Goal: Task Accomplishment & Management: Manage account settings

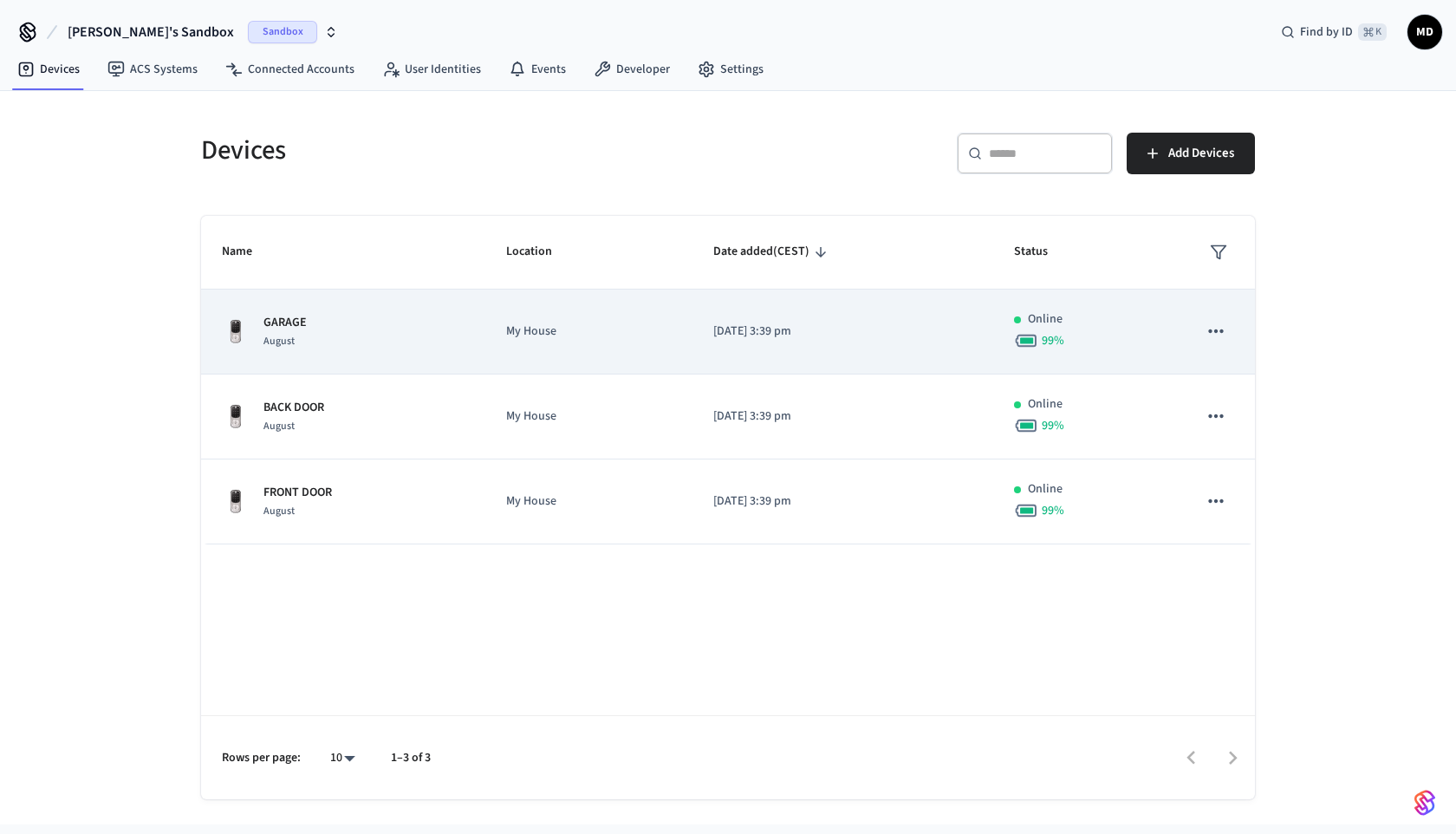
click at [458, 311] on td "GARAGE August" at bounding box center [343, 332] width 284 height 85
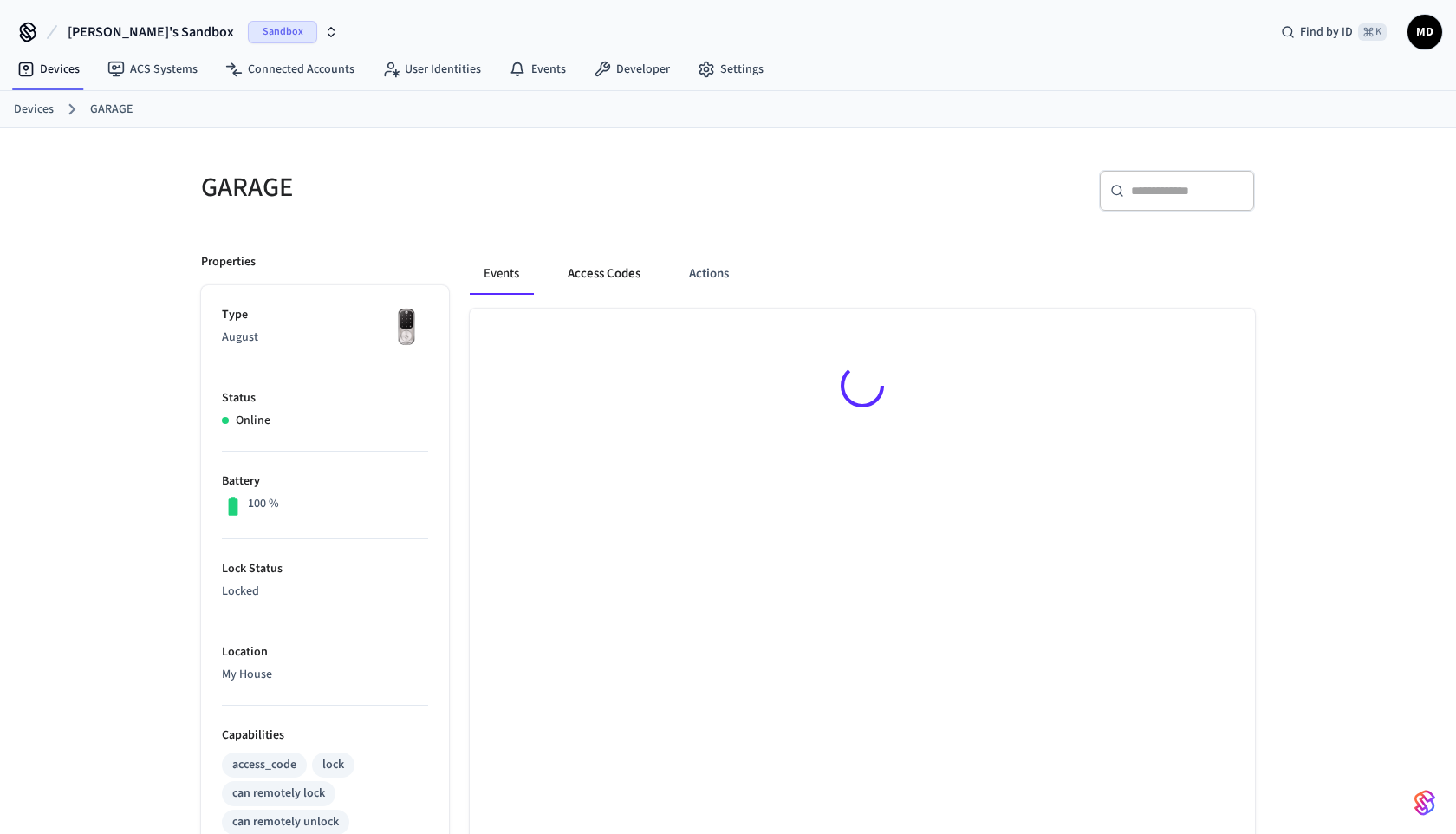
click at [565, 277] on button "Access Codes" at bounding box center [604, 274] width 101 height 41
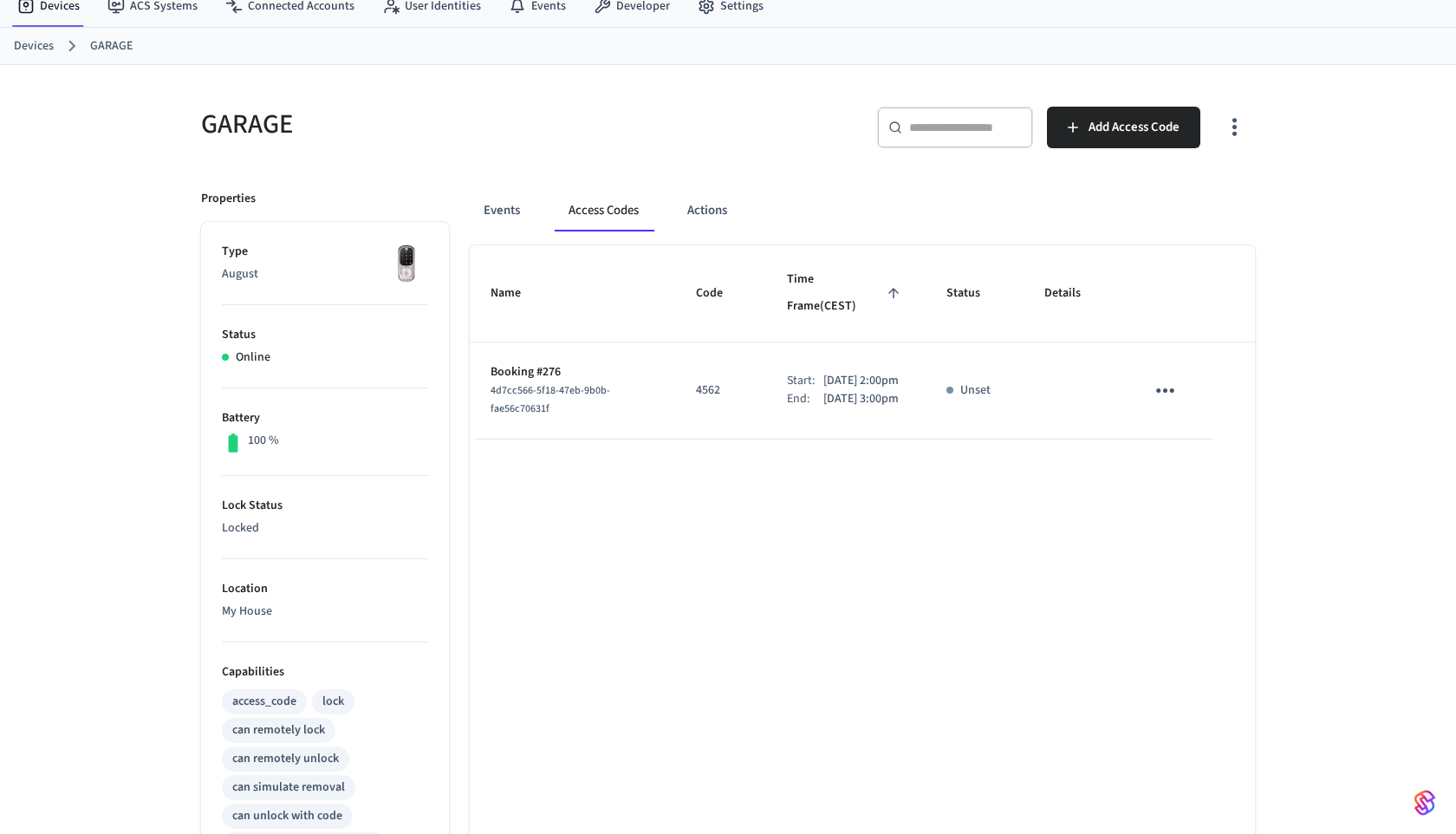
scroll to position [69, 0]
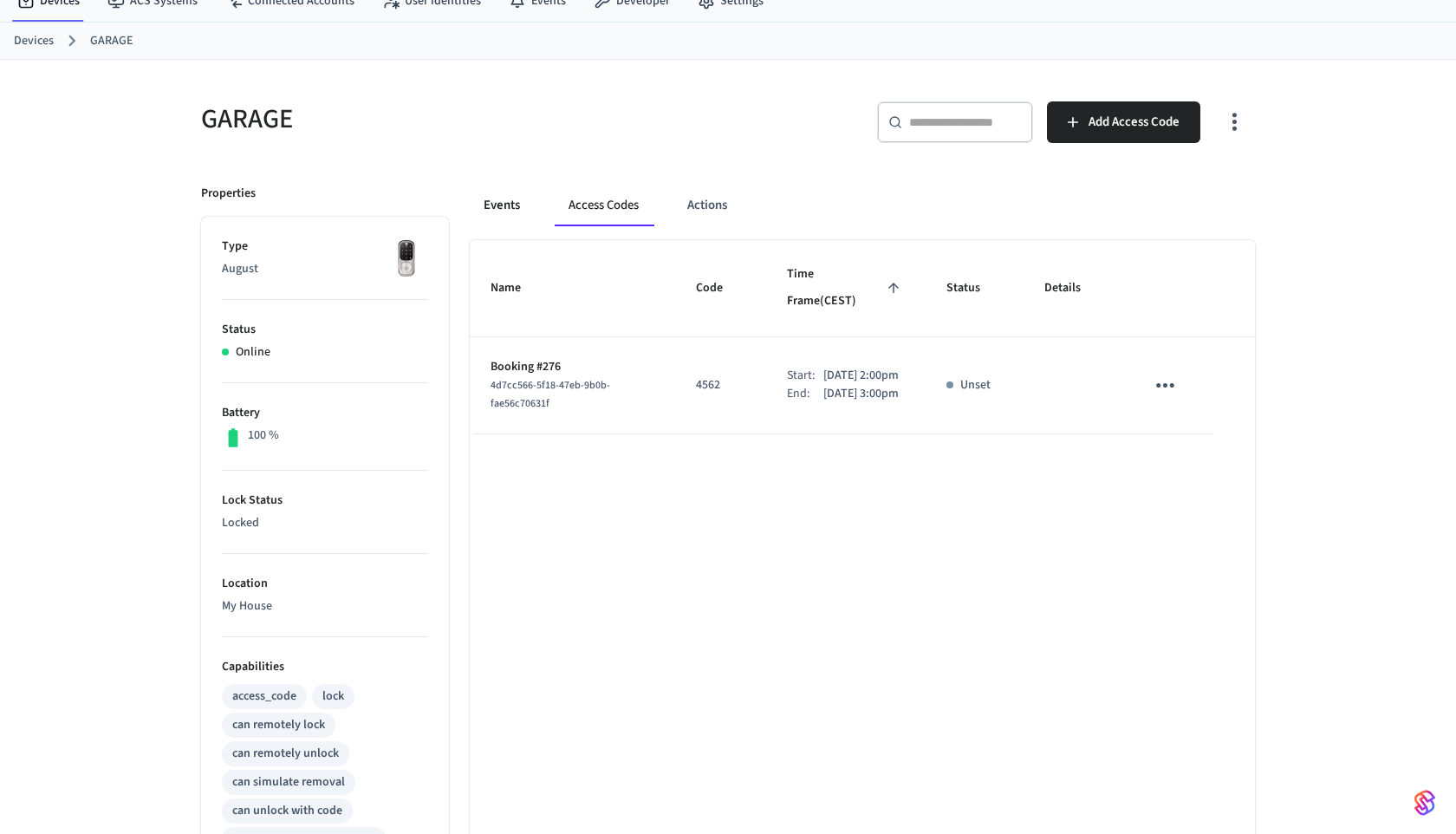
click at [507, 208] on button "Events" at bounding box center [501, 205] width 64 height 41
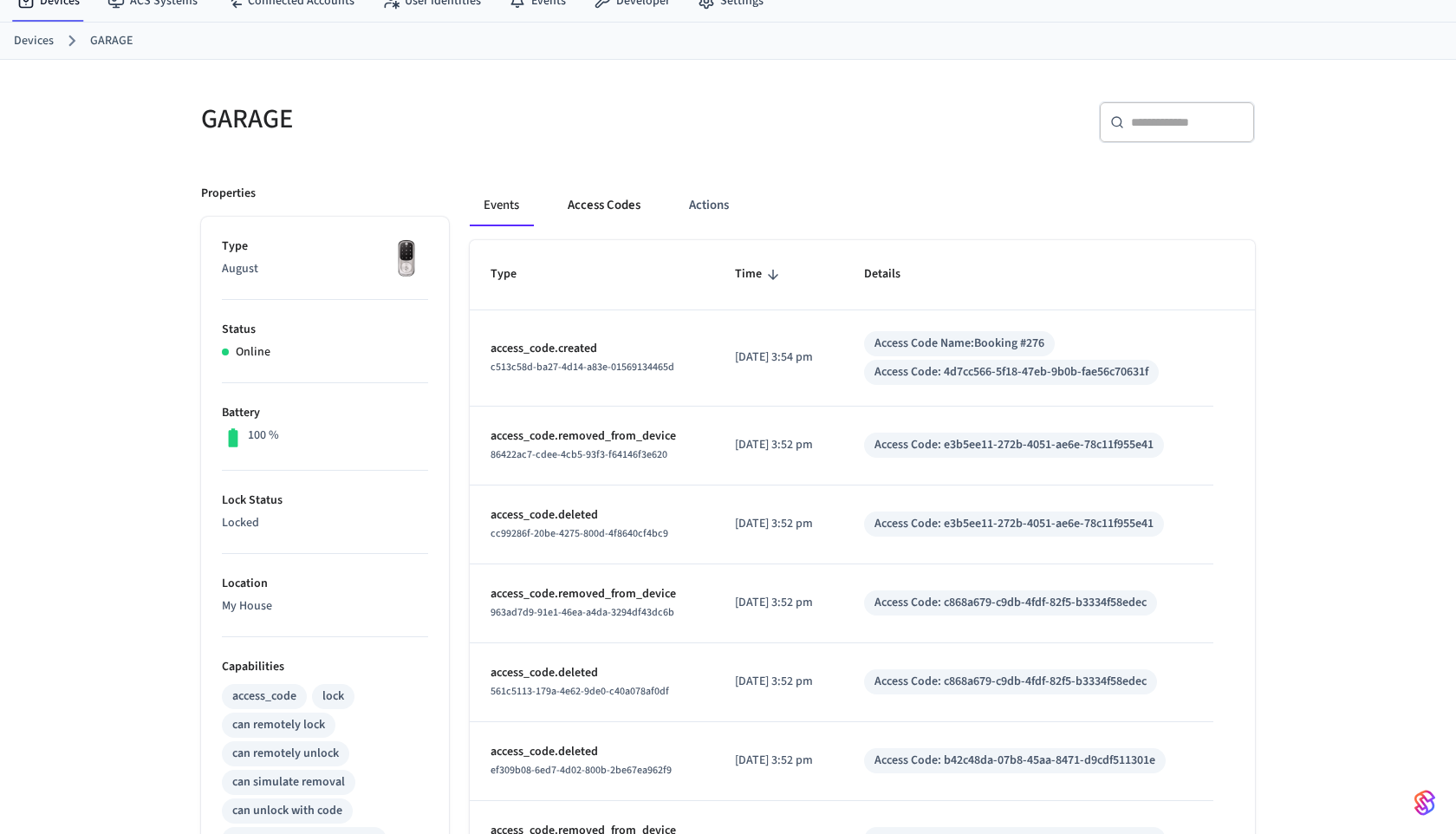
click at [588, 214] on button "Access Codes" at bounding box center [604, 205] width 101 height 41
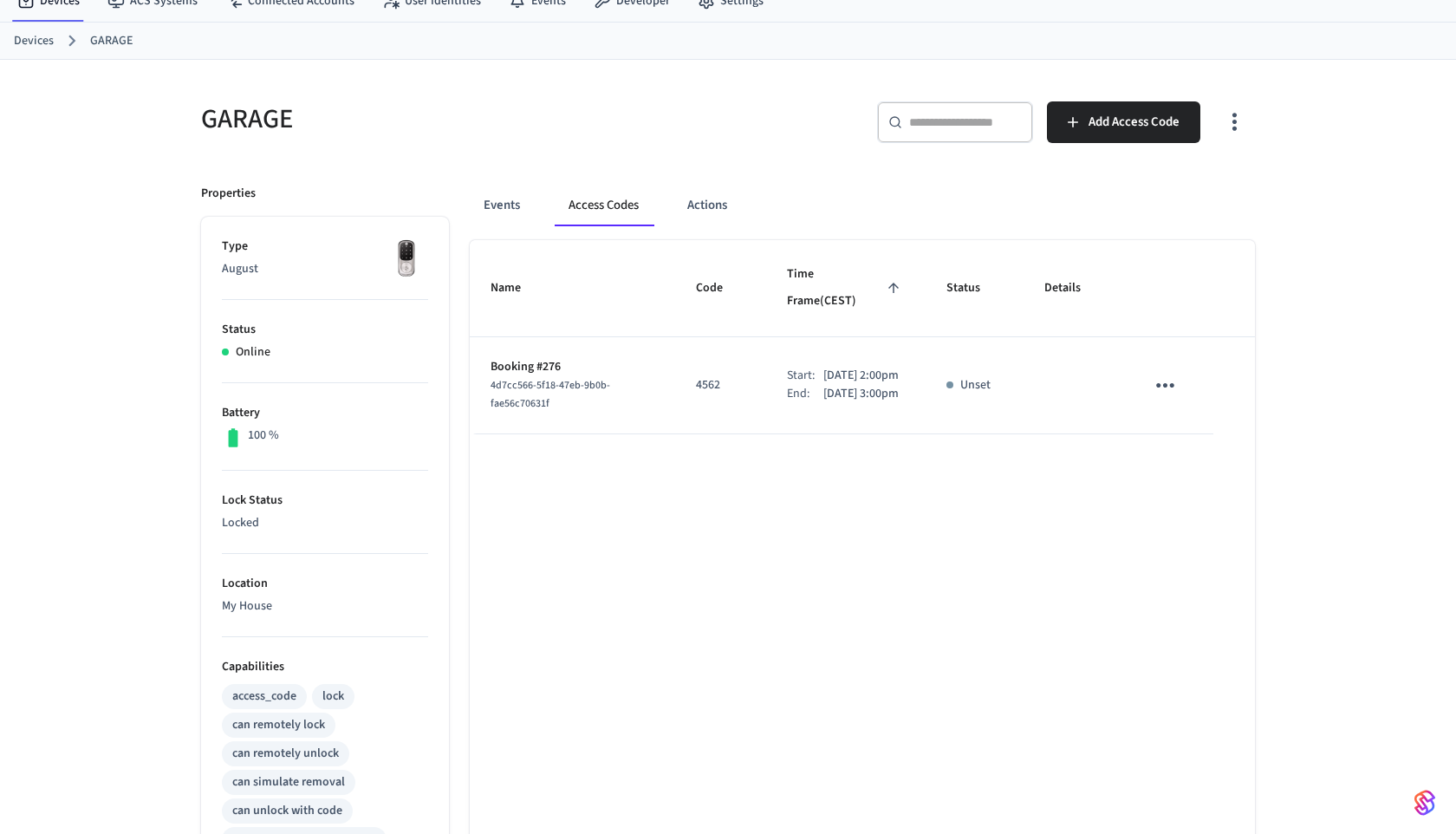
scroll to position [0, 0]
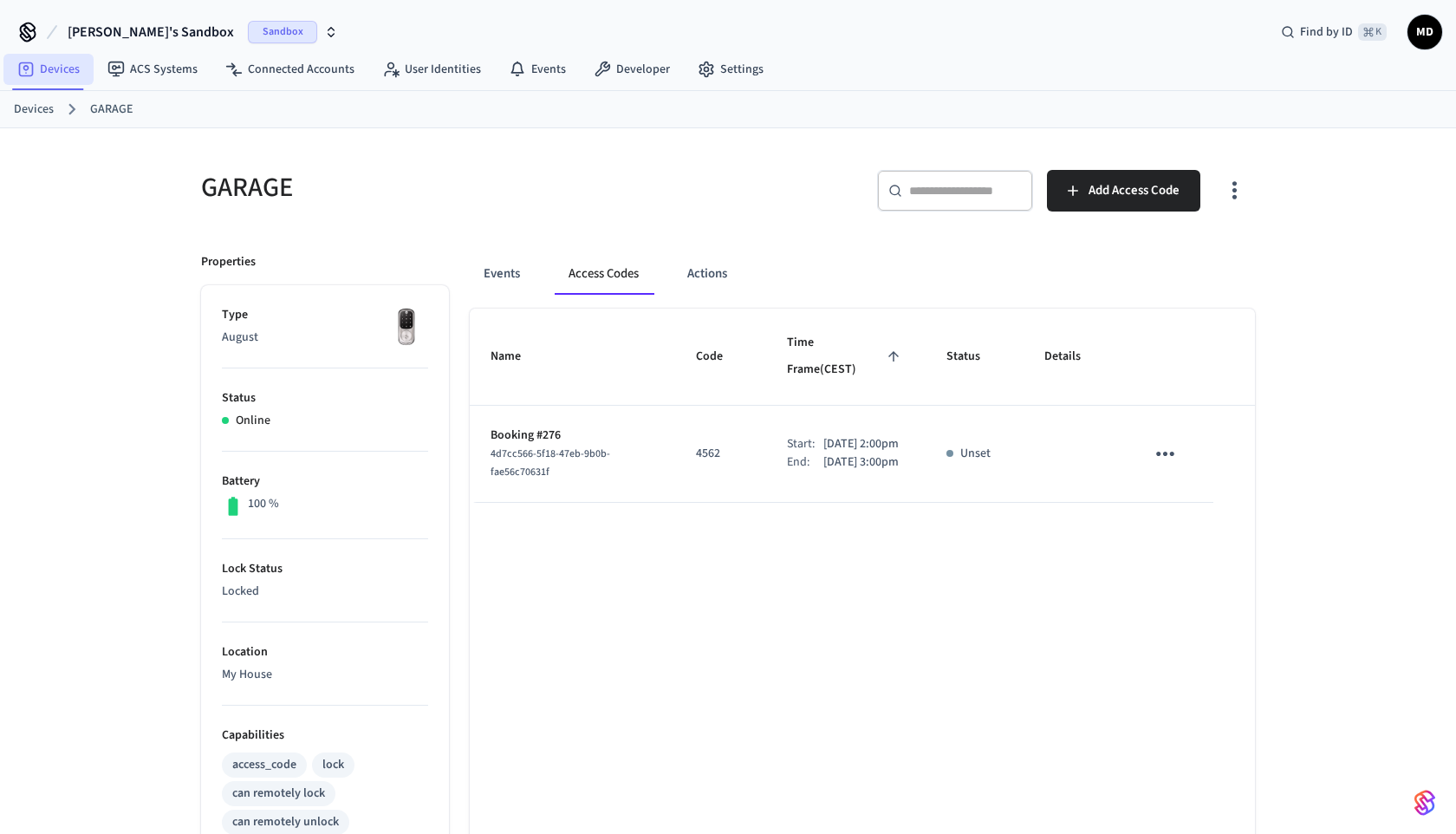
click at [37, 62] on link "Devices" at bounding box center [49, 69] width 90 height 31
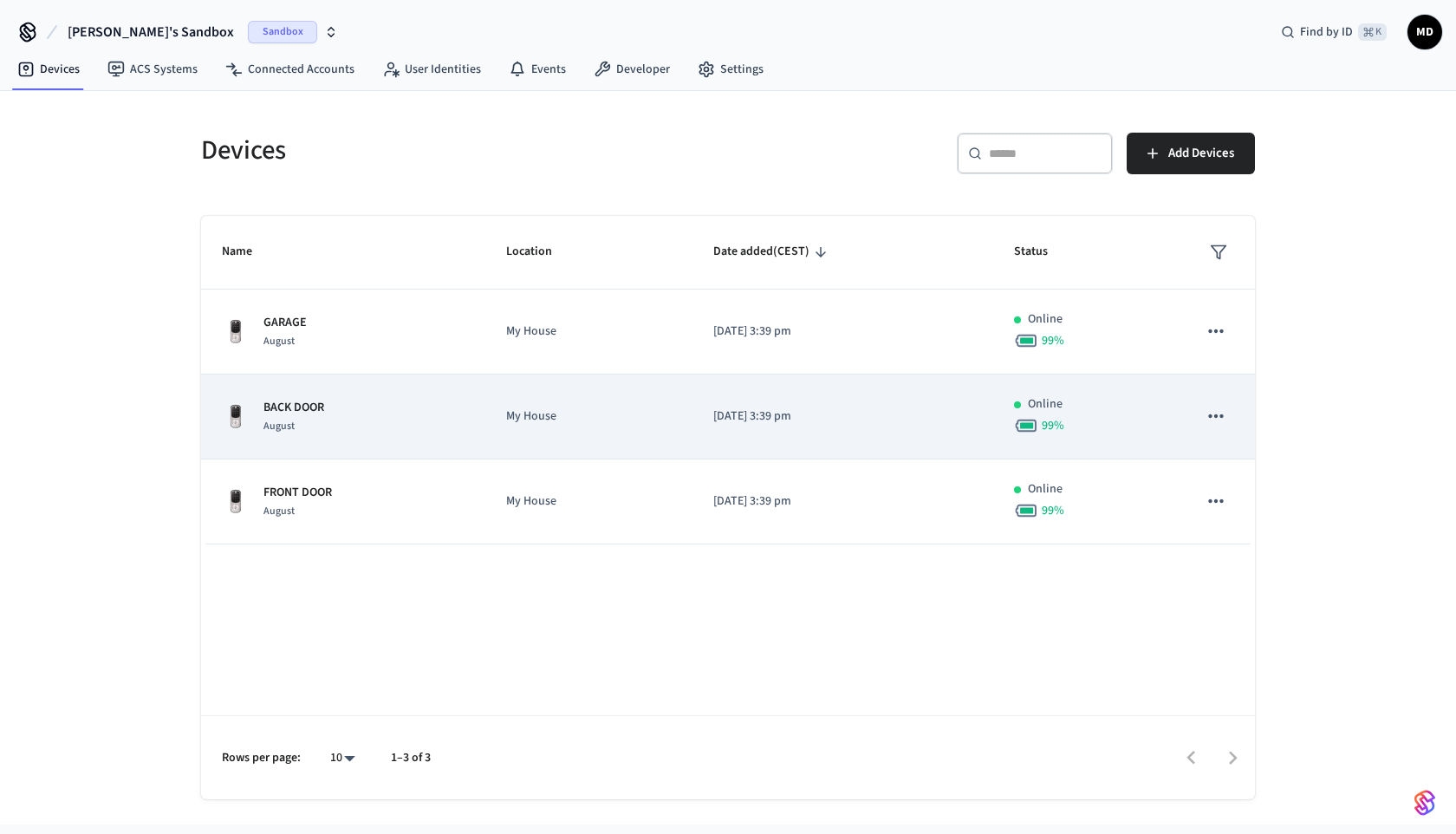
click at [387, 396] on td "BACK DOOR August" at bounding box center [343, 417] width 284 height 85
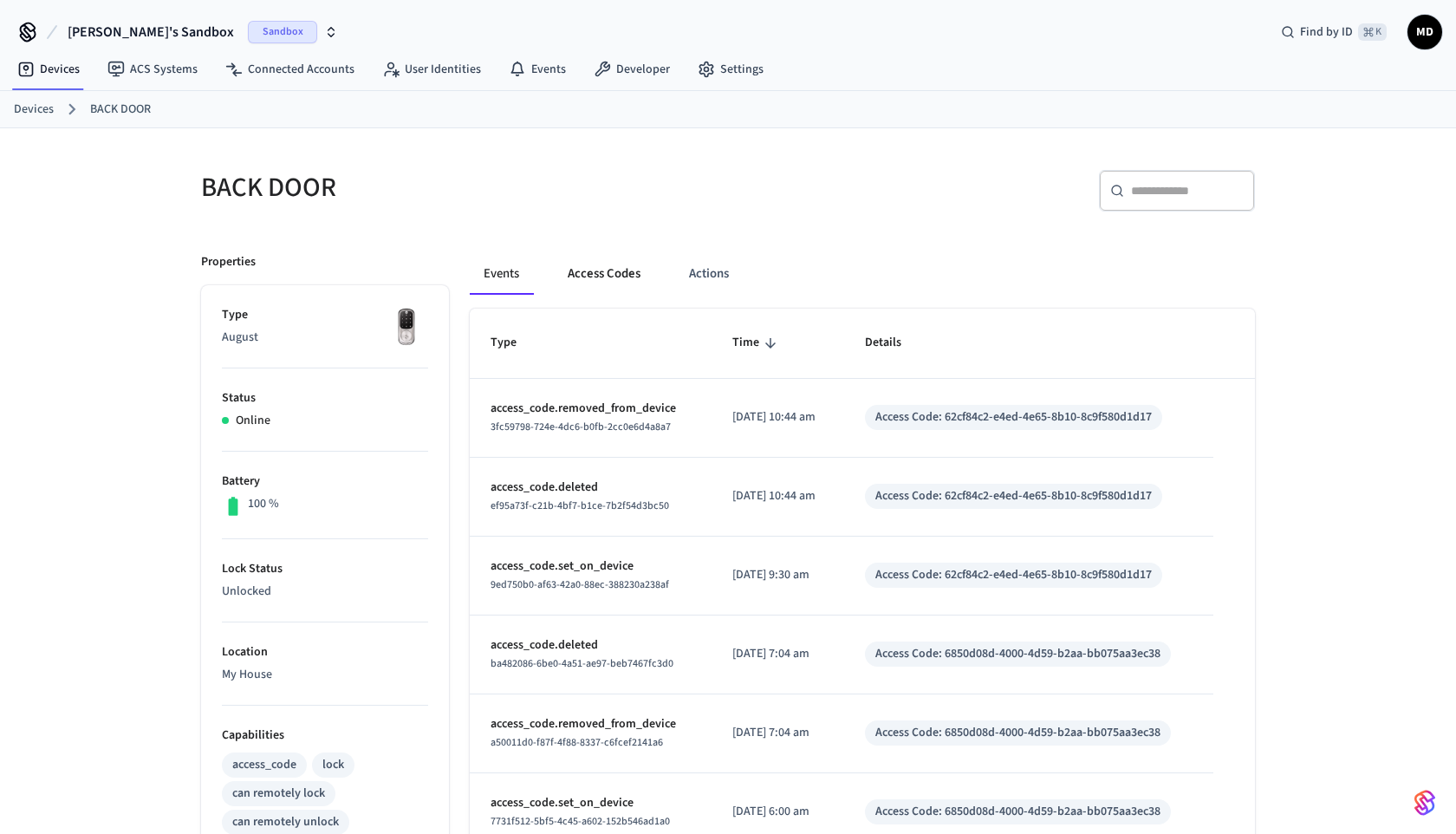
click at [615, 279] on button "Access Codes" at bounding box center [604, 274] width 101 height 41
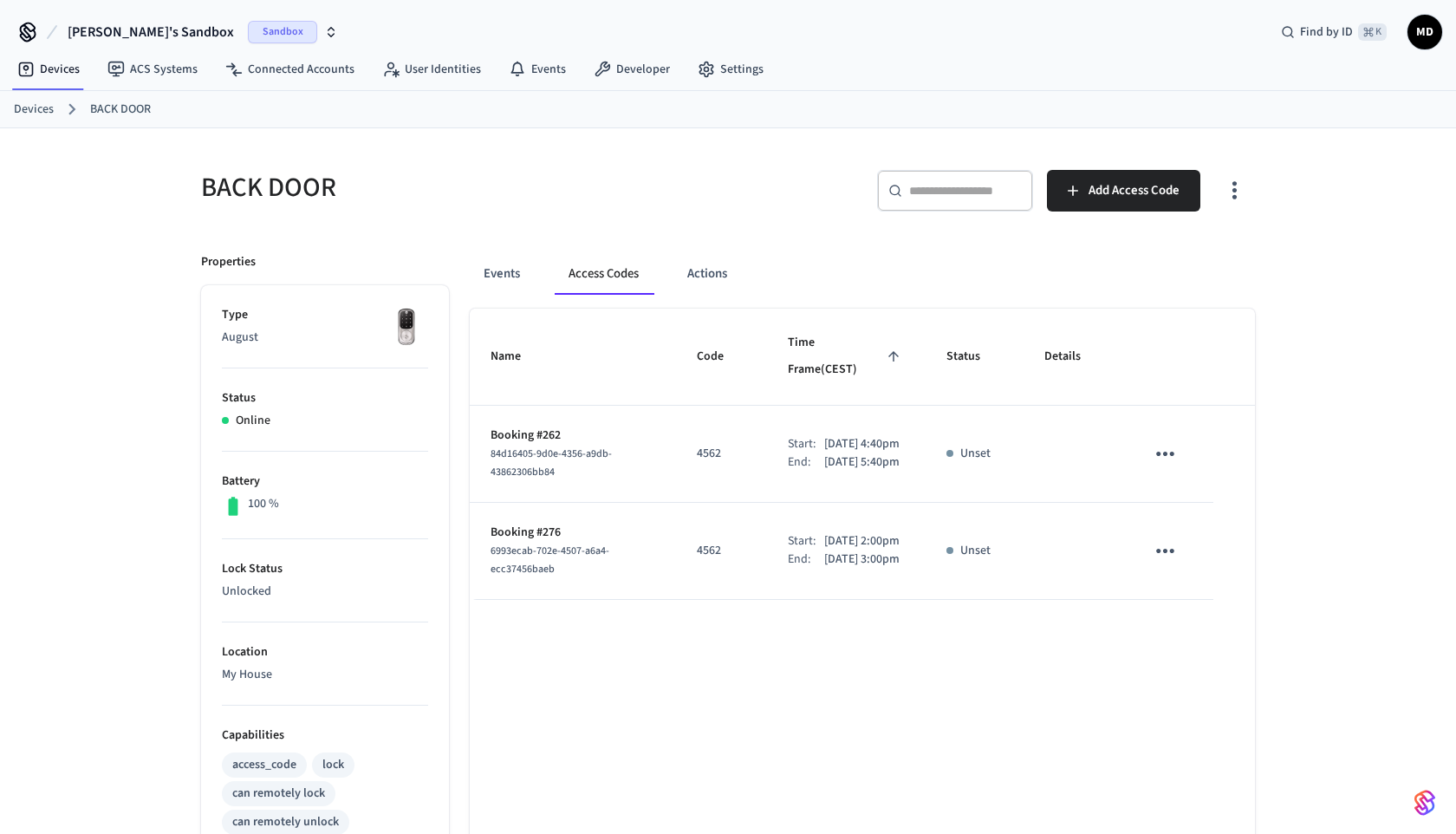
click at [1175, 440] on icon "sticky table" at bounding box center [1166, 454] width 26 height 26
click at [1185, 521] on li "Delete" at bounding box center [1206, 534] width 82 height 46
click at [75, 69] on link "Devices" at bounding box center [49, 69] width 90 height 31
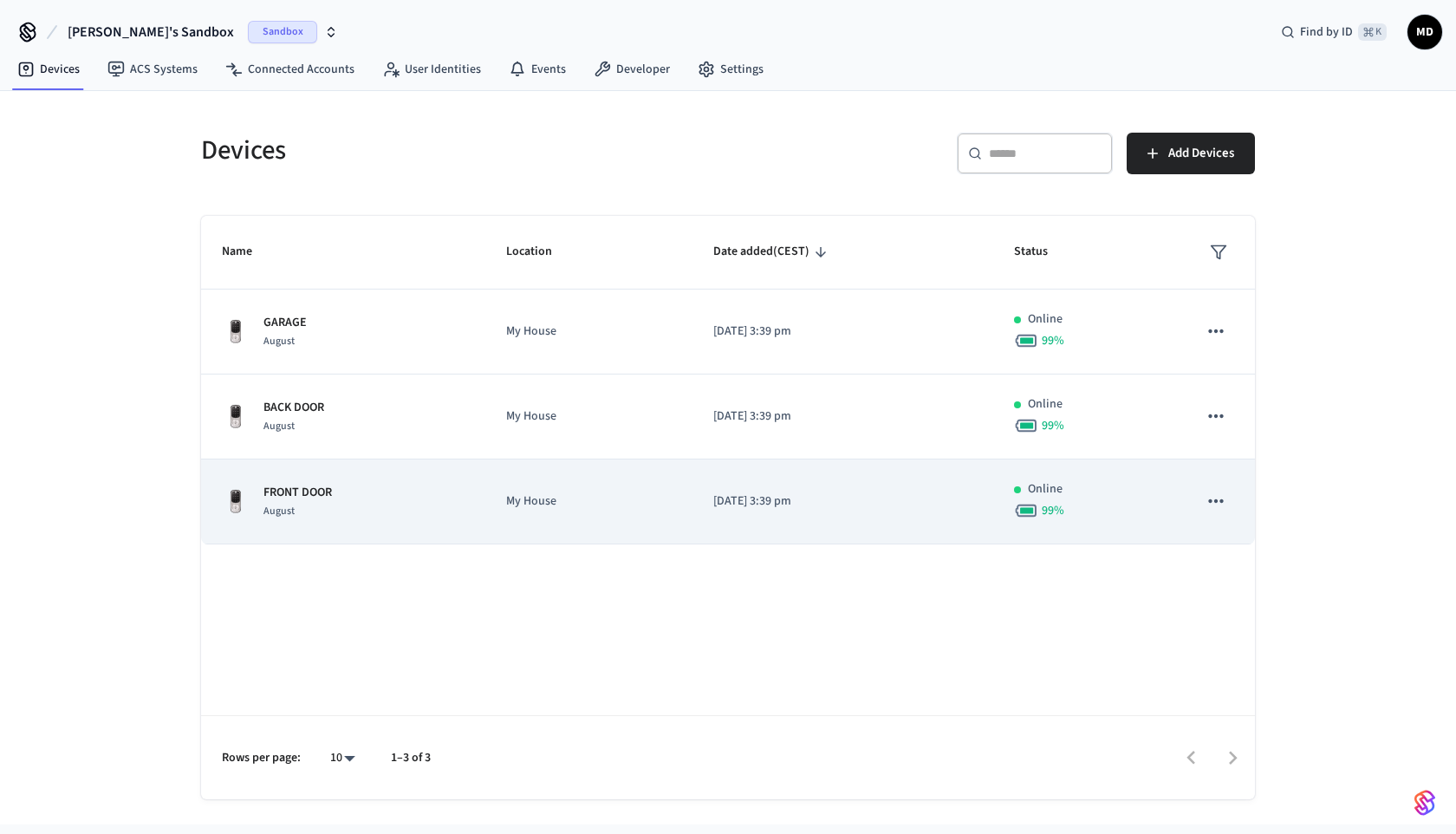
click at [374, 504] on div "FRONT DOOR August" at bounding box center [342, 501] width 243 height 36
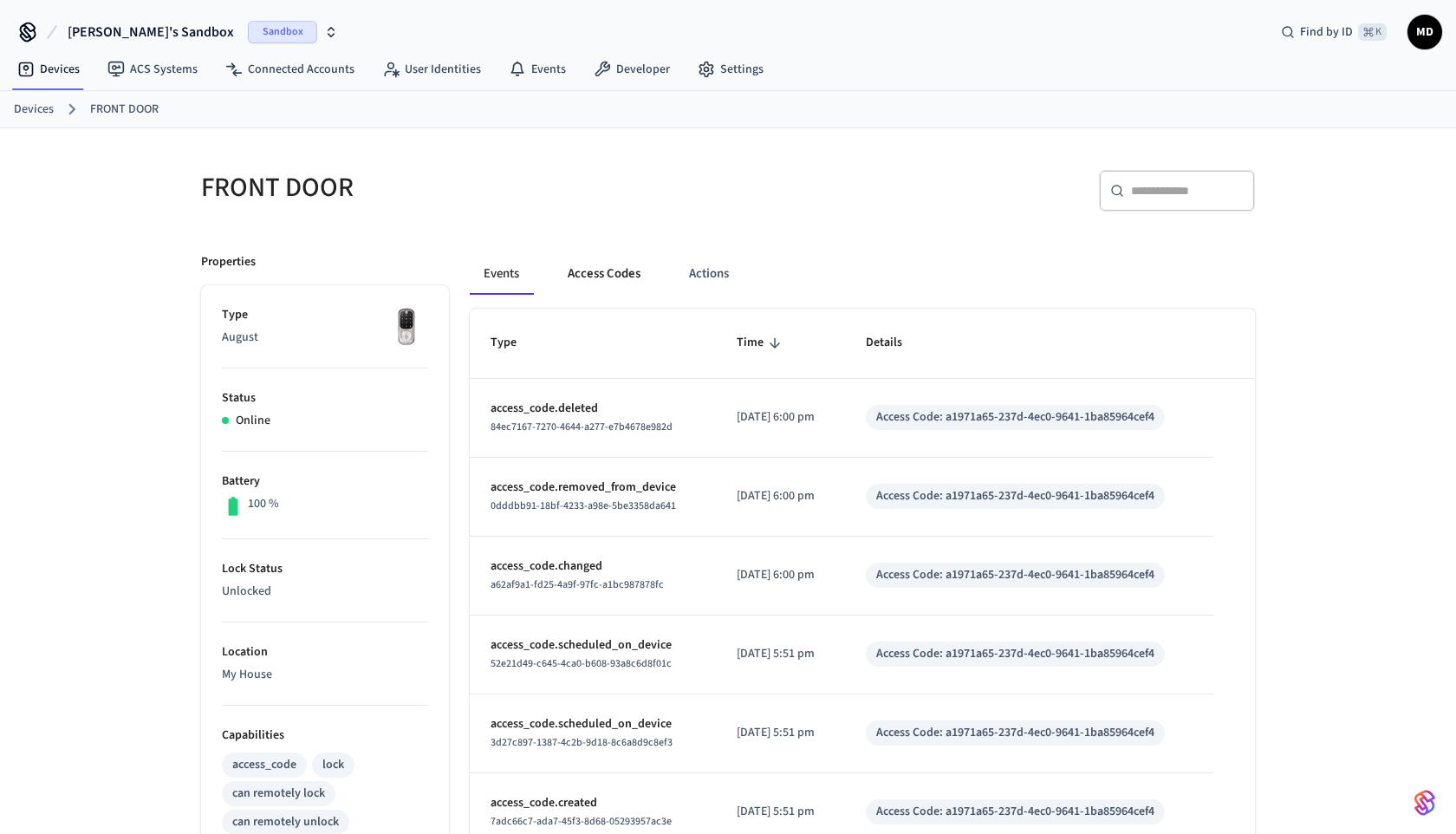
click at [571, 281] on button "Access Codes" at bounding box center [604, 274] width 101 height 41
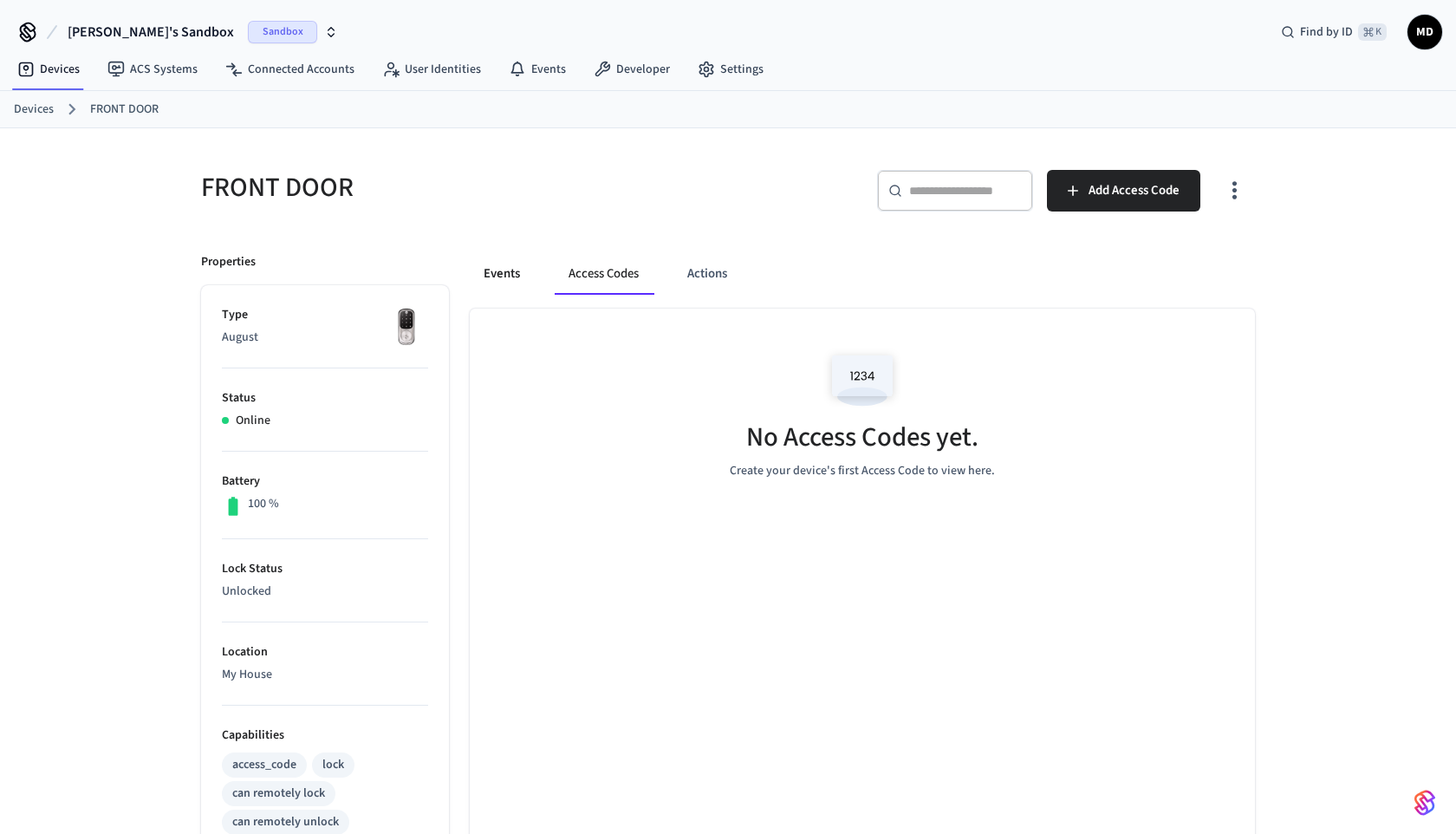
click at [475, 271] on button "Events" at bounding box center [501, 274] width 64 height 41
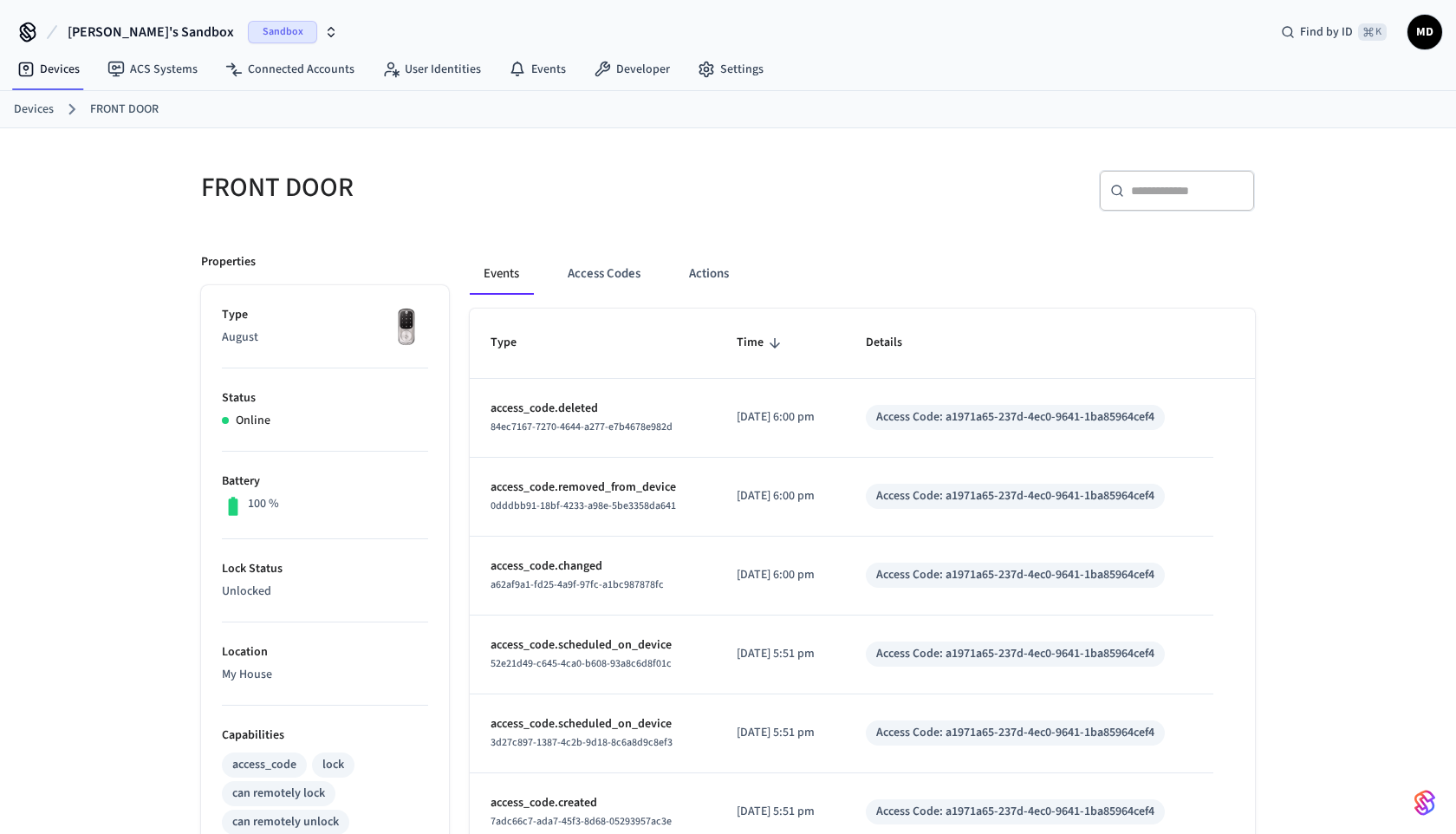
click at [43, 112] on link "Devices" at bounding box center [34, 109] width 40 height 19
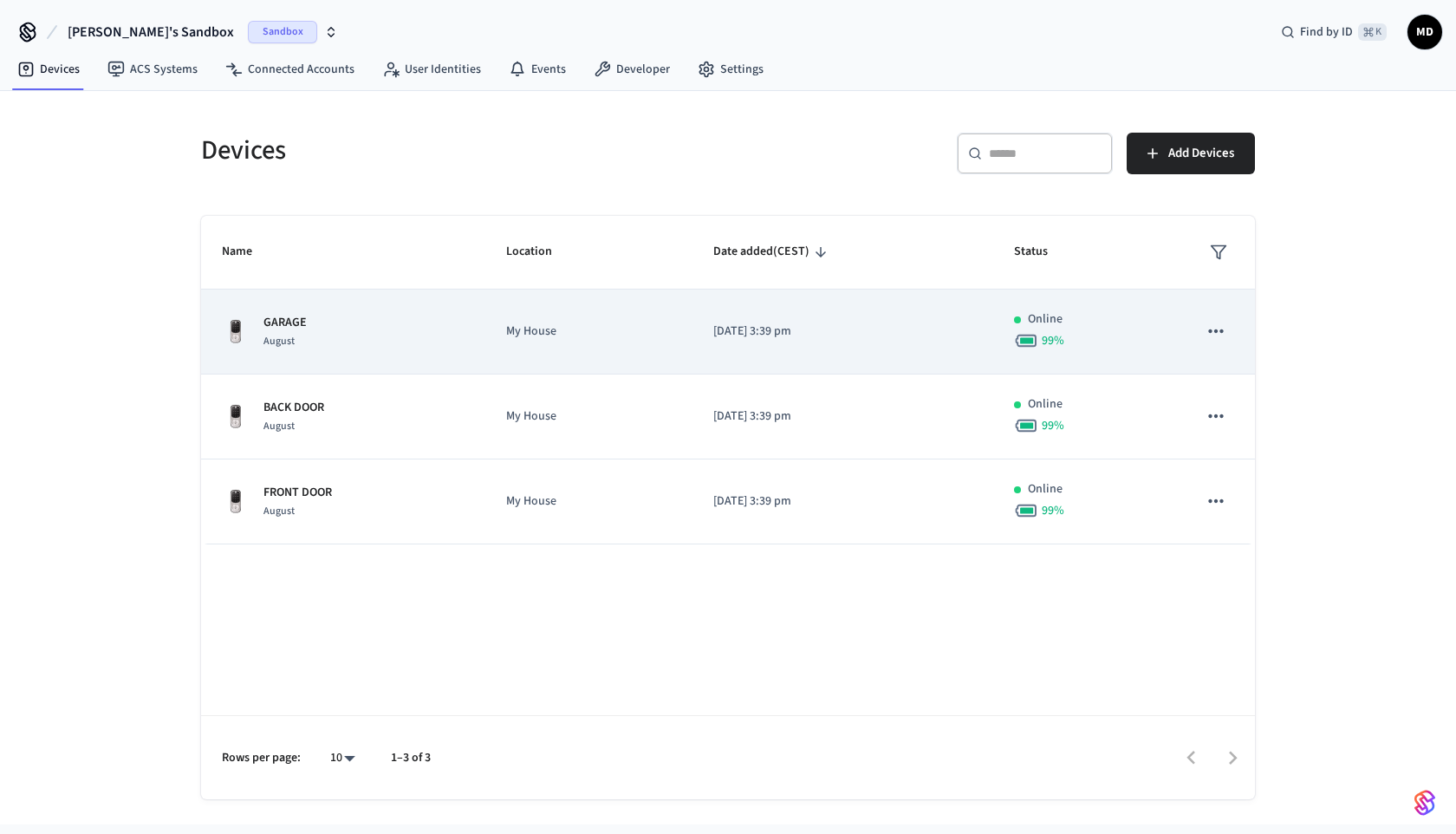
click at [459, 330] on div "GARAGE August" at bounding box center [342, 332] width 243 height 36
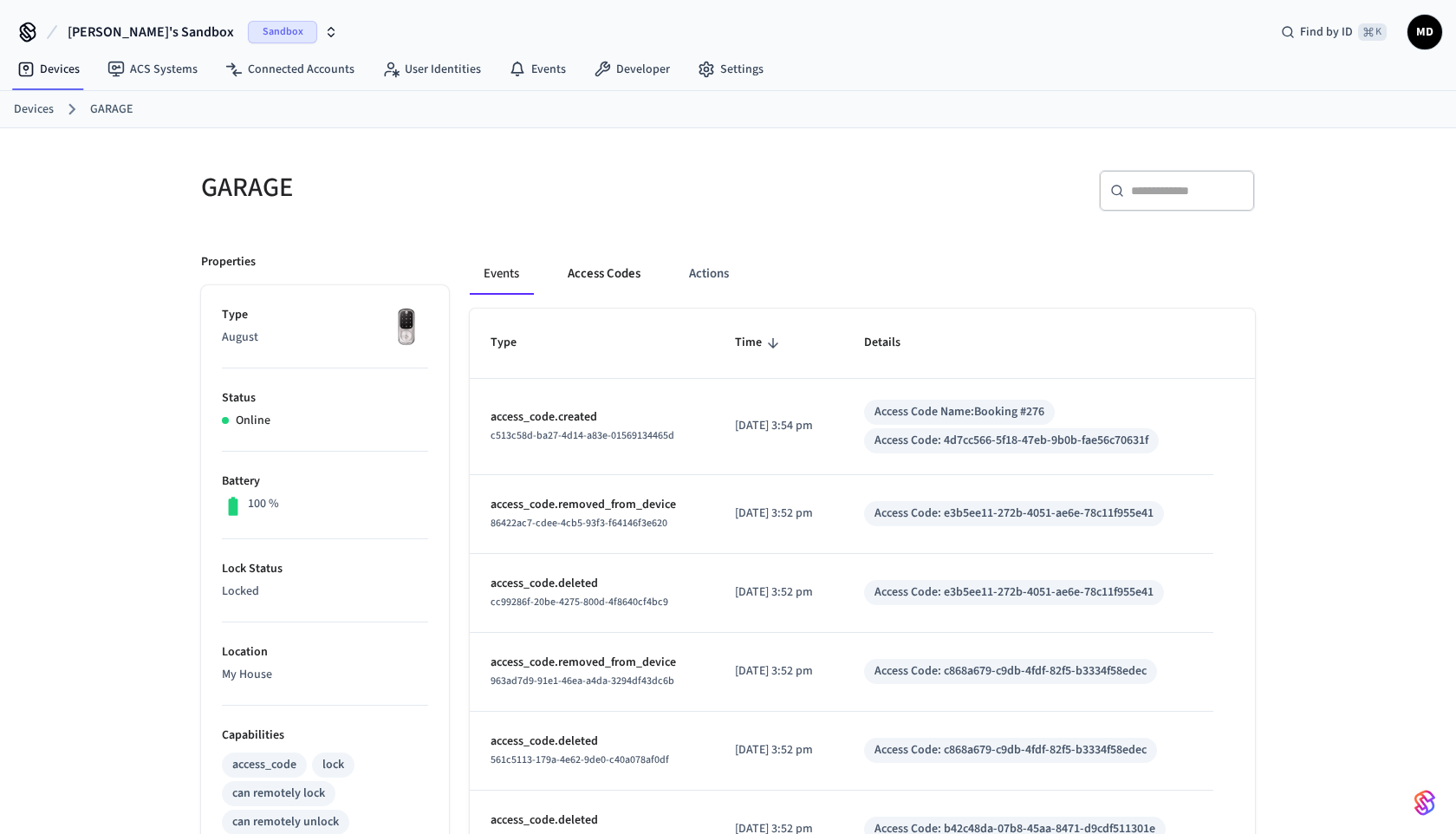
click at [606, 277] on button "Access Codes" at bounding box center [604, 274] width 101 height 41
click at [588, 282] on button "Access Codes" at bounding box center [604, 274] width 101 height 41
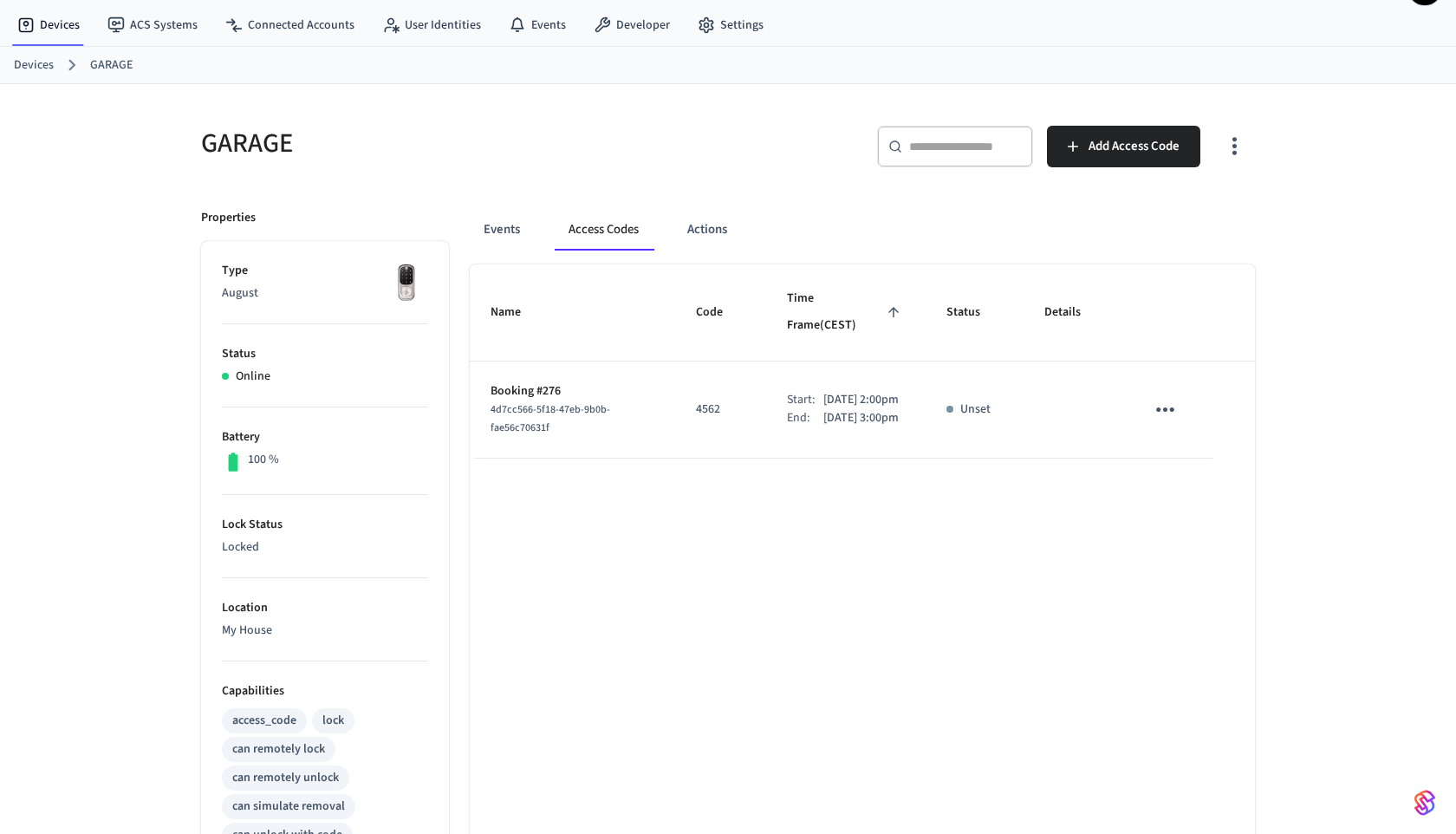
scroll to position [49, 0]
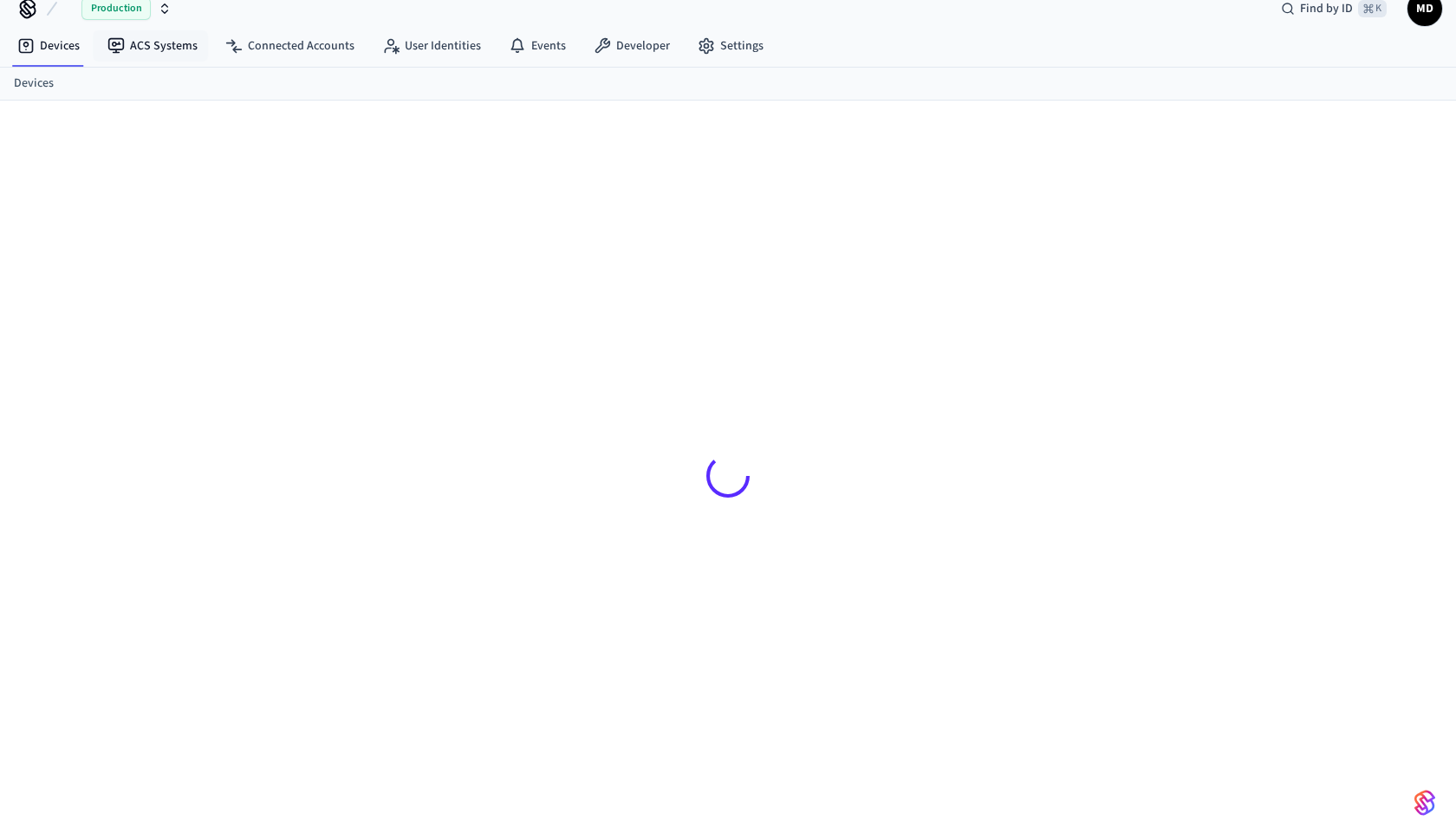
scroll to position [24, 0]
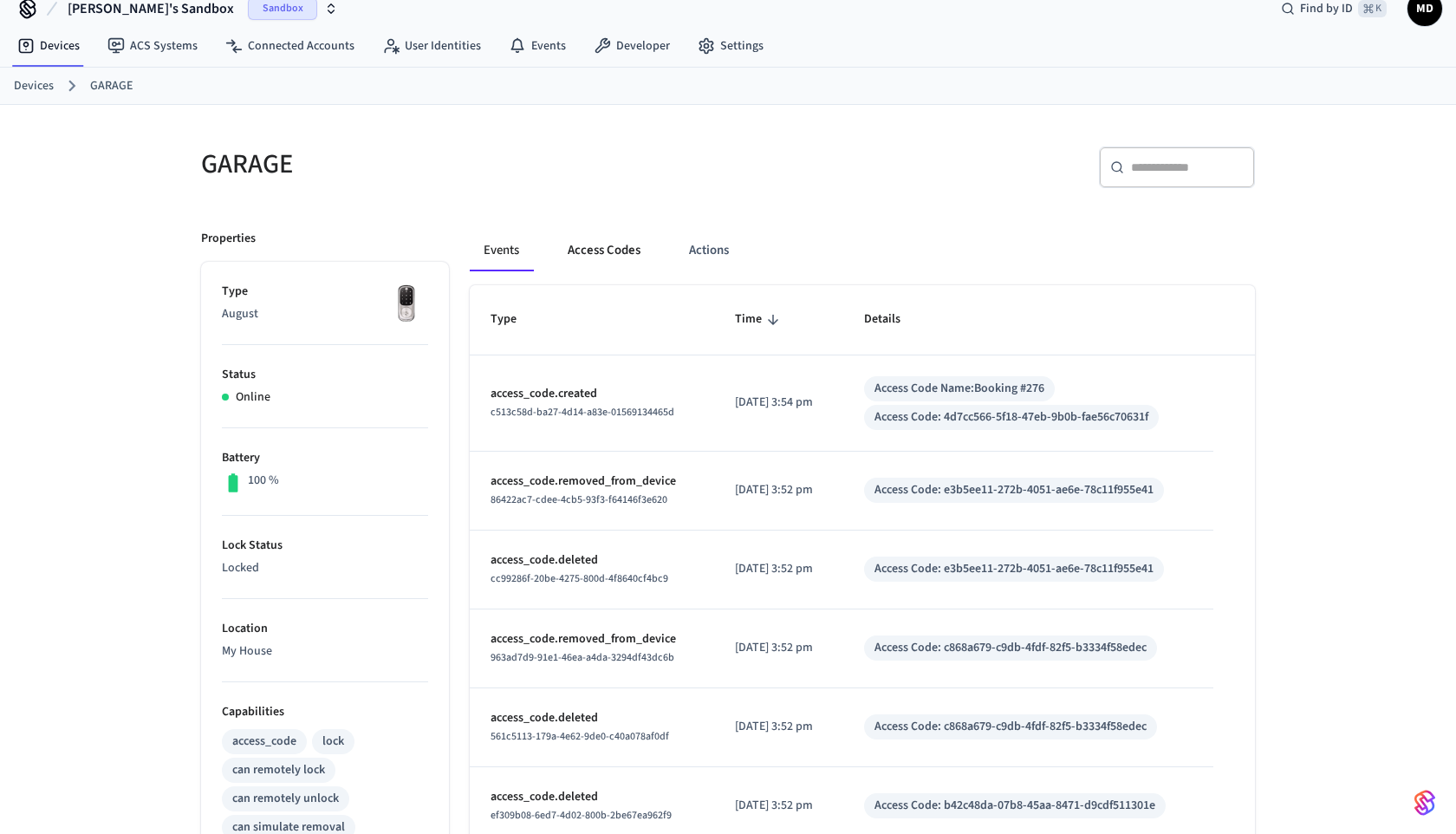
click at [600, 247] on button "Access Codes" at bounding box center [604, 250] width 101 height 41
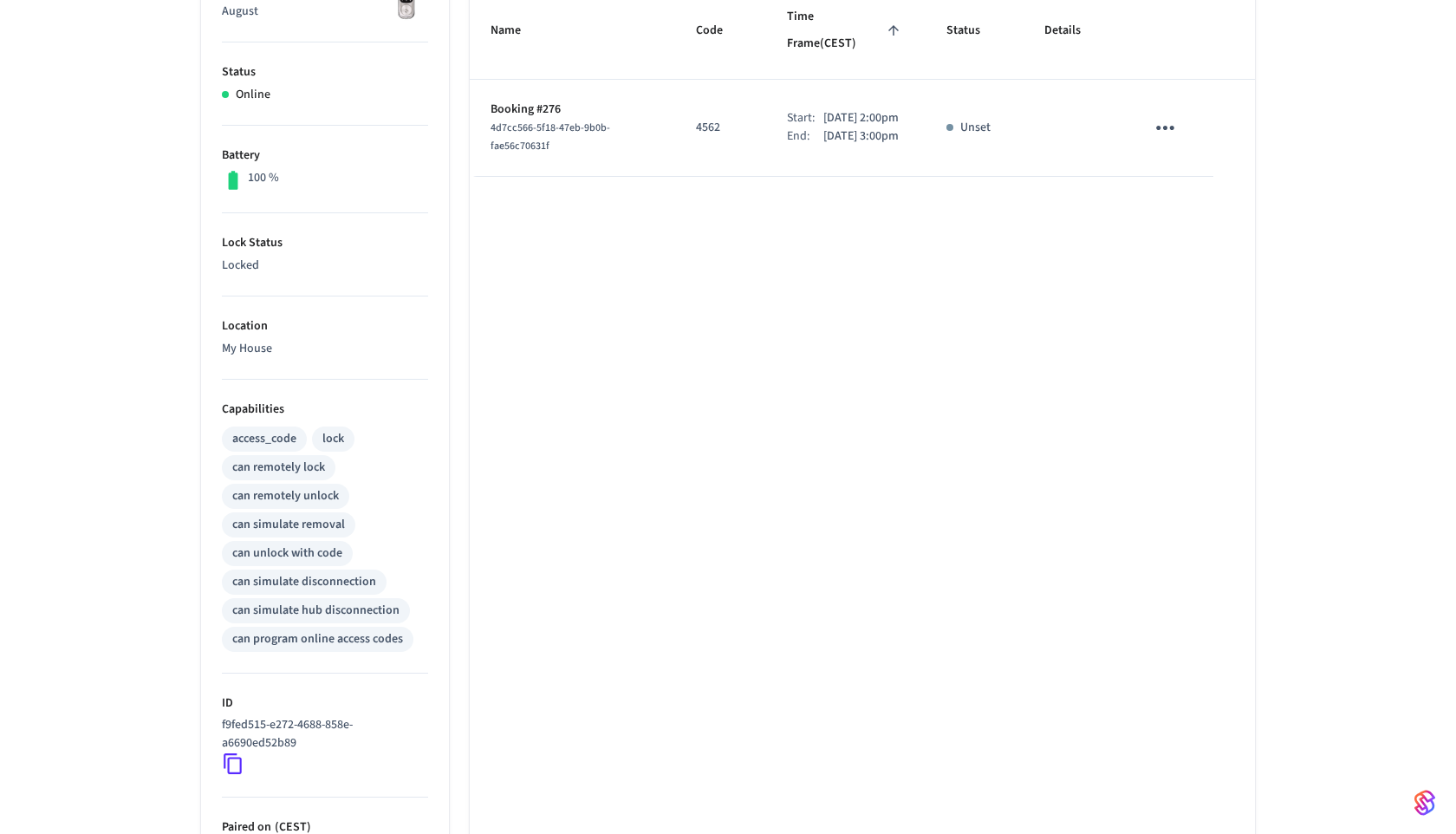
scroll to position [98, 0]
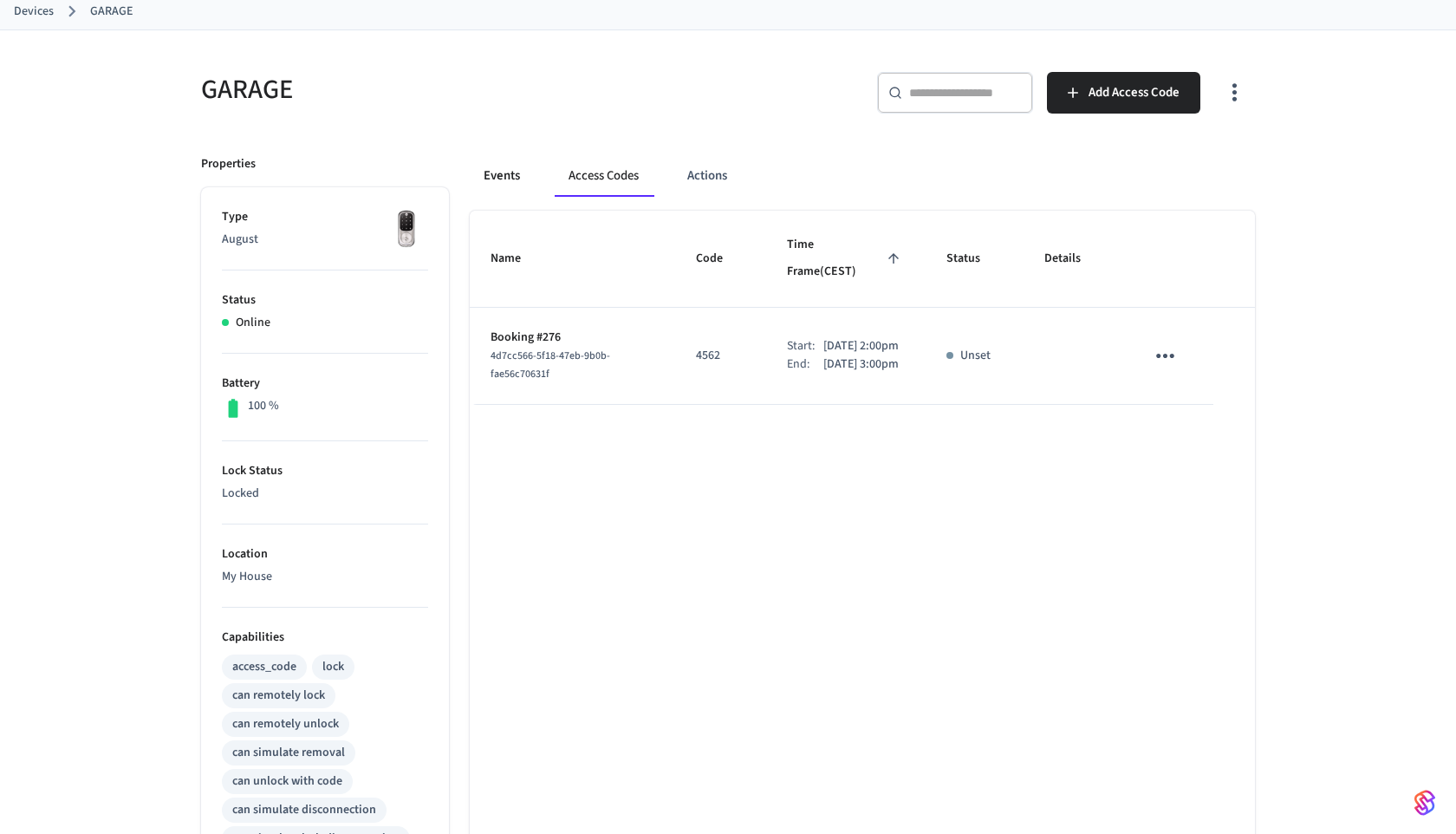
click at [493, 168] on button "Events" at bounding box center [501, 176] width 64 height 41
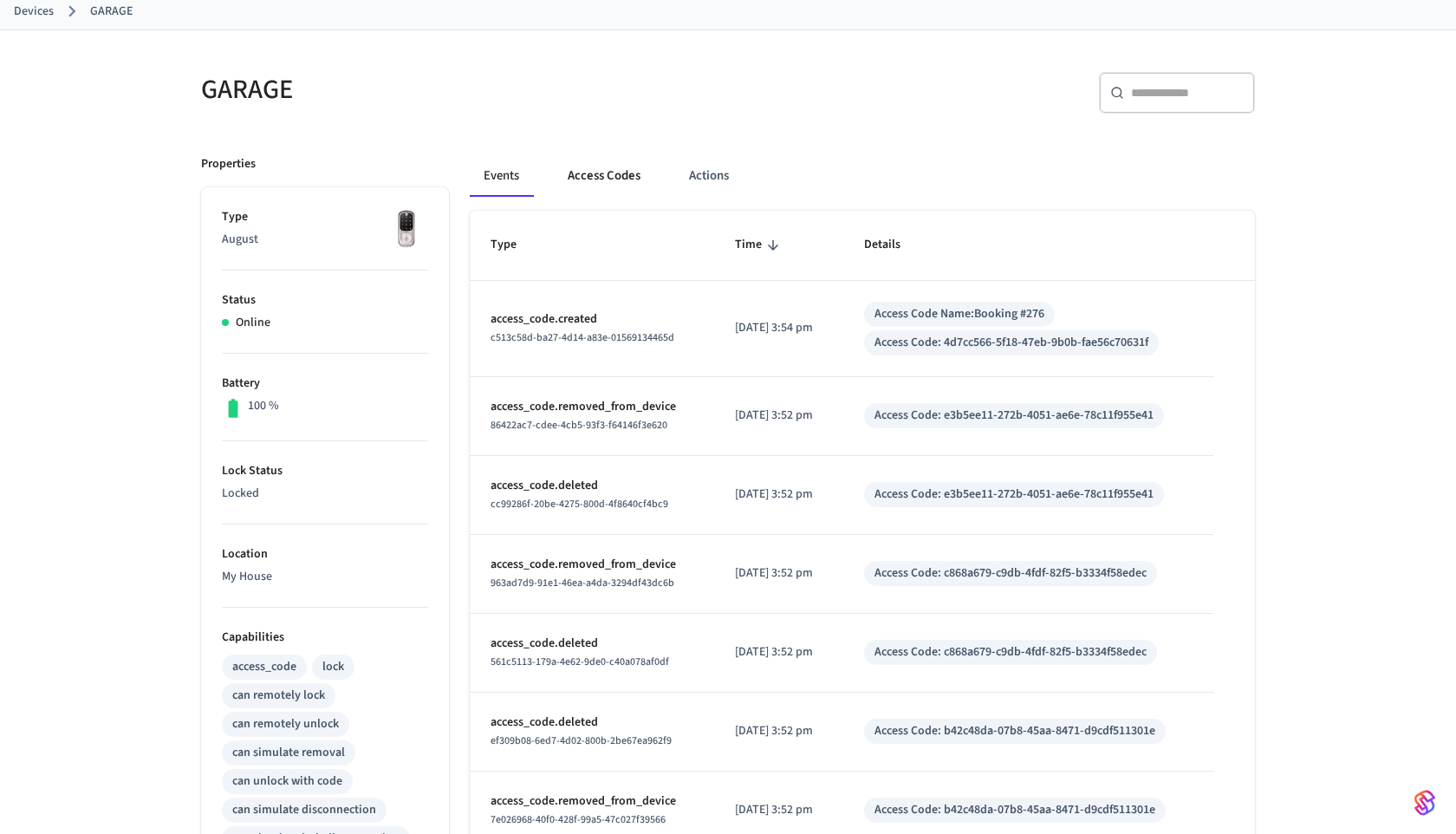
click at [570, 182] on button "Access Codes" at bounding box center [604, 176] width 101 height 41
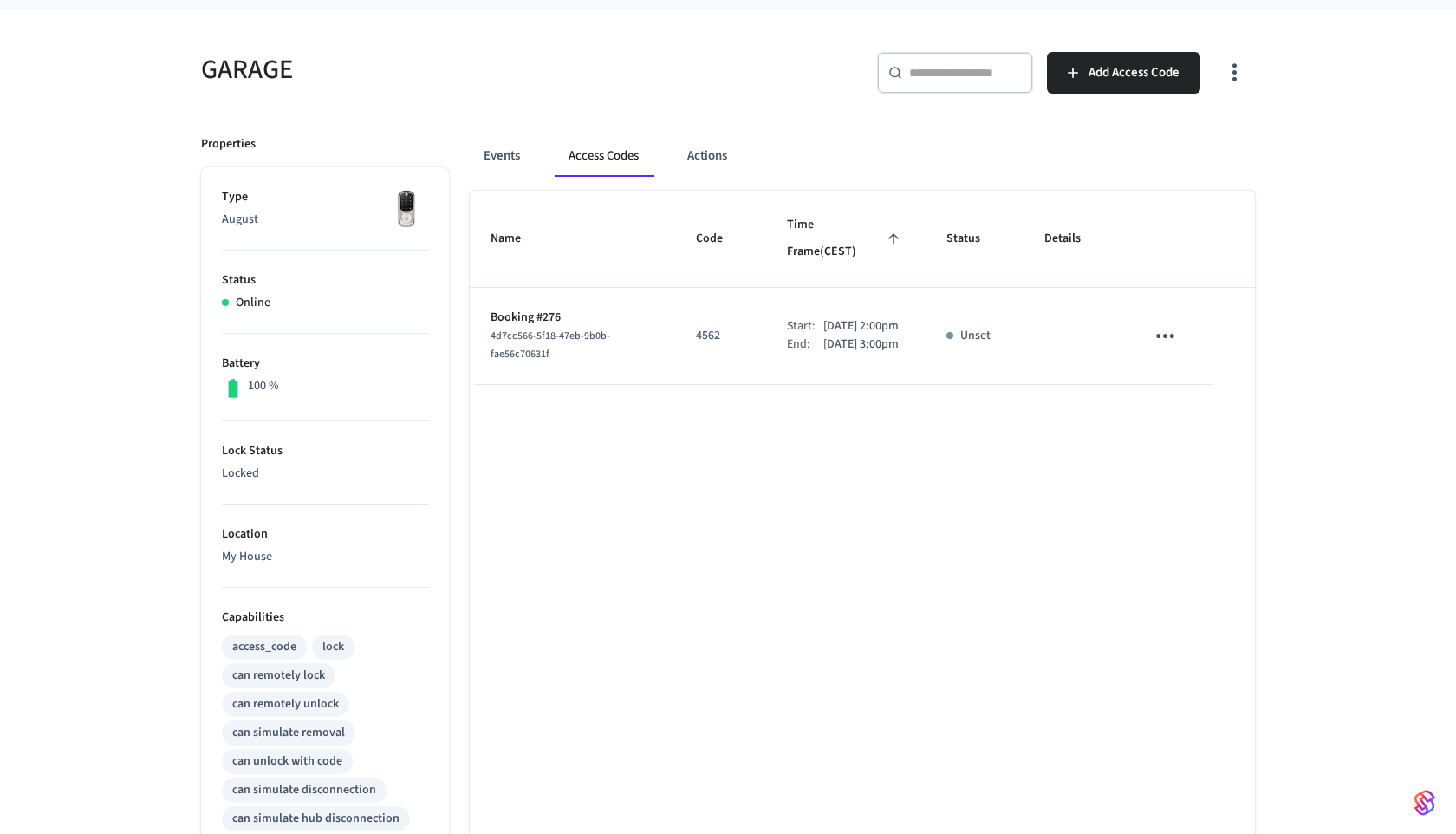
scroll to position [0, 0]
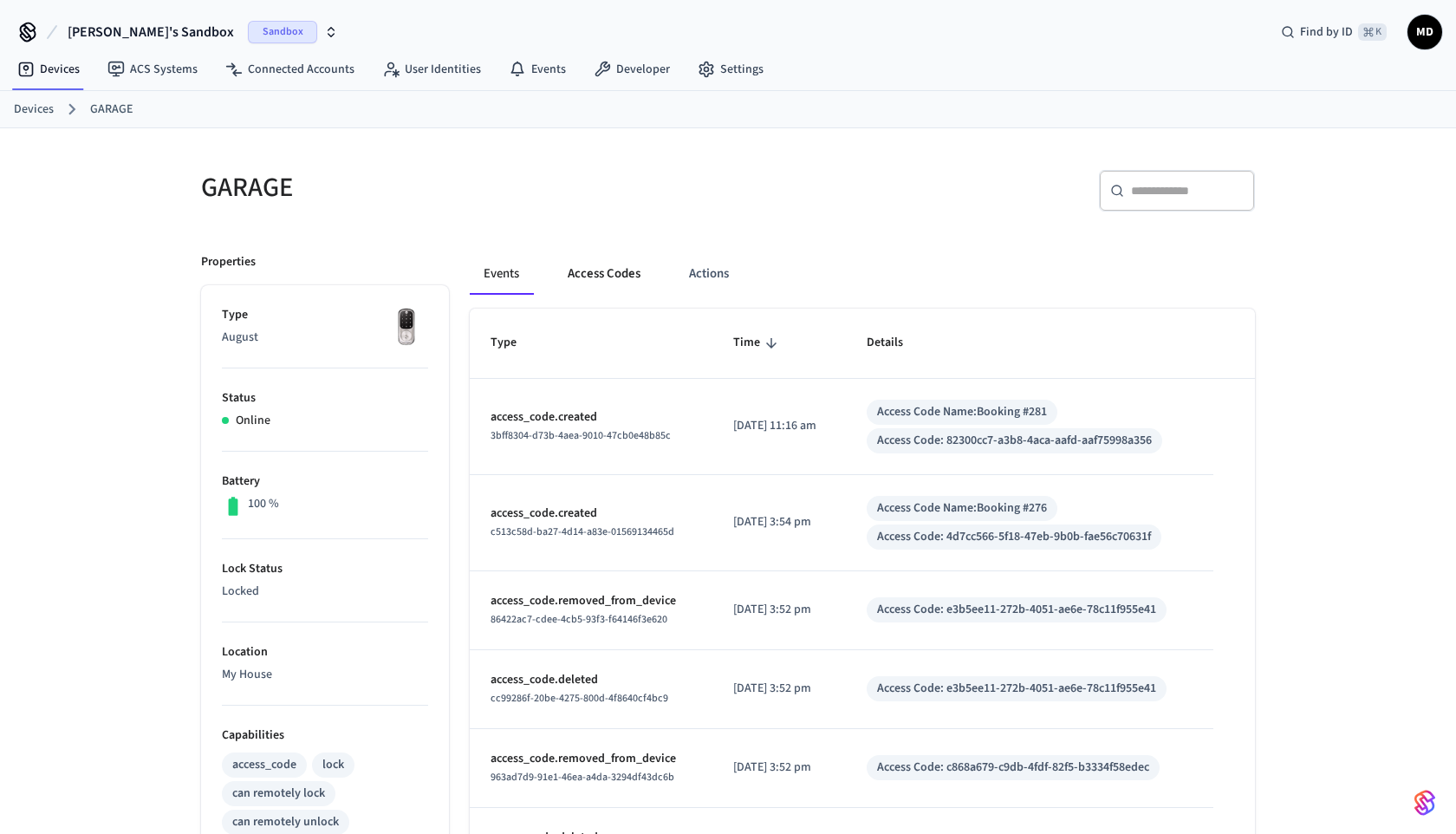
click at [592, 279] on button "Access Codes" at bounding box center [604, 274] width 101 height 41
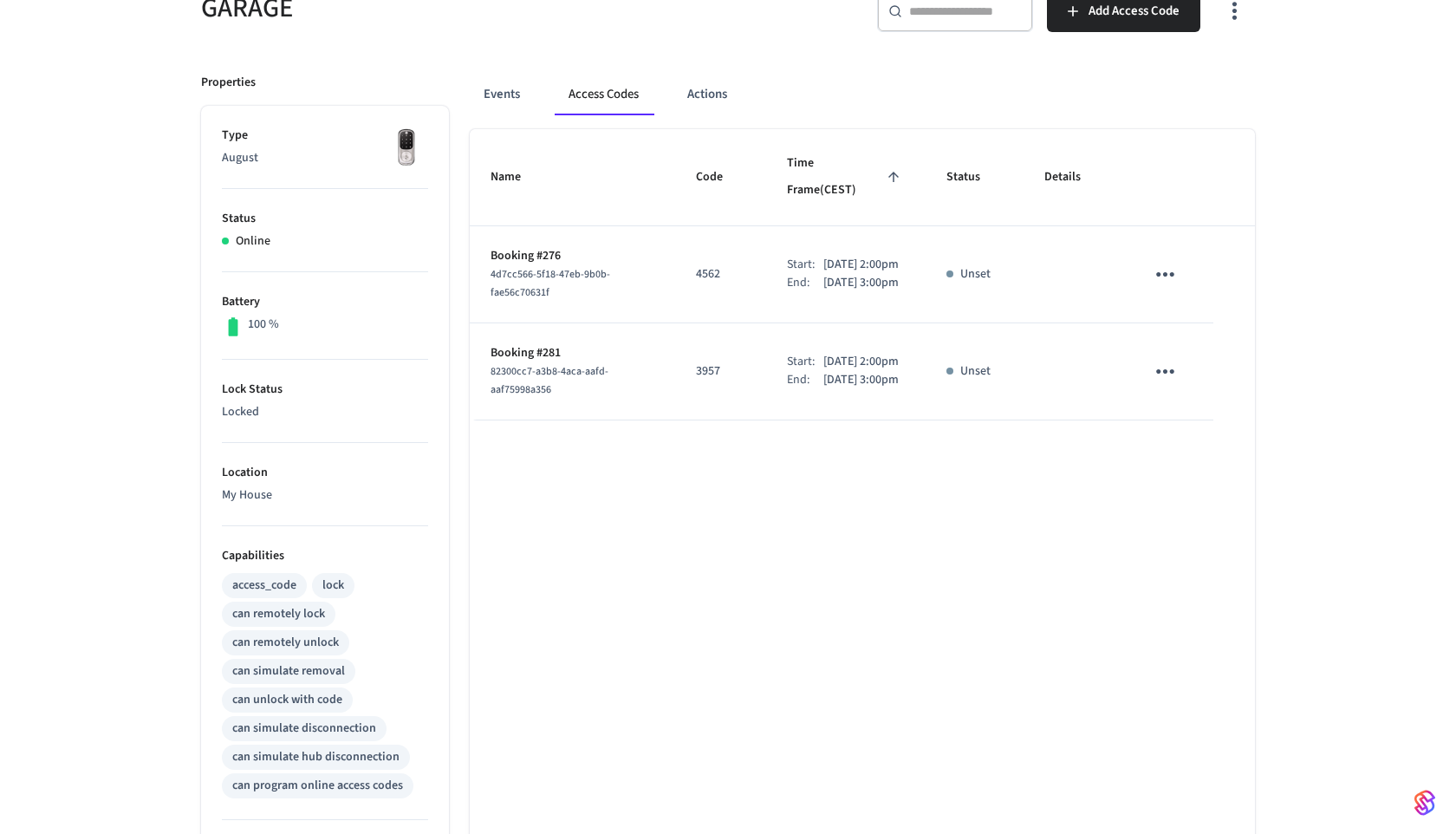
scroll to position [193, 0]
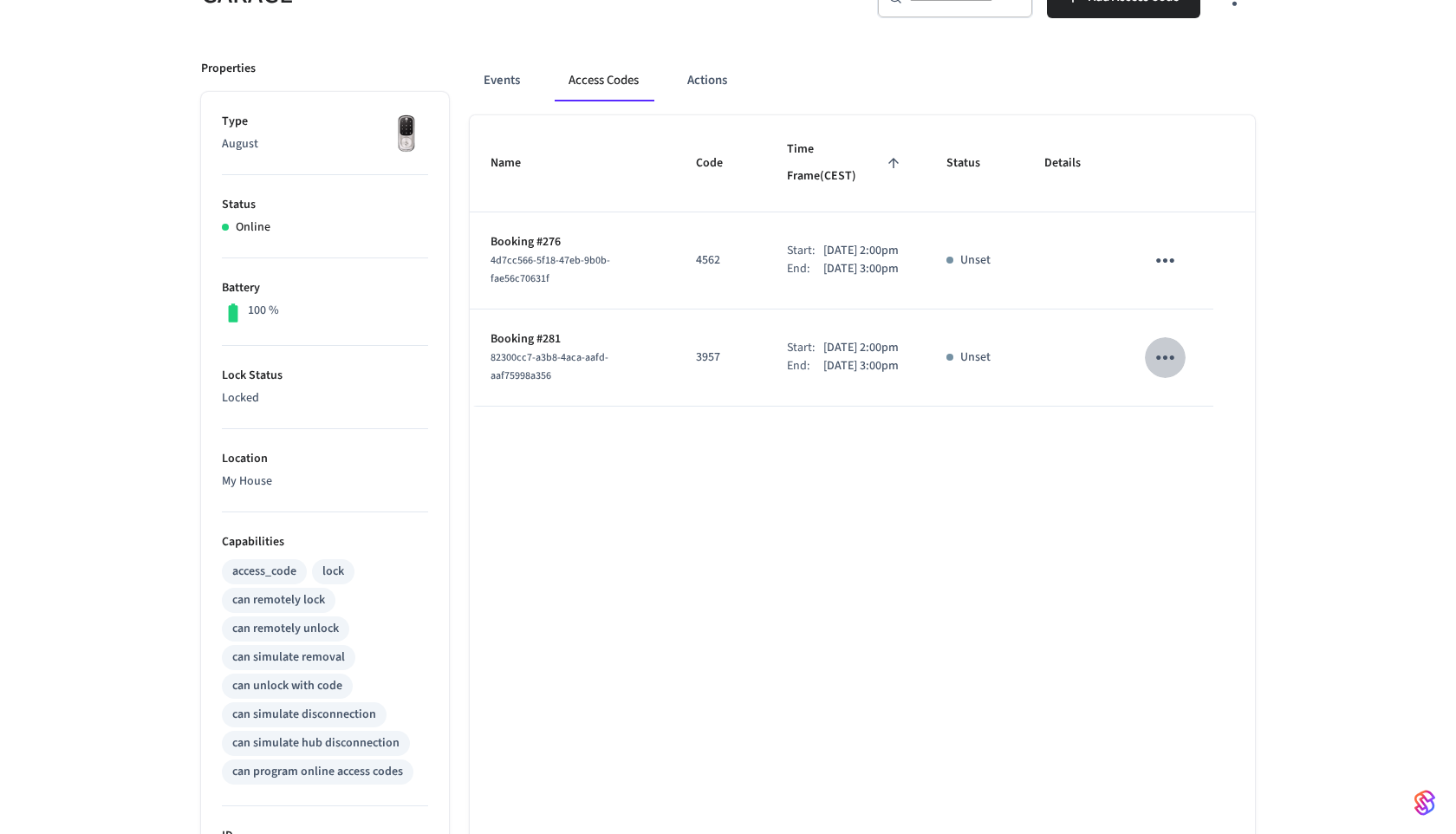
click at [1164, 351] on icon "sticky table" at bounding box center [1166, 357] width 26 height 26
click at [878, 33] on div at bounding box center [728, 417] width 1456 height 834
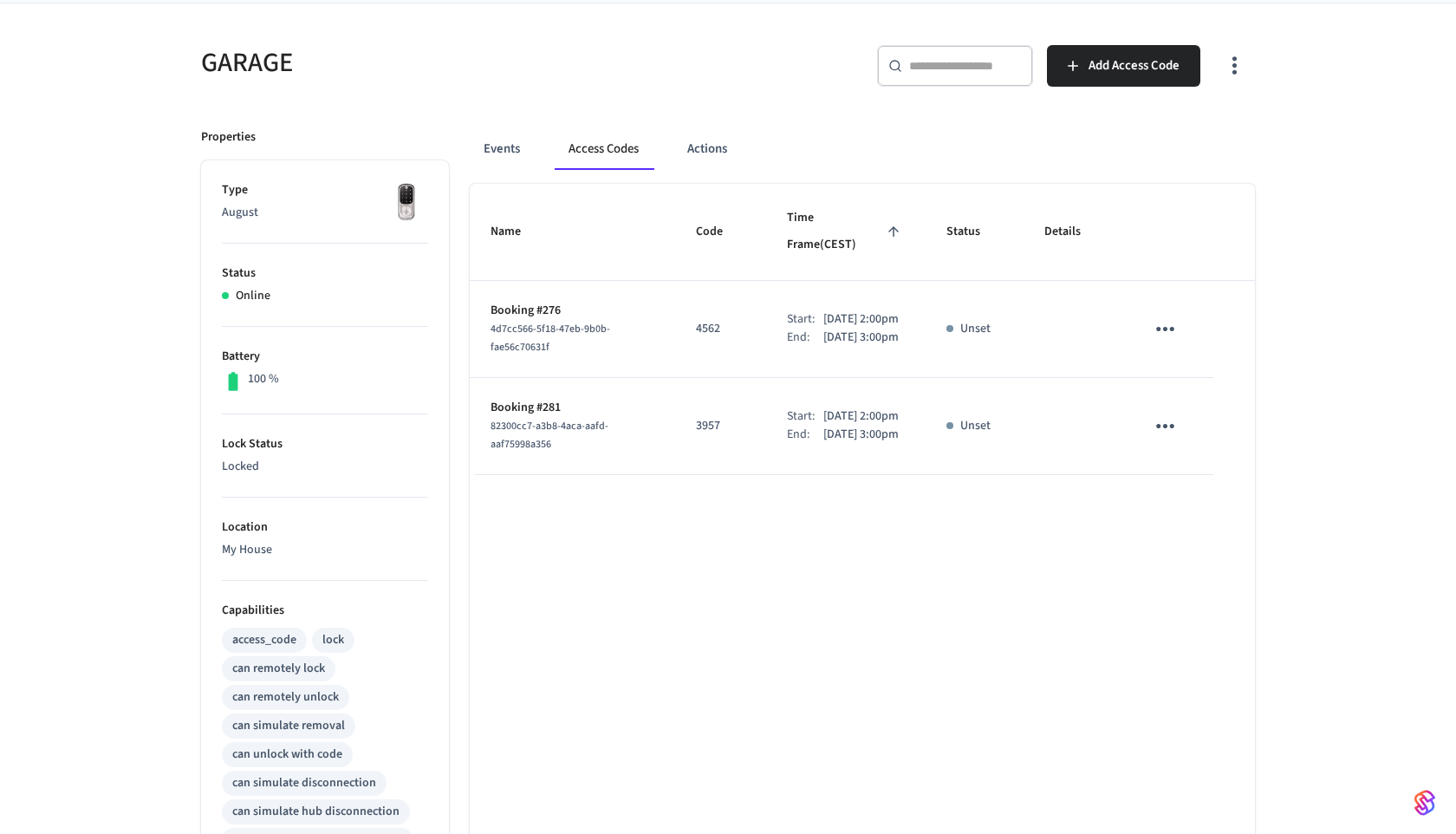
scroll to position [0, 0]
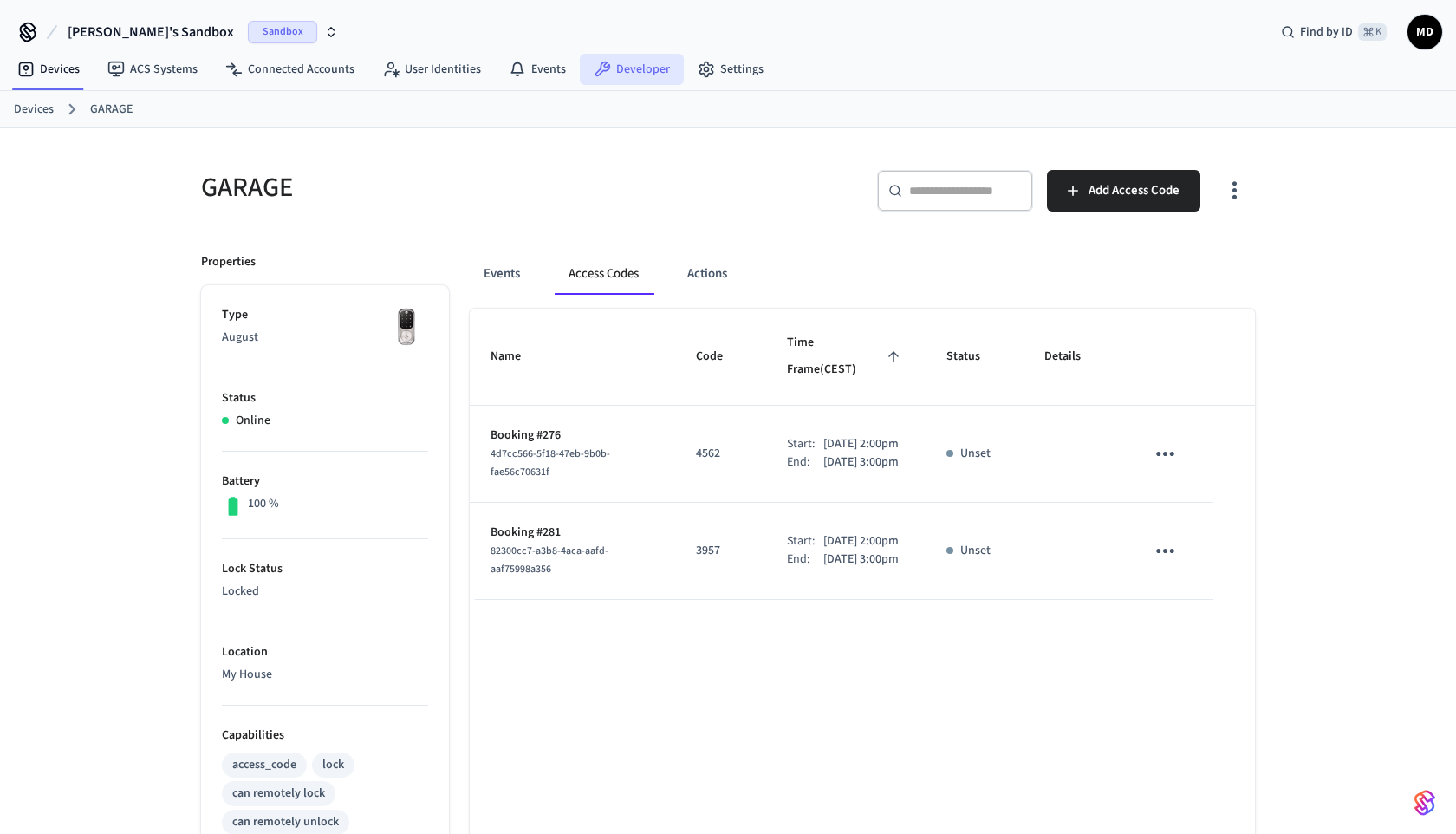
click at [619, 68] on link "Developer" at bounding box center [632, 69] width 104 height 31
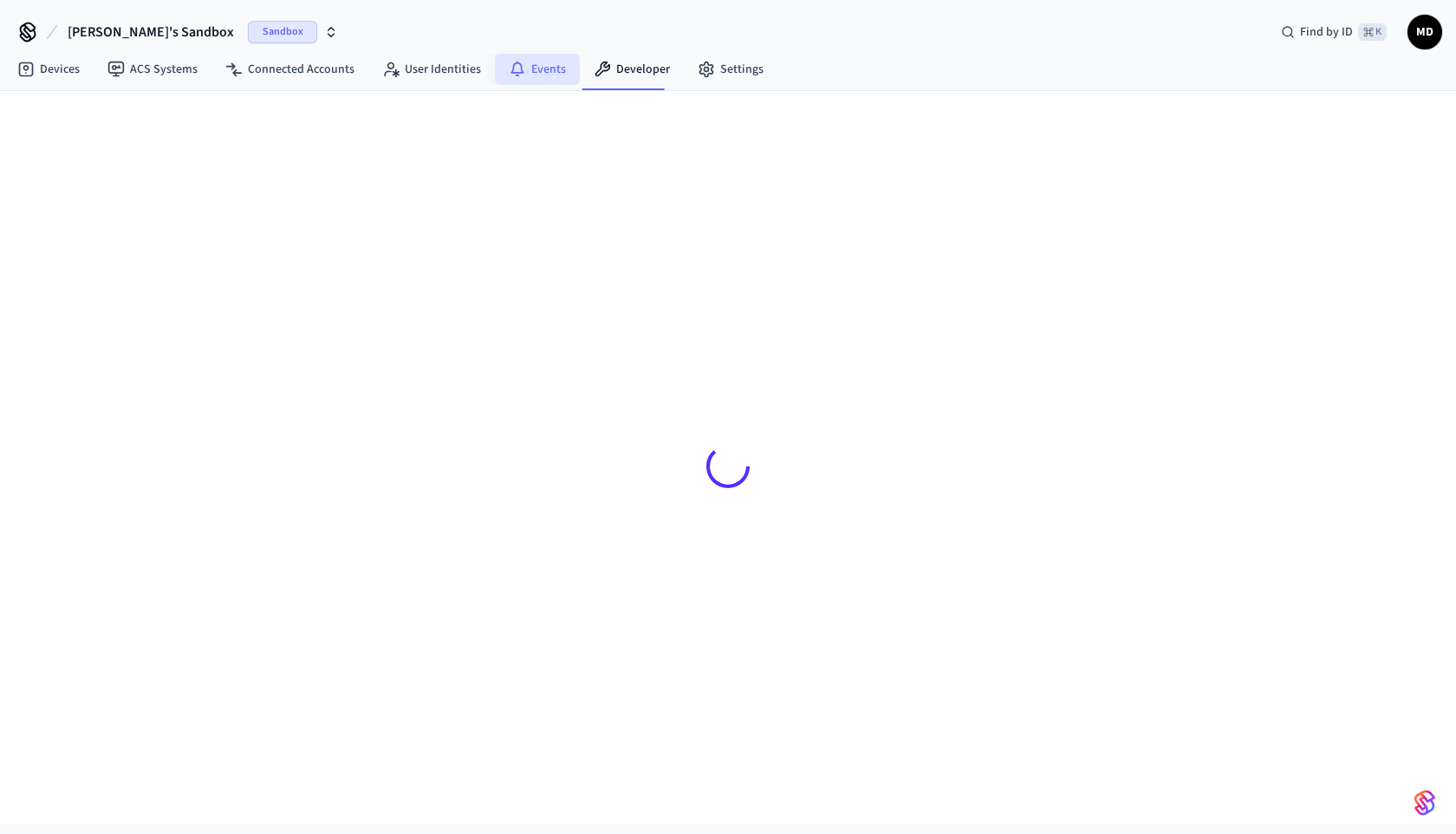
click at [534, 74] on link "Events" at bounding box center [537, 69] width 85 height 31
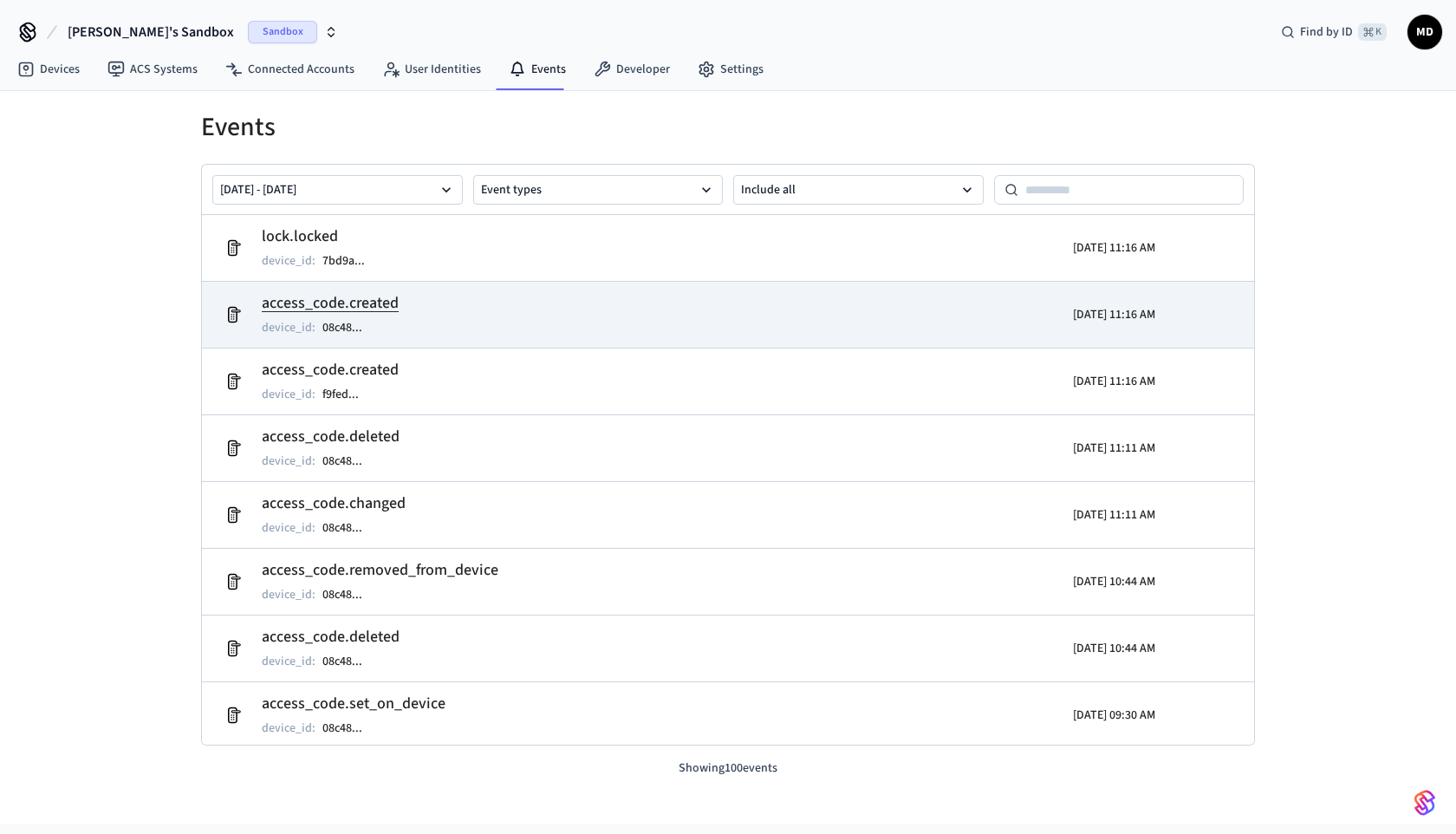
click at [796, 309] on td "access_code.created device_id : 08c48 ..." at bounding box center [558, 314] width 683 height 49
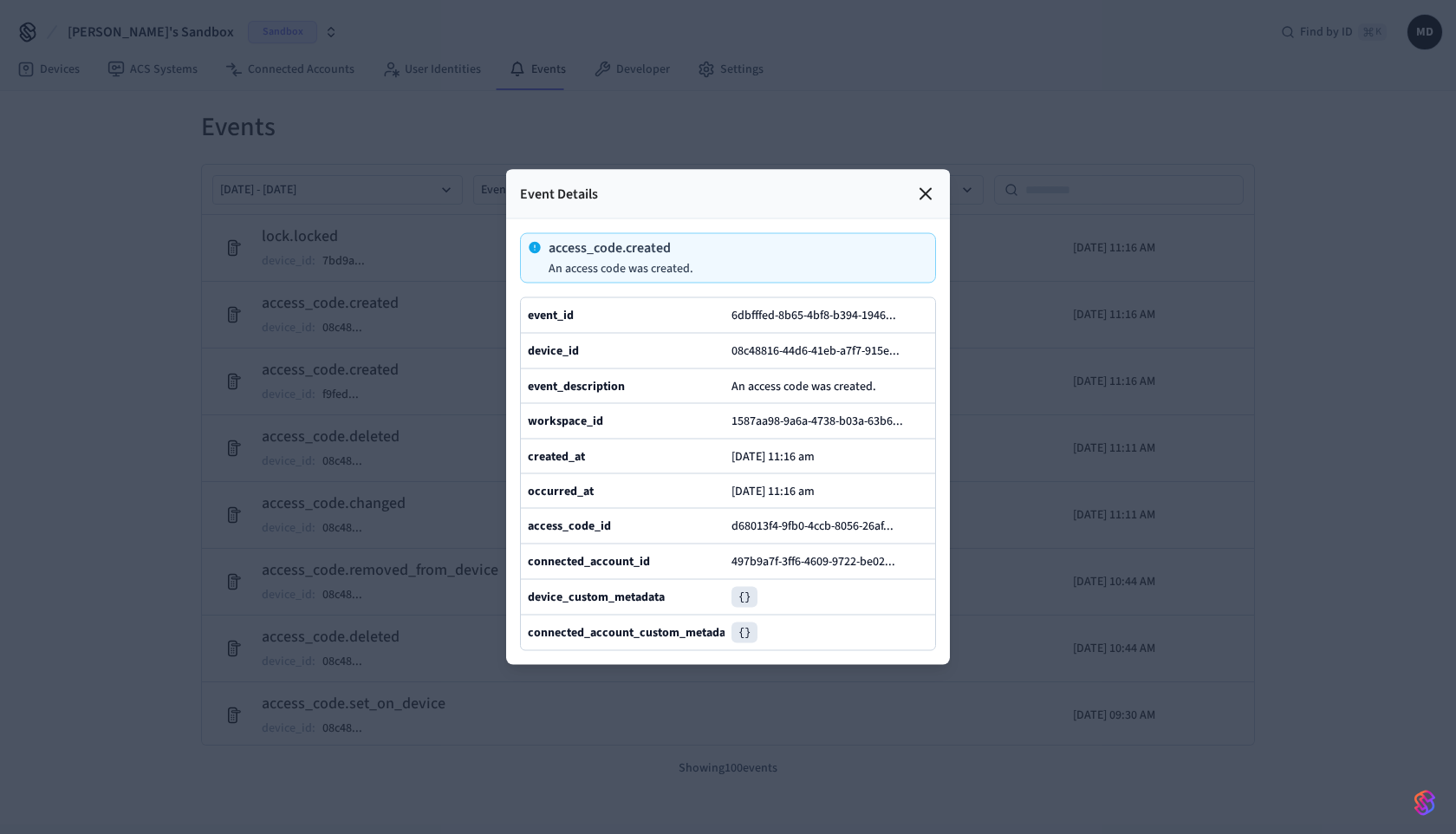
click at [754, 590] on pre "{}" at bounding box center [744, 597] width 26 height 21
click at [747, 597] on pre "{}" at bounding box center [744, 597] width 26 height 21
click at [1049, 402] on div at bounding box center [728, 417] width 1456 height 834
click at [937, 194] on div "Event Details" at bounding box center [728, 195] width 444 height 49
click at [934, 181] on div "Event Details" at bounding box center [728, 195] width 444 height 49
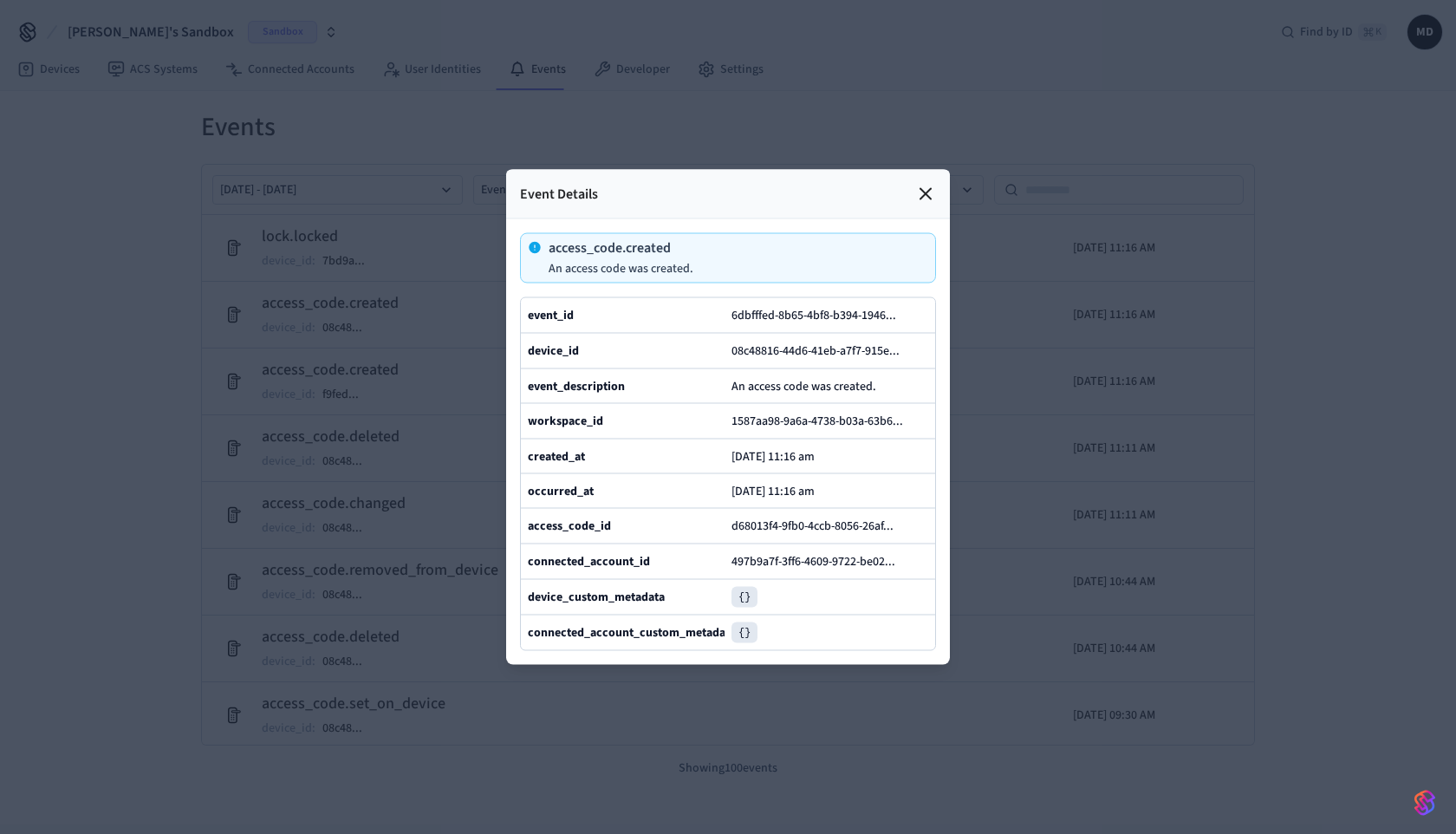
click at [937, 196] on div "Event Details" at bounding box center [728, 195] width 444 height 49
click at [925, 188] on icon at bounding box center [926, 194] width 21 height 21
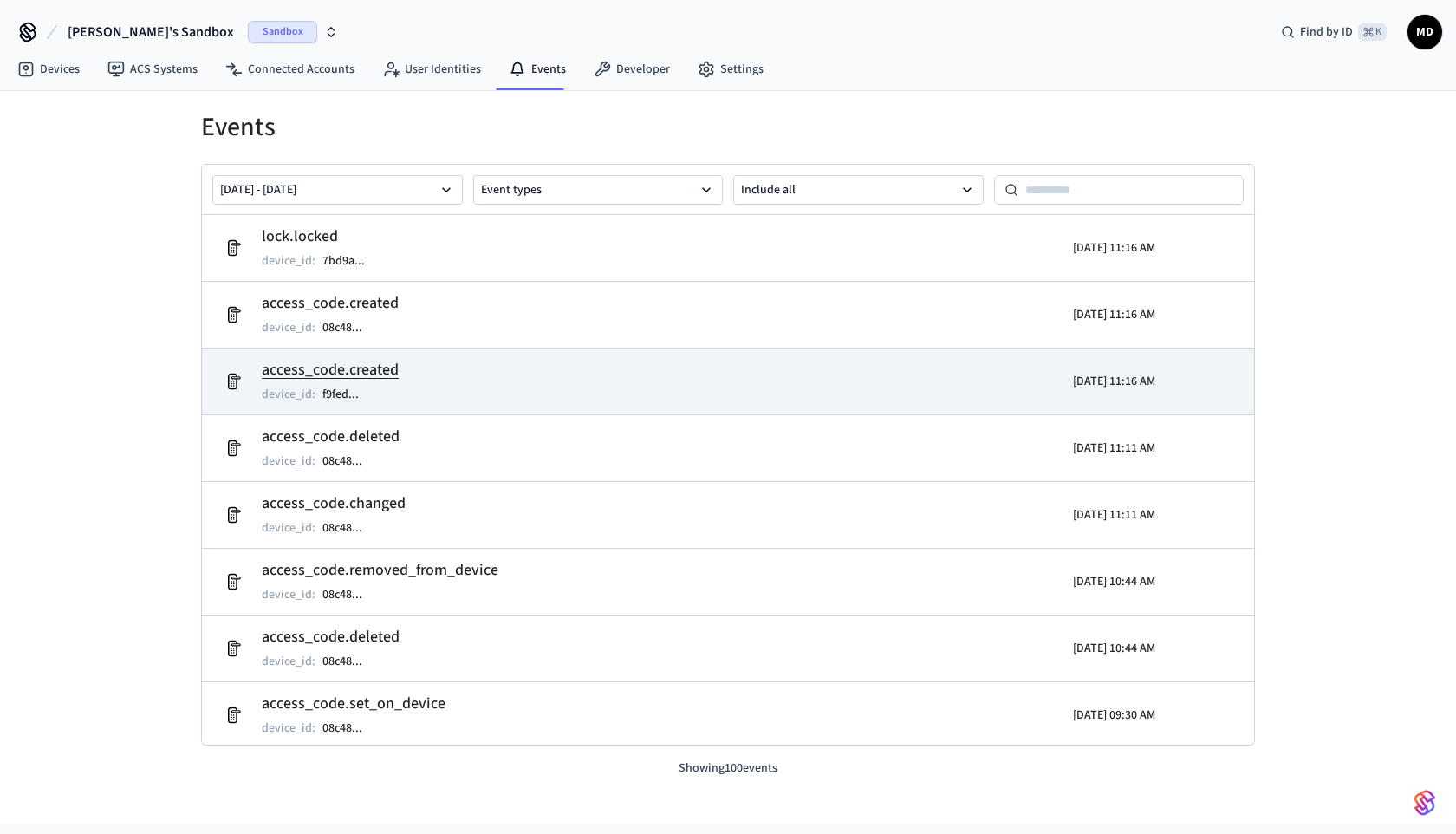
scroll to position [19, 0]
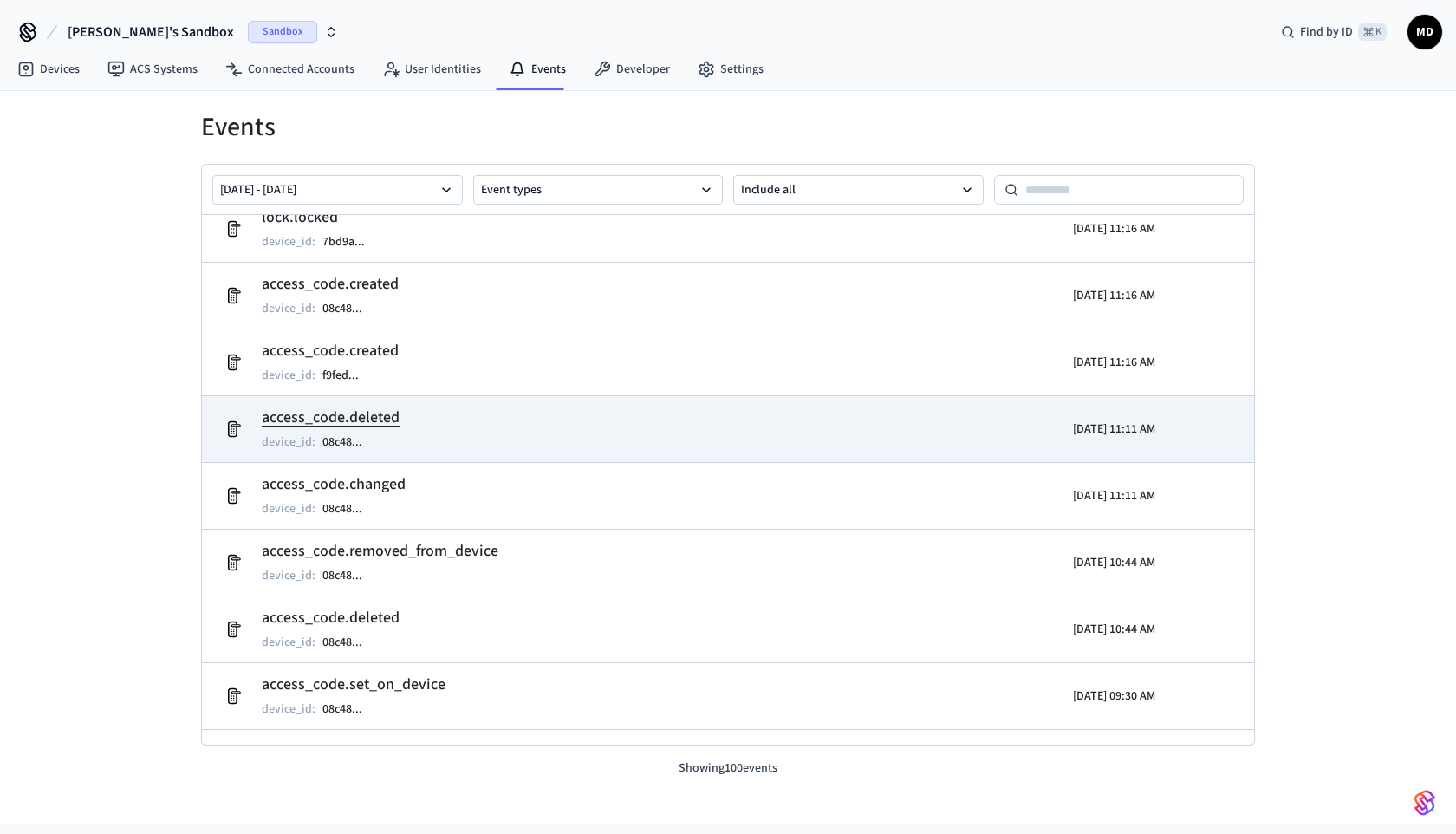
click at [572, 414] on td "access_code.deleted device_id : 08c48 ..." at bounding box center [558, 429] width 683 height 49
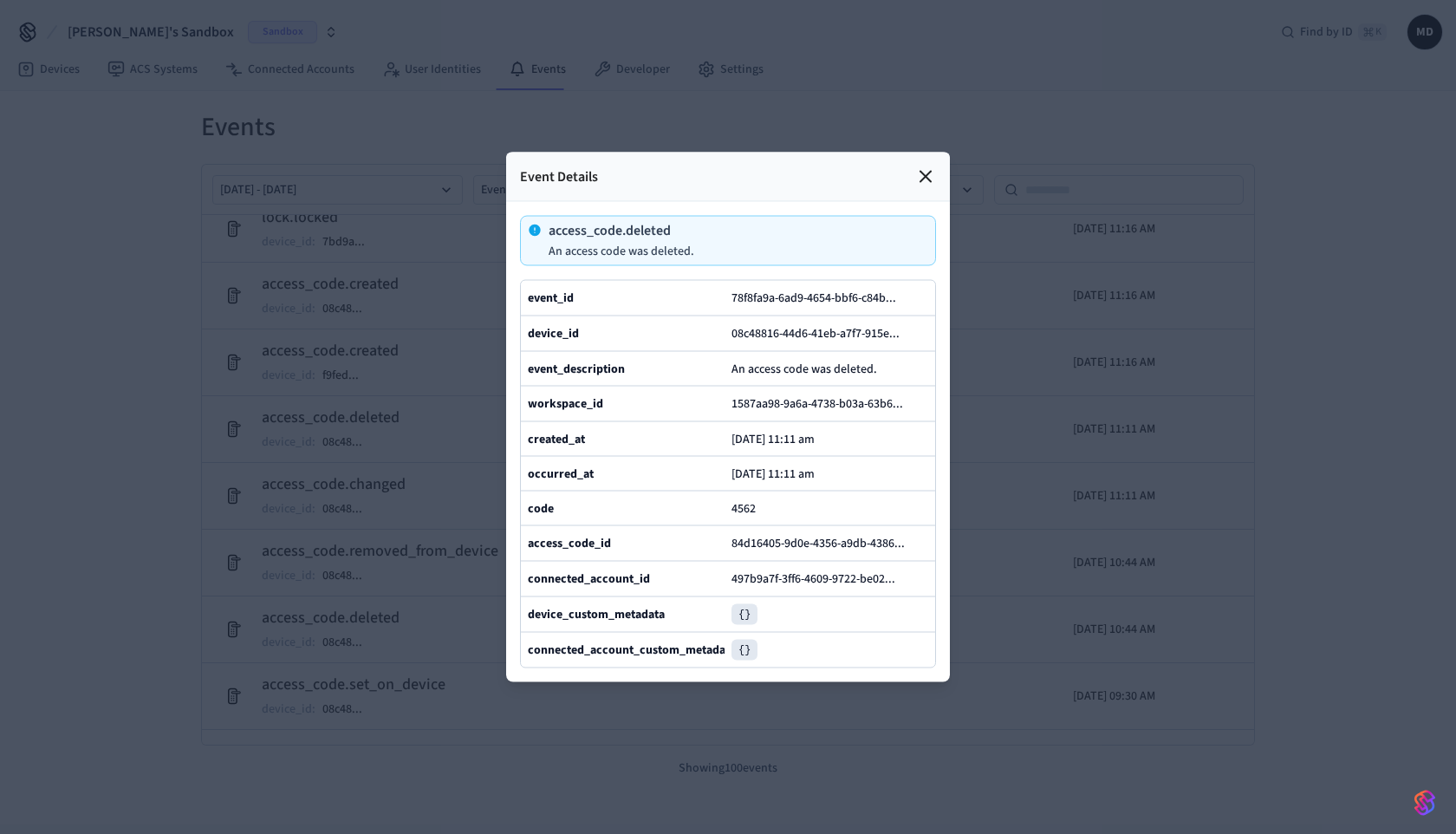
click at [934, 185] on icon at bounding box center [926, 177] width 21 height 21
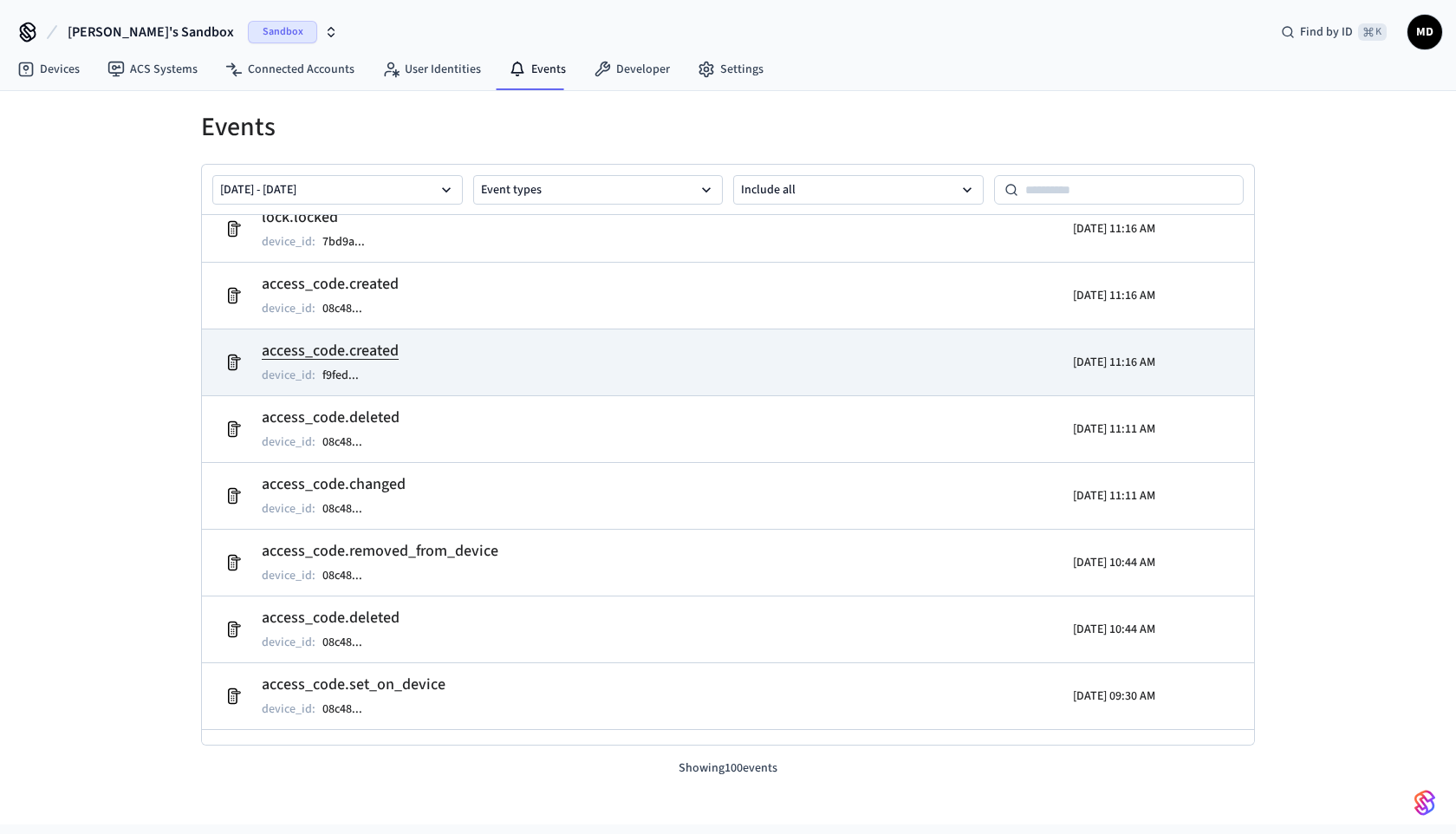
click at [634, 360] on td "access_code.created device_id : f9fed ..." at bounding box center [558, 362] width 683 height 49
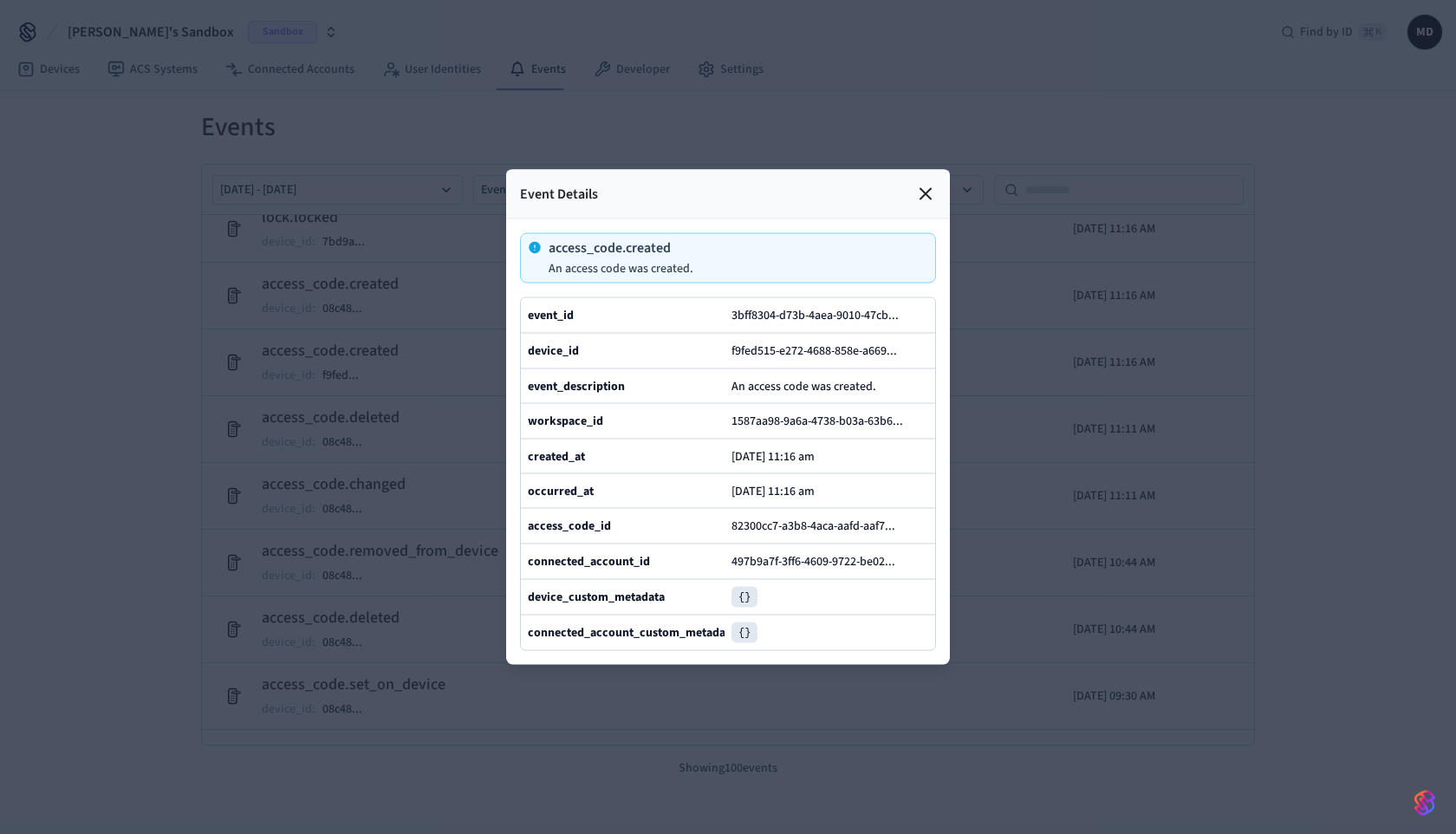
click at [942, 188] on div "Event Details" at bounding box center [728, 195] width 444 height 49
click at [930, 197] on icon at bounding box center [926, 194] width 21 height 21
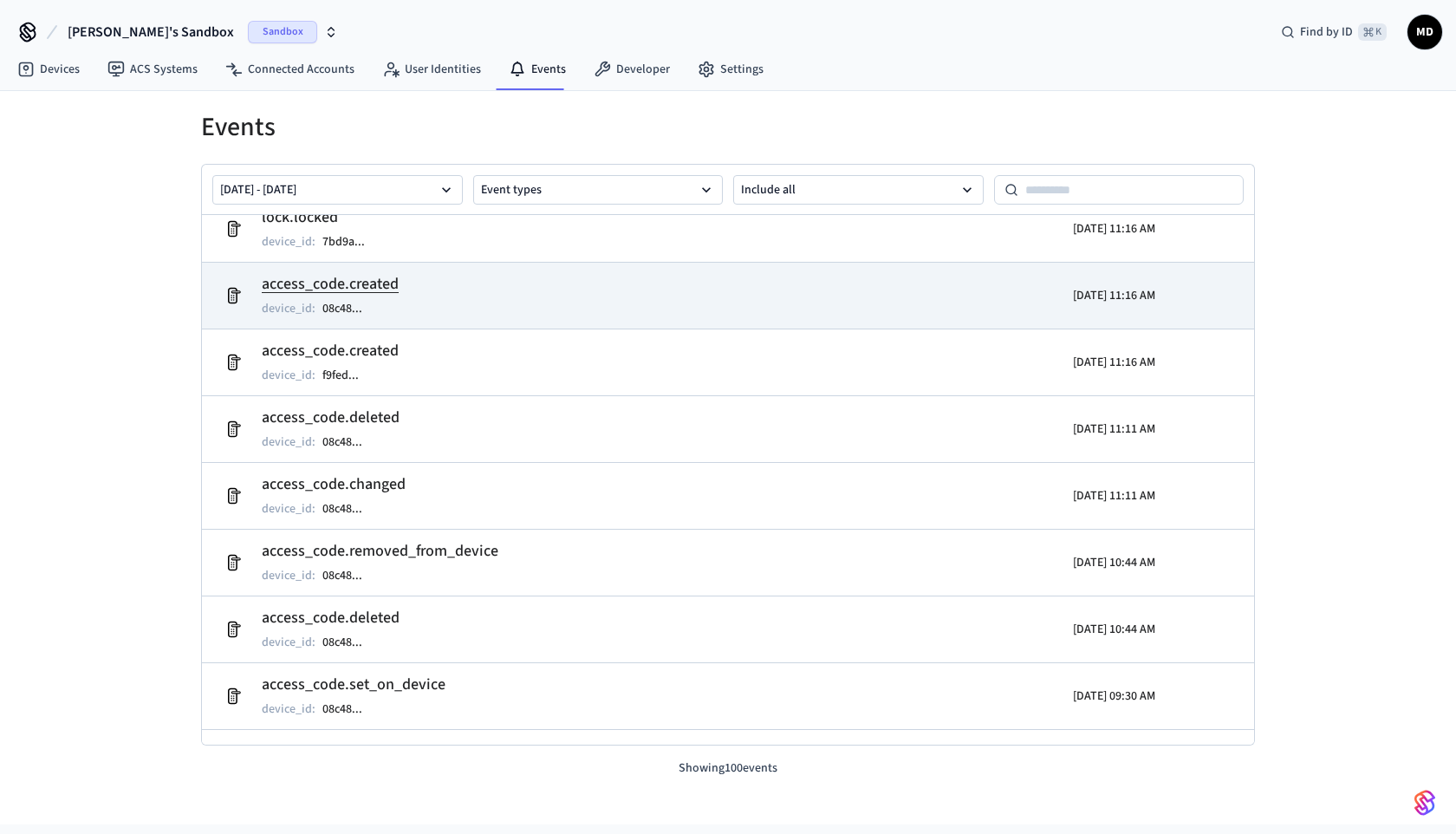
click at [771, 303] on td "access_code.created device_id : 08c48 ..." at bounding box center [558, 295] width 683 height 49
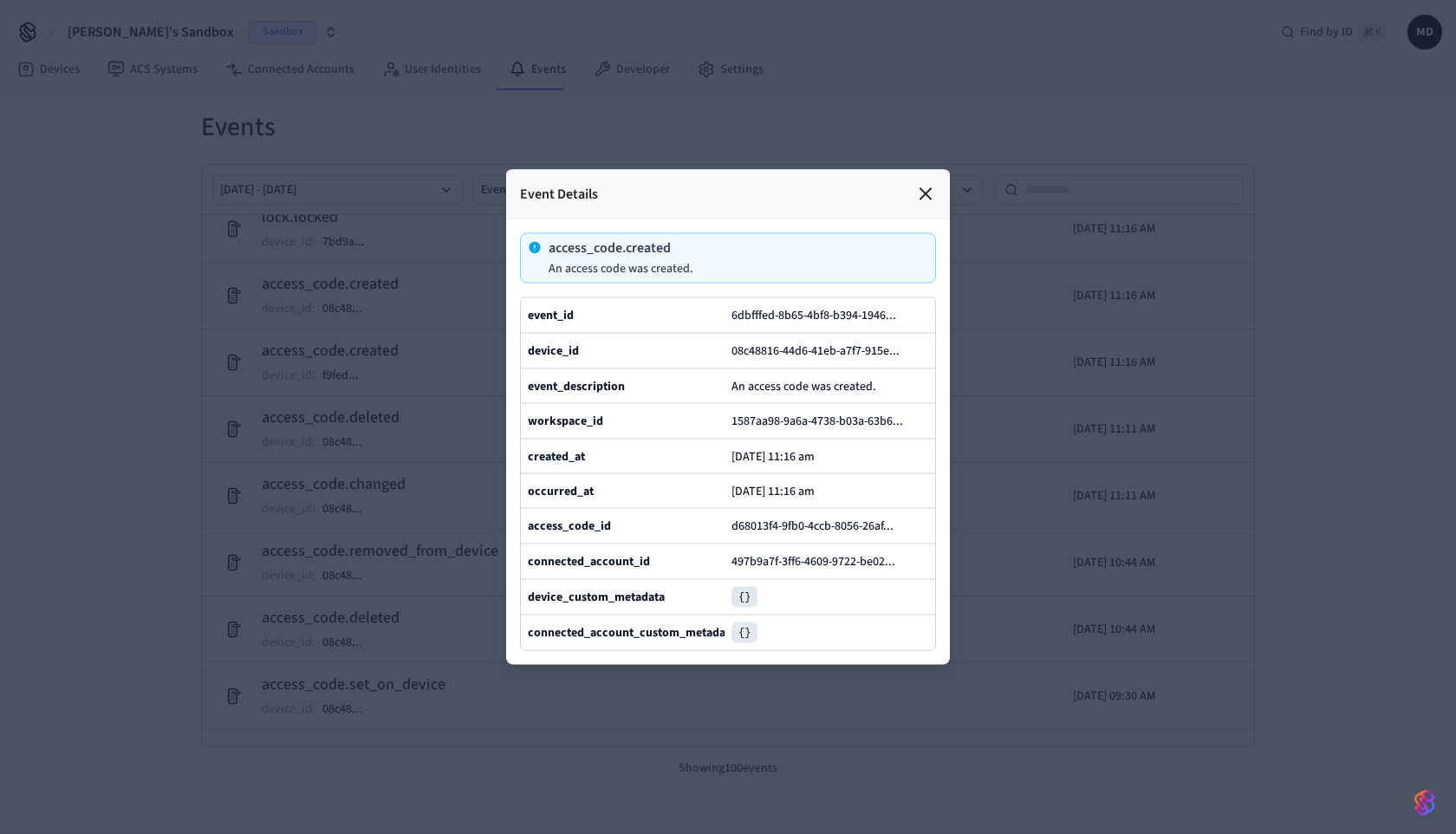
click at [928, 195] on icon at bounding box center [926, 194] width 21 height 21
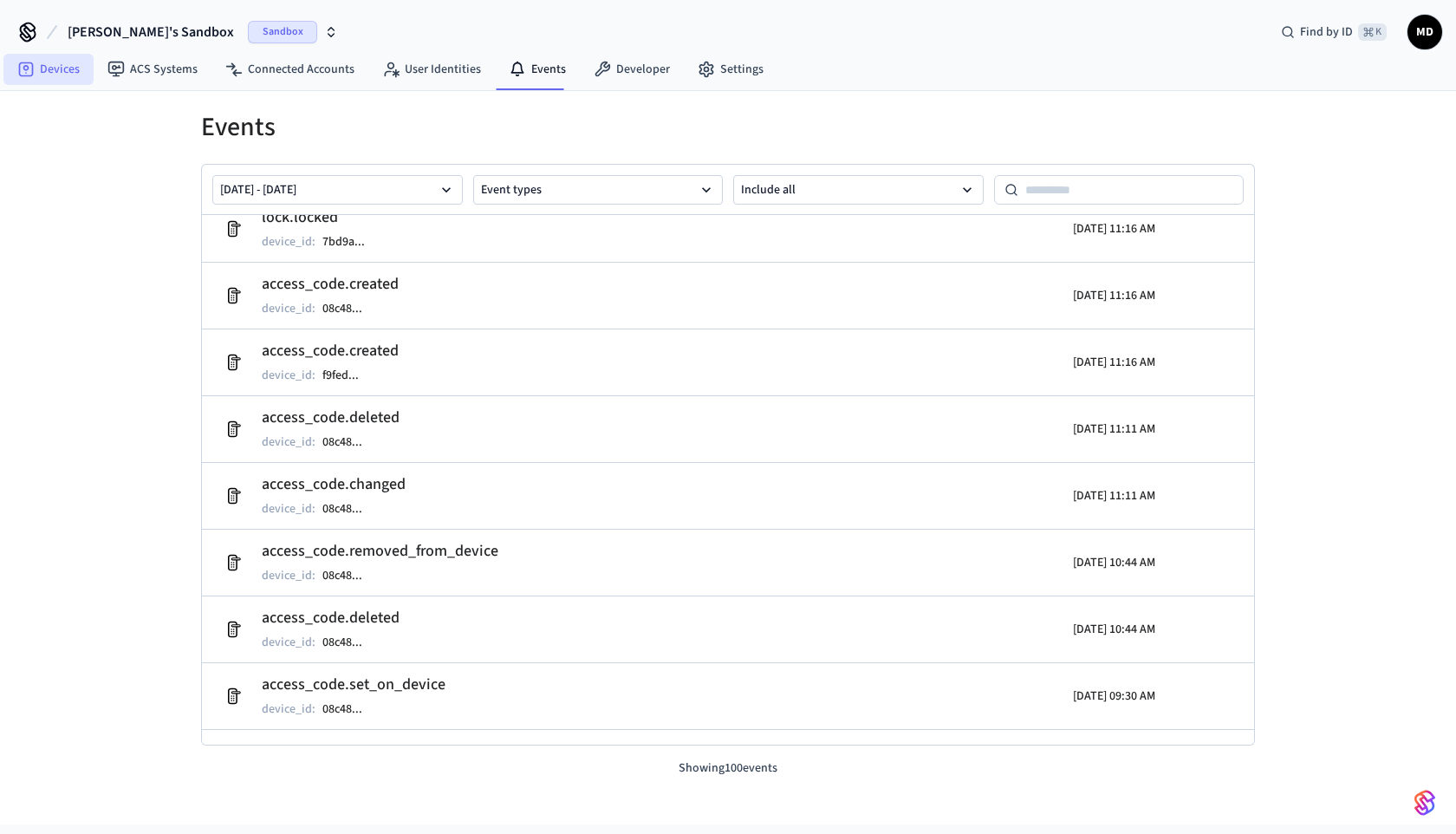
click at [56, 77] on link "Devices" at bounding box center [49, 69] width 90 height 31
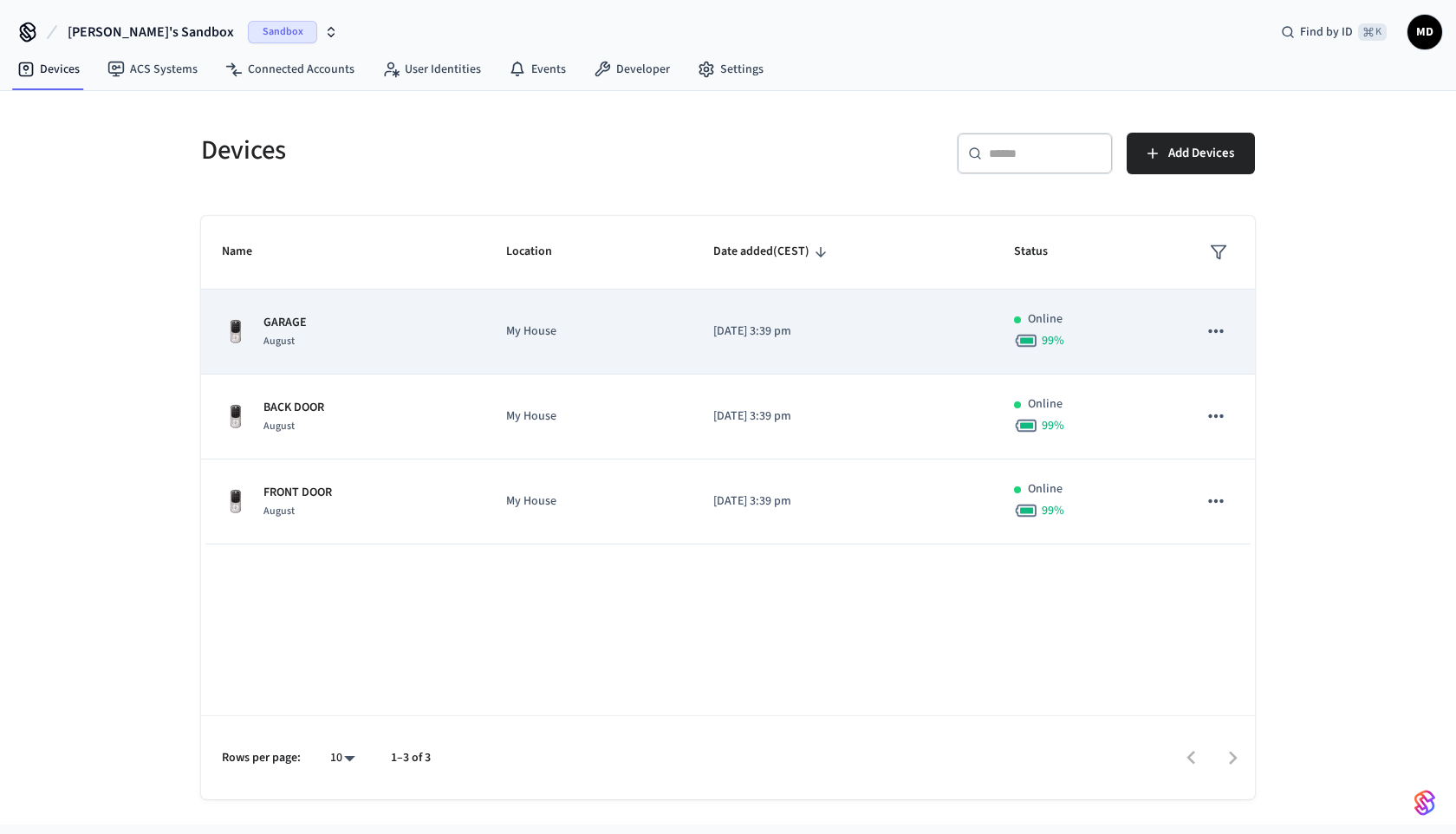
click at [501, 334] on td "My House" at bounding box center [589, 332] width 206 height 85
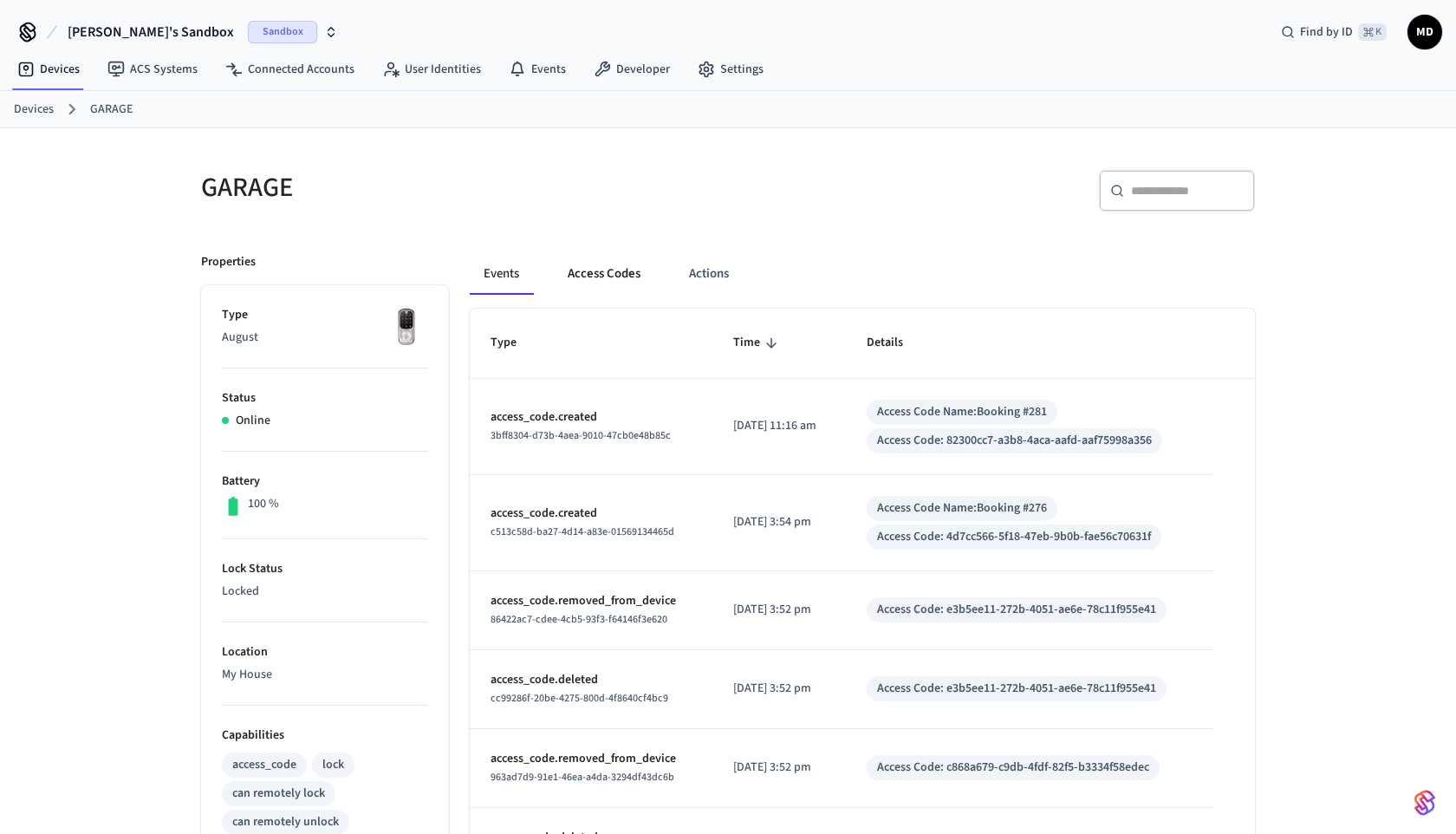
click at [614, 274] on button "Access Codes" at bounding box center [604, 274] width 101 height 41
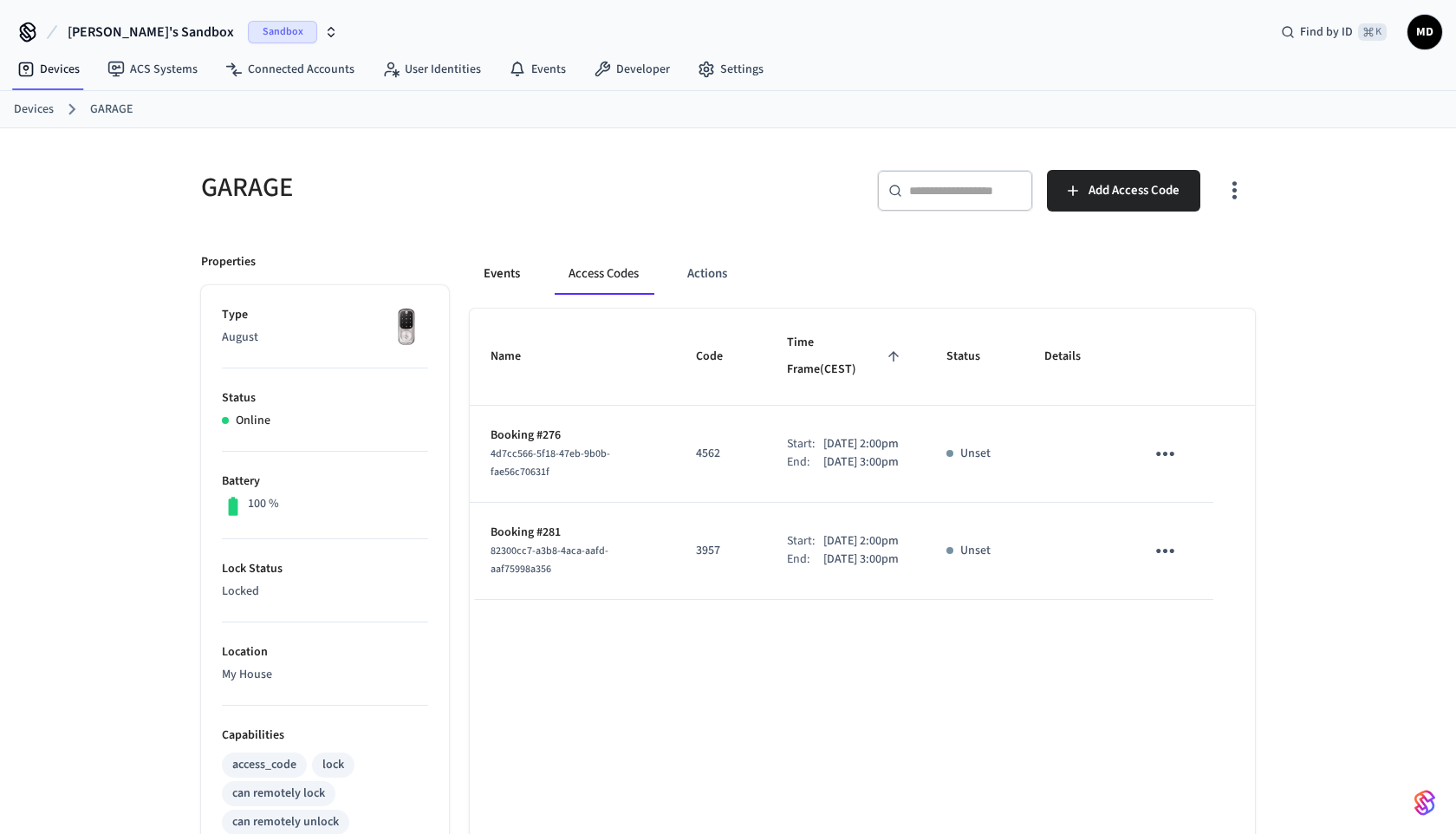
click at [527, 282] on button "Events" at bounding box center [501, 274] width 64 height 41
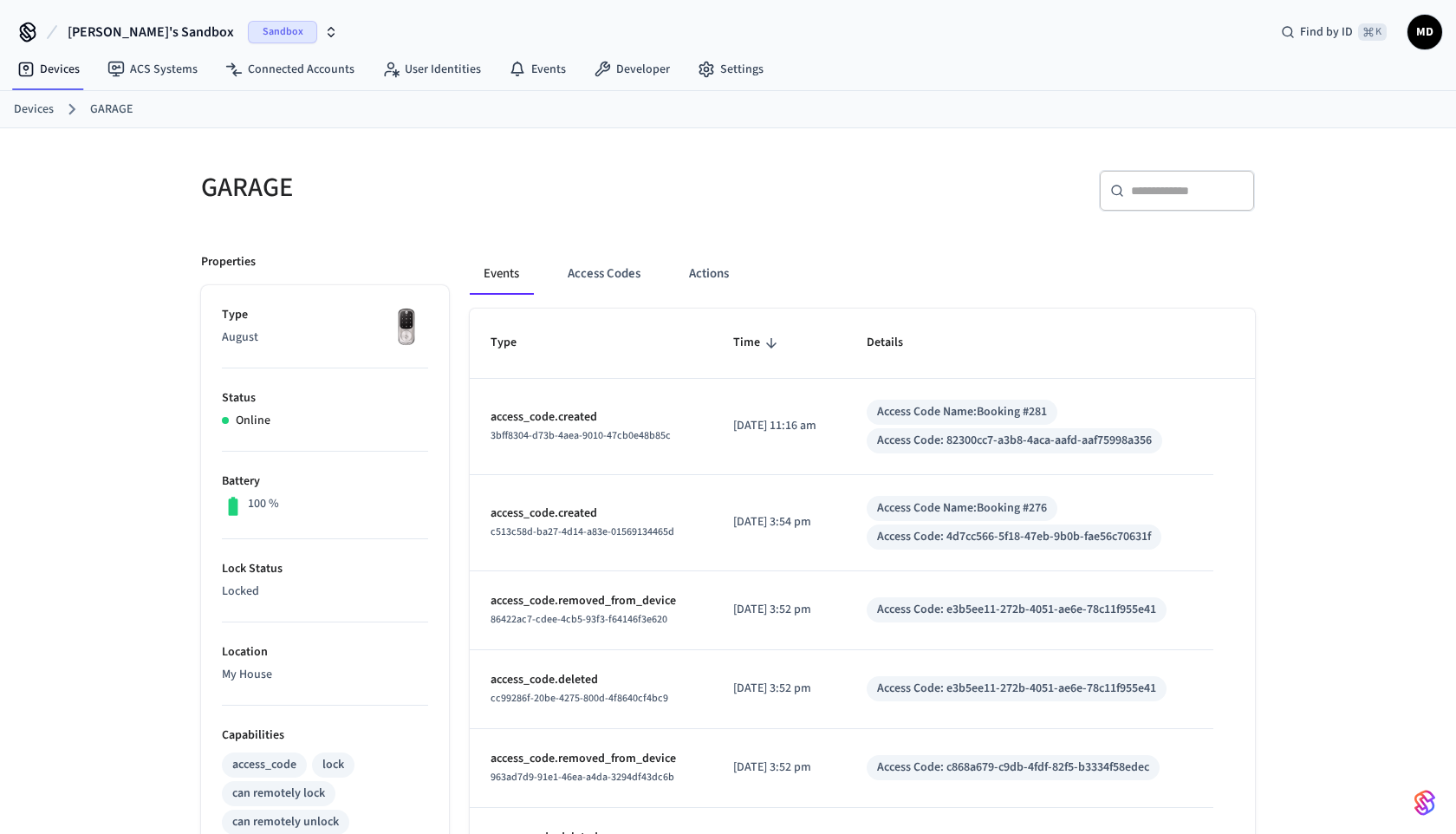
click at [671, 414] on p "access_code.created" at bounding box center [591, 417] width 201 height 19
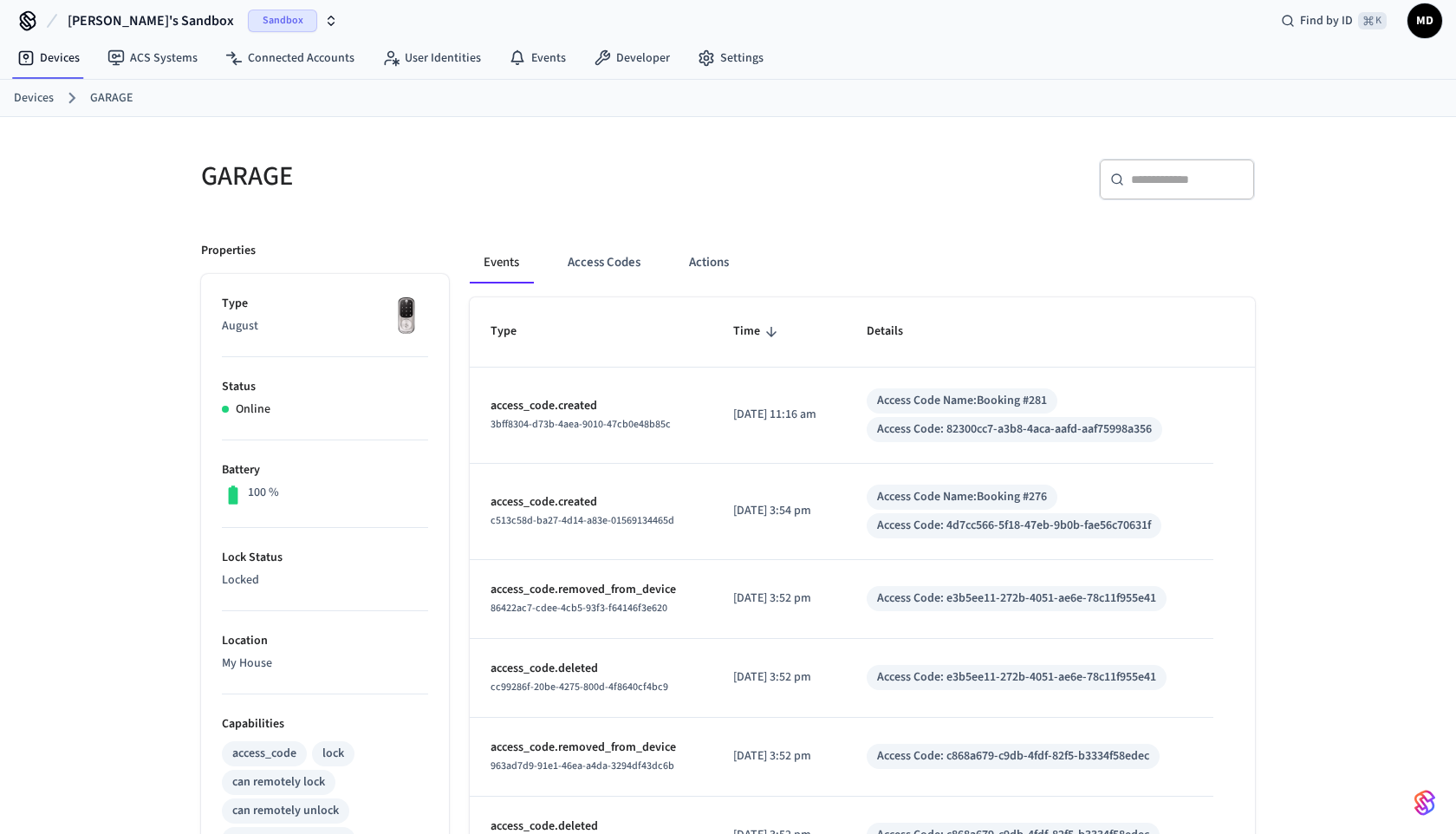
scroll to position [23, 0]
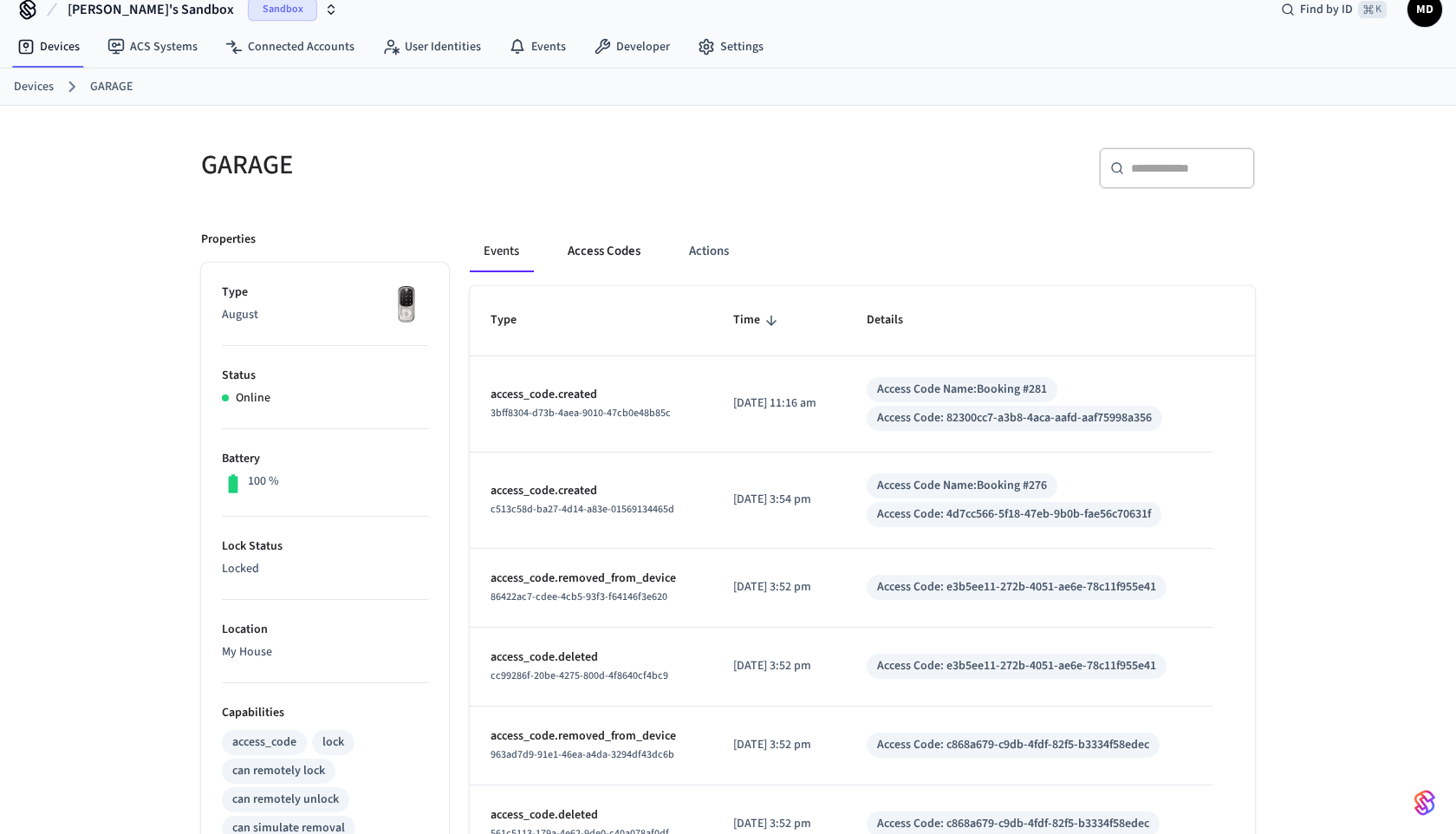
click at [599, 250] on button "Access Codes" at bounding box center [604, 251] width 101 height 41
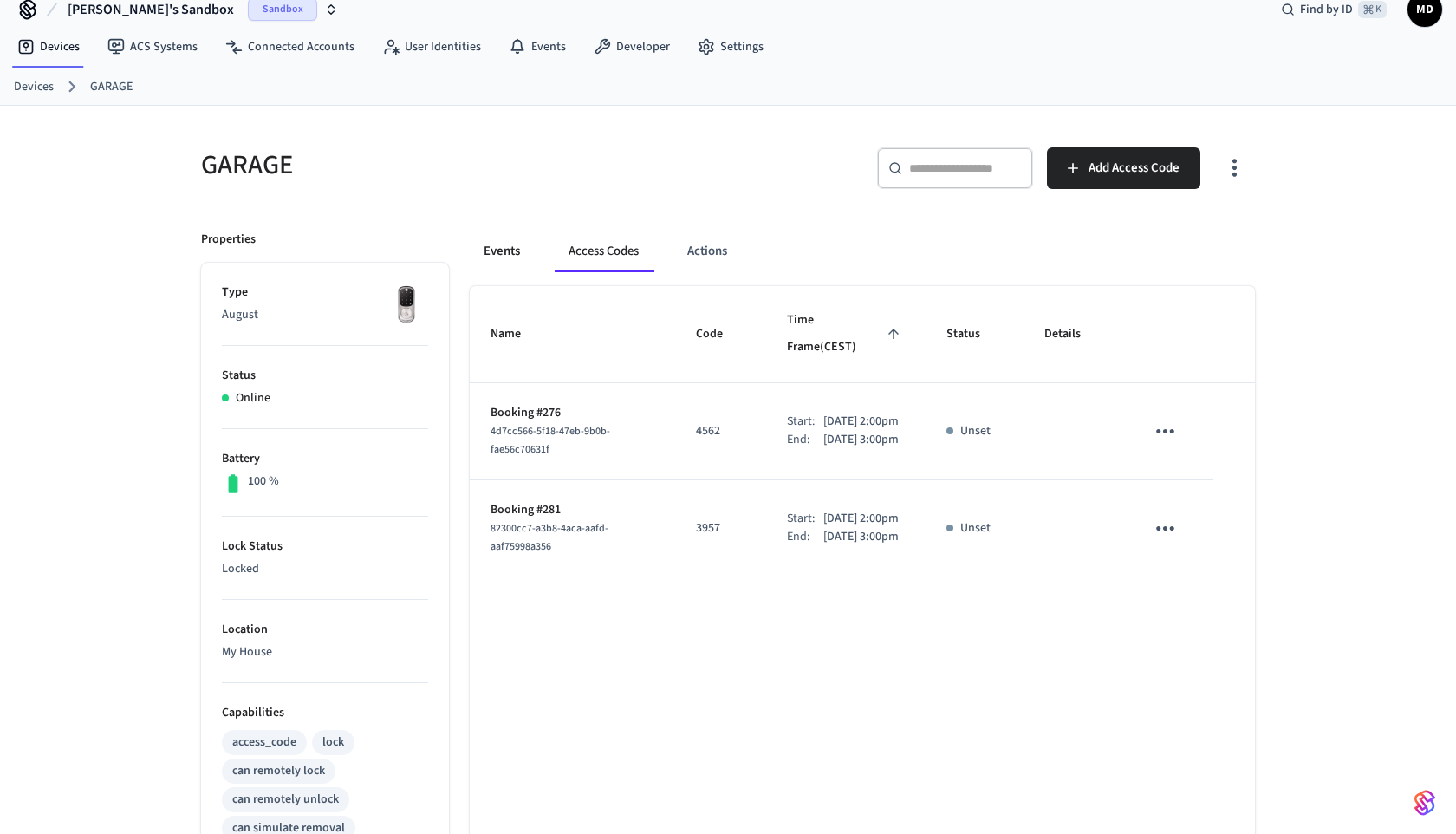
click at [504, 257] on button "Events" at bounding box center [501, 251] width 64 height 41
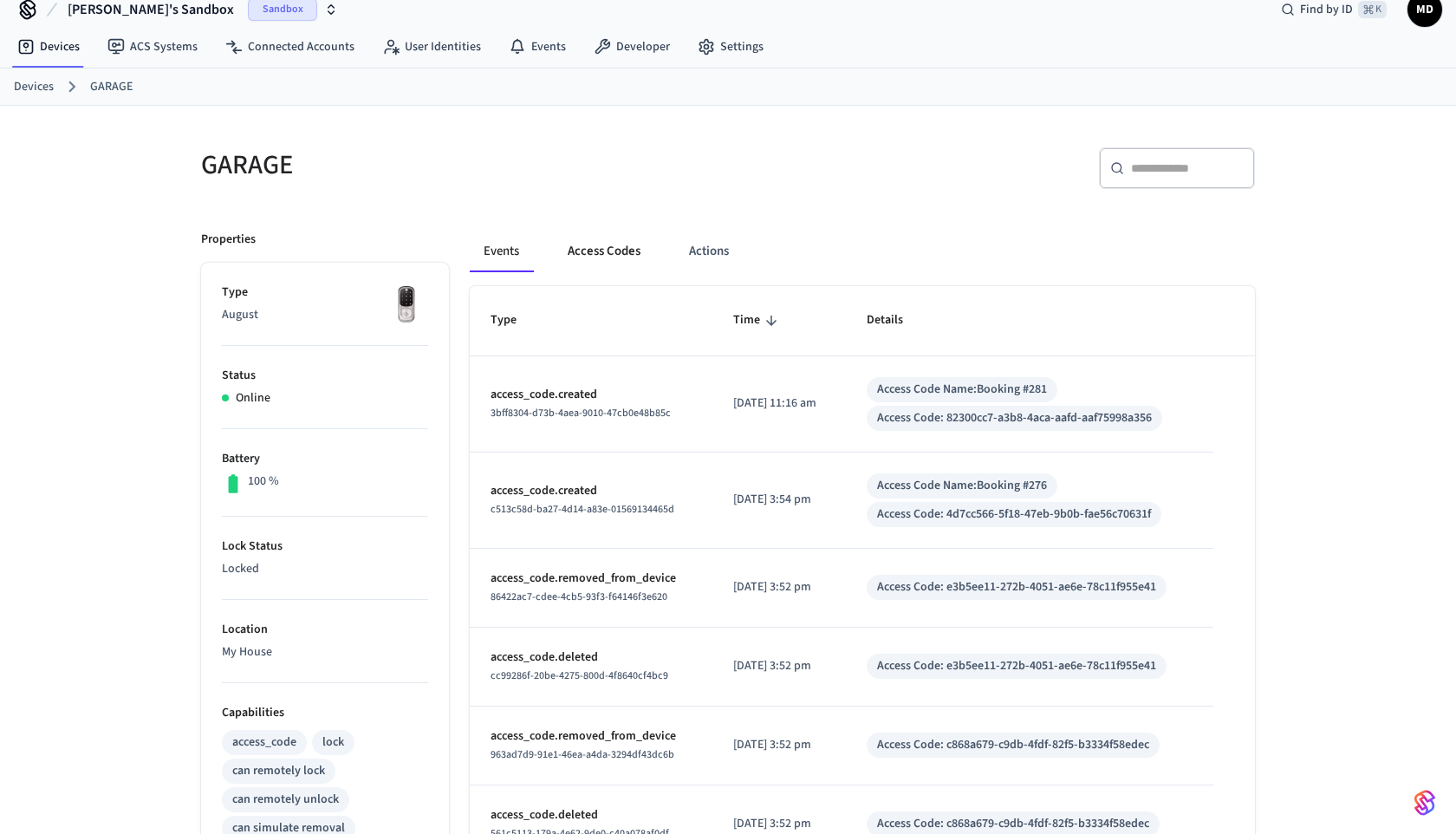
click at [586, 244] on button "Access Codes" at bounding box center [604, 251] width 101 height 41
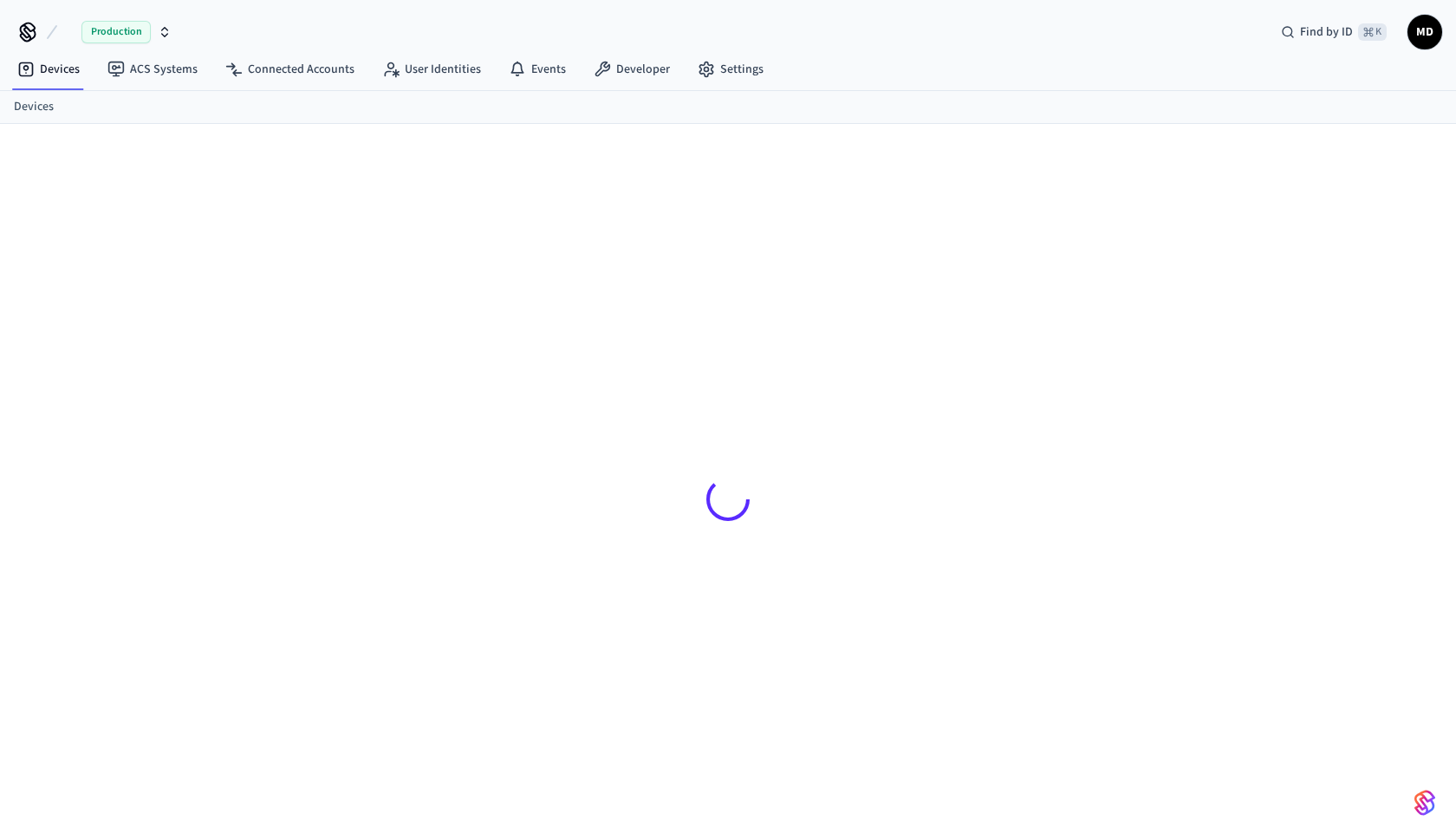
scroll to position [23, 0]
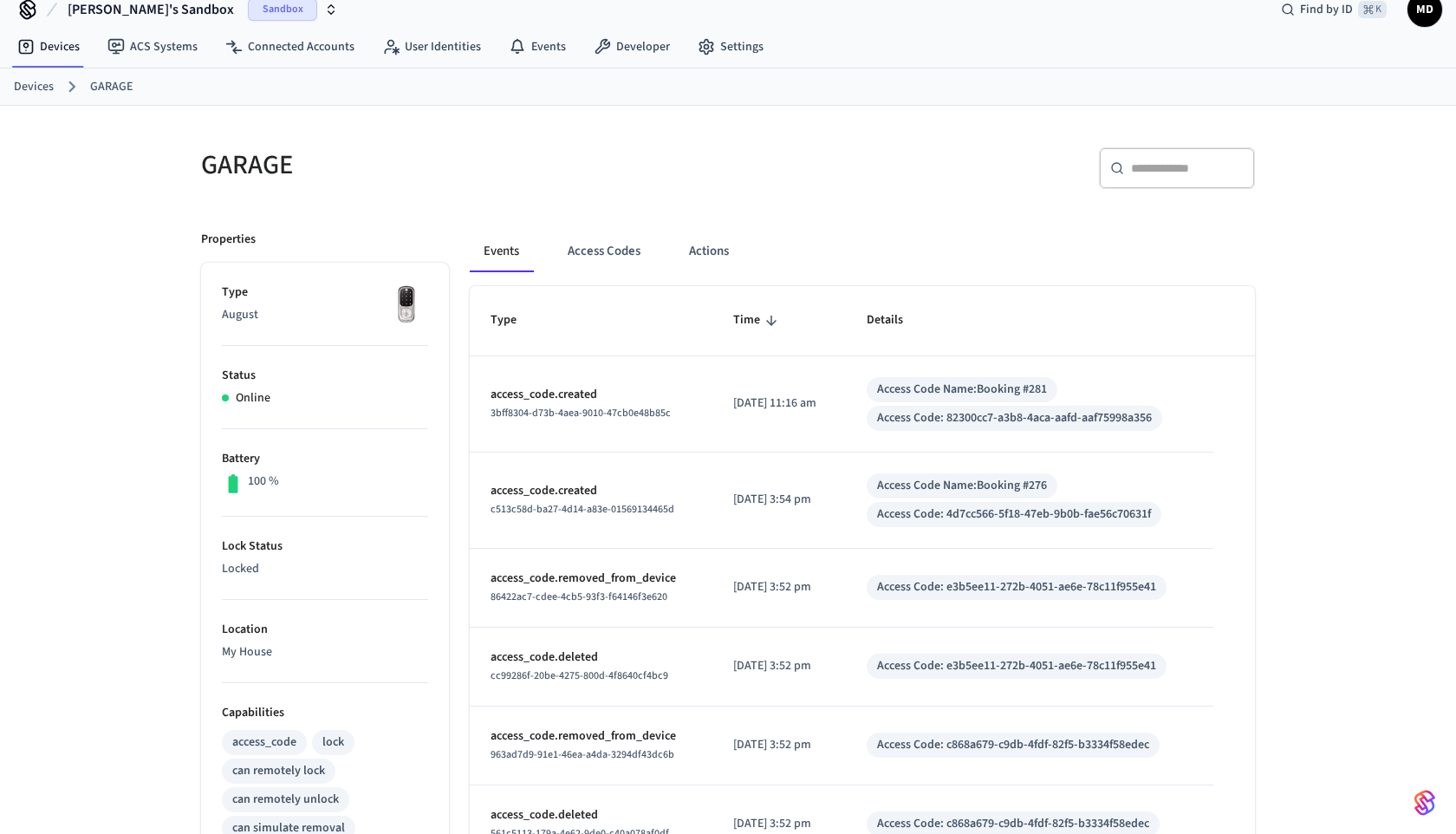
click at [592, 272] on div "Events Access Codes Actions" at bounding box center [862, 258] width 785 height 56
click at [632, 237] on button "Access Codes" at bounding box center [604, 251] width 101 height 41
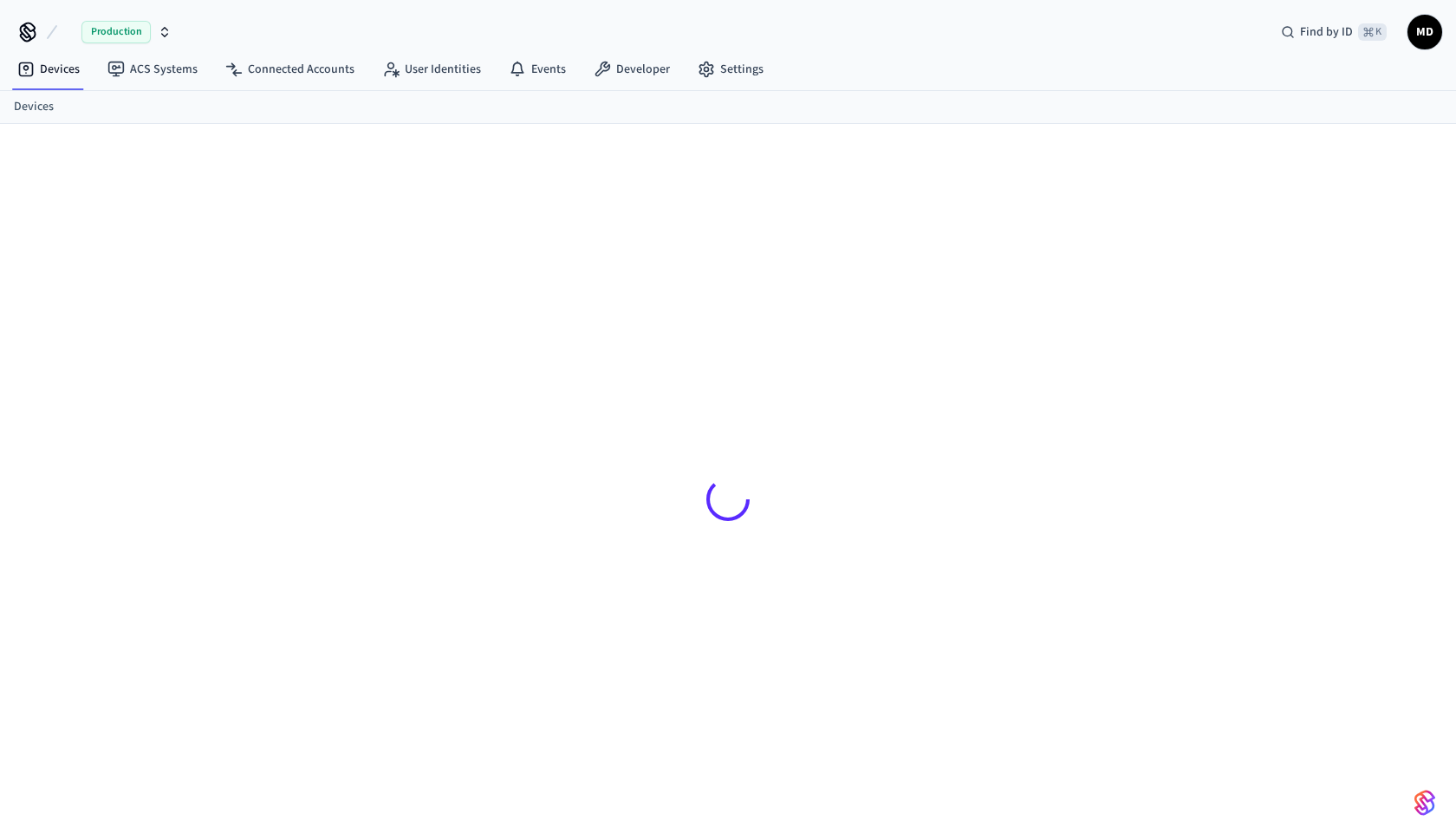
scroll to position [23, 0]
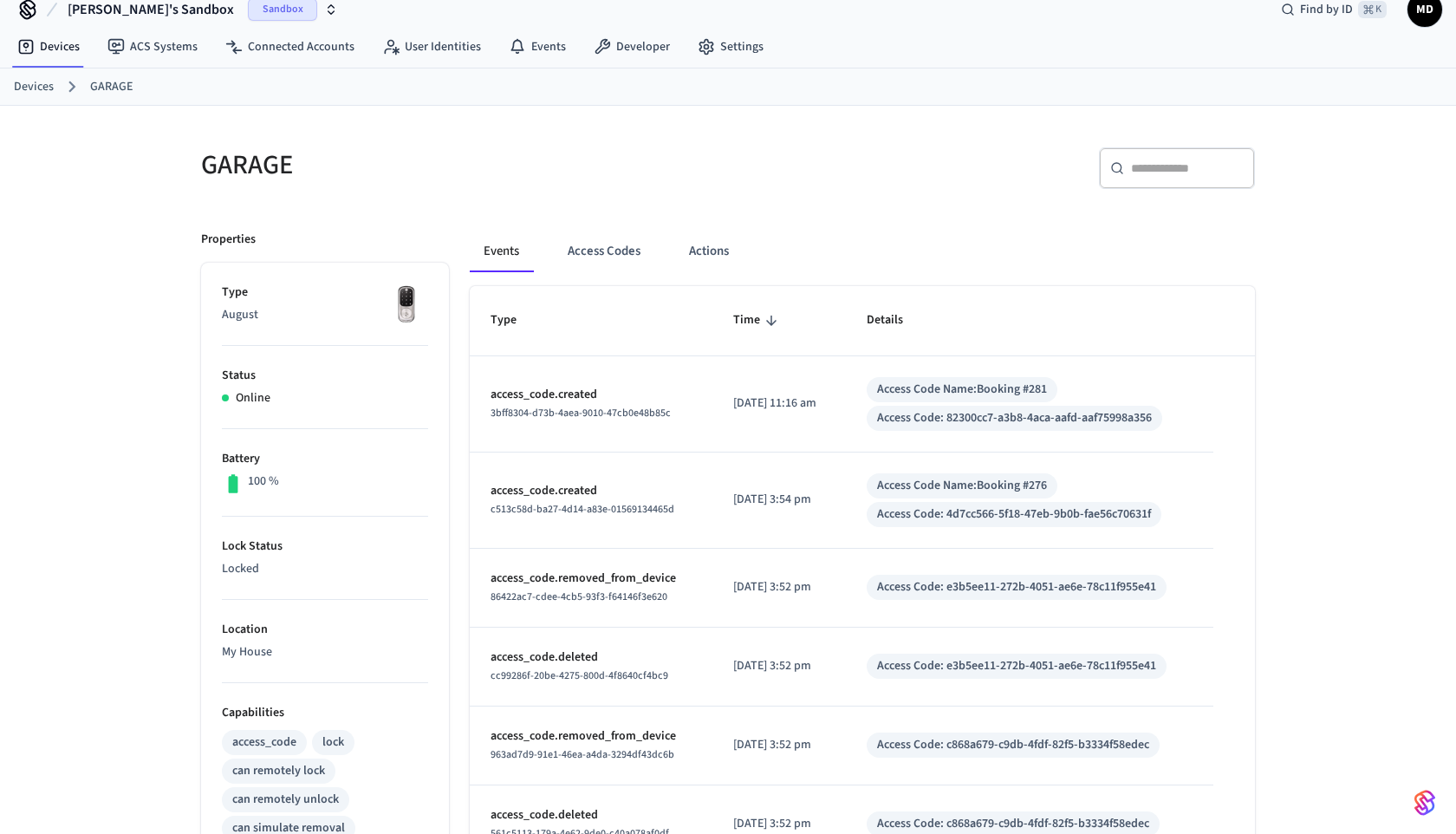
click at [587, 274] on div "Events Access Codes Actions" at bounding box center [862, 258] width 785 height 56
click at [589, 261] on button "Access Codes" at bounding box center [604, 251] width 101 height 41
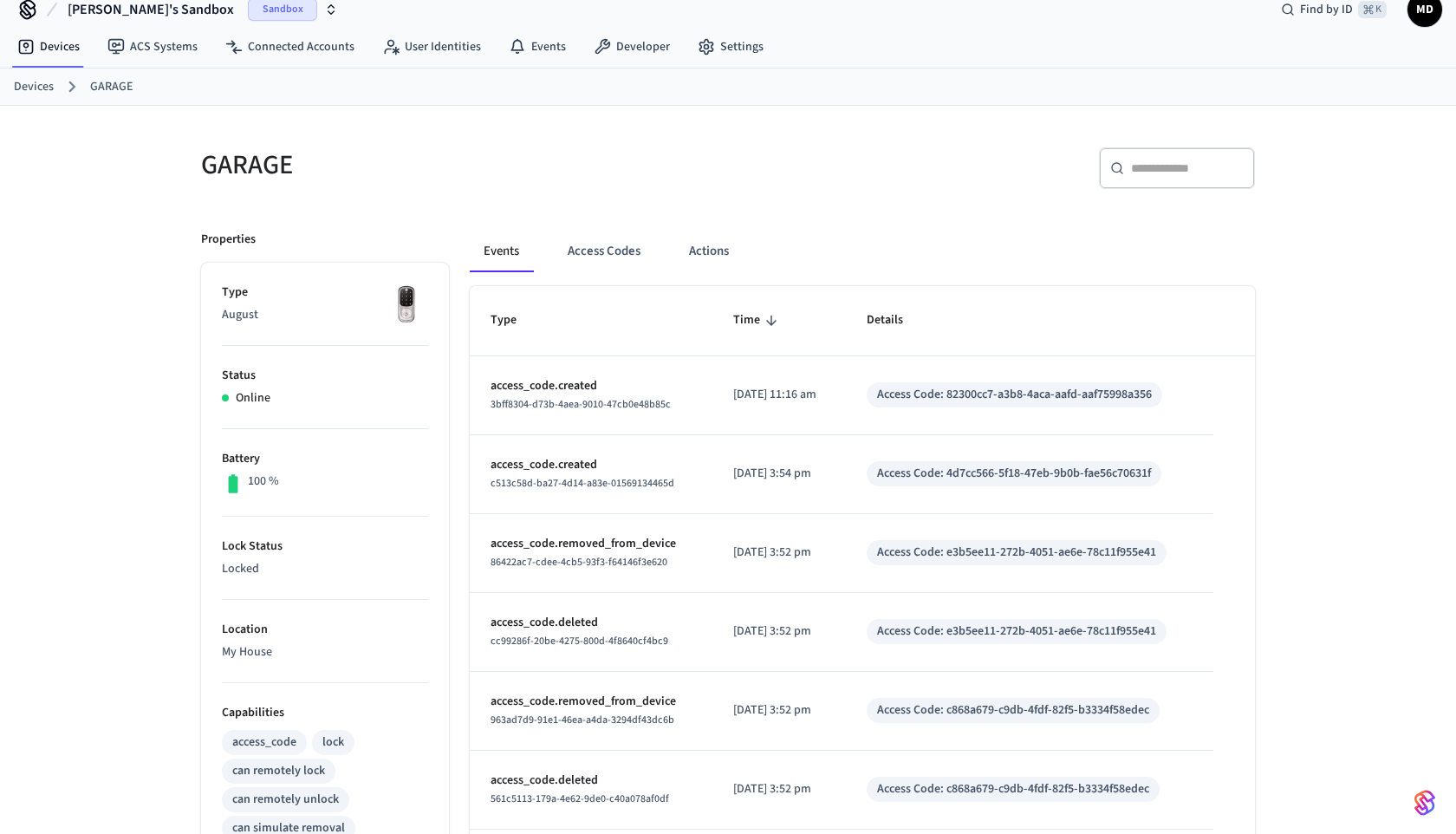
scroll to position [23, 0]
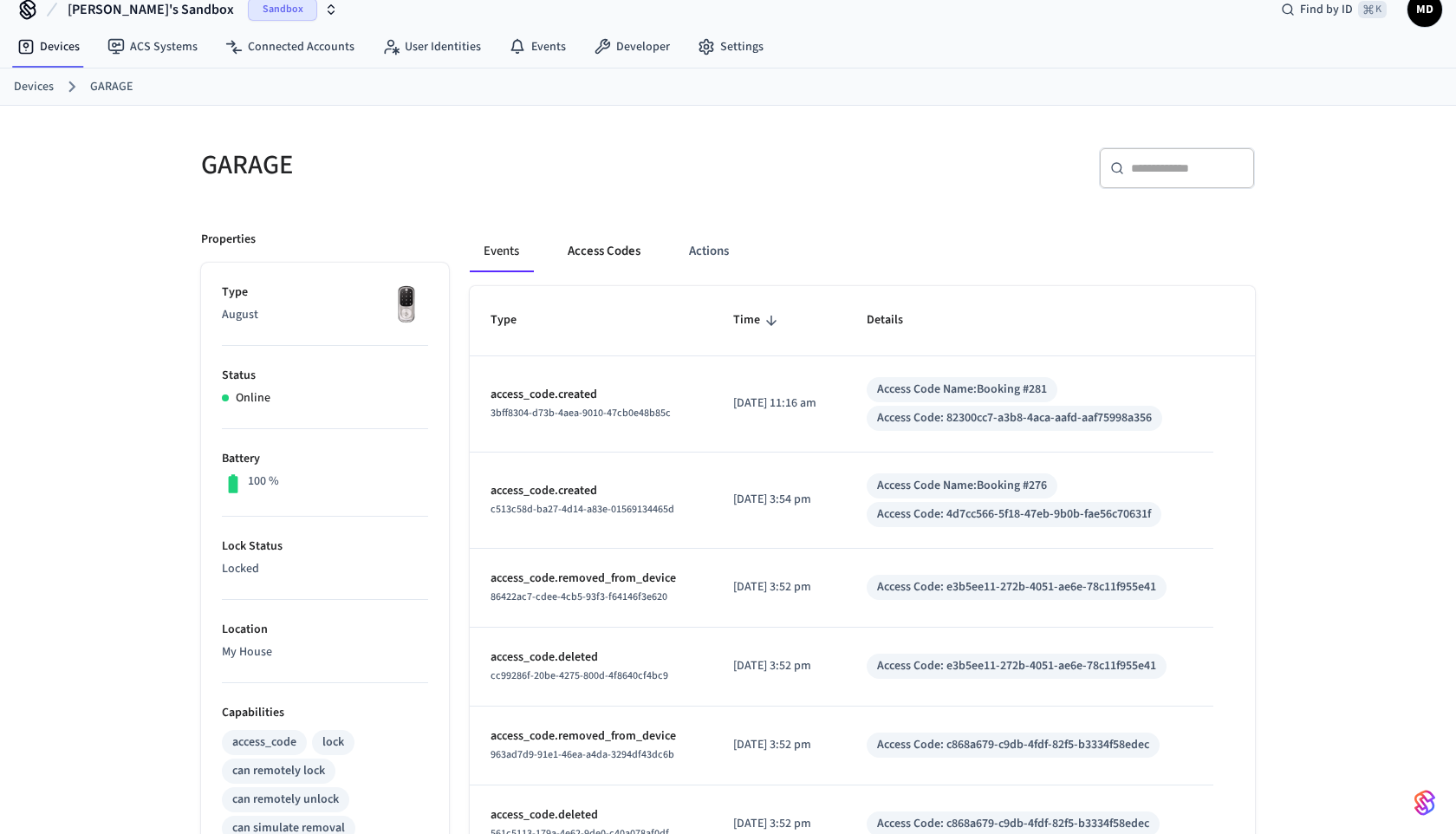
click at [571, 247] on button "Access Codes" at bounding box center [604, 251] width 101 height 41
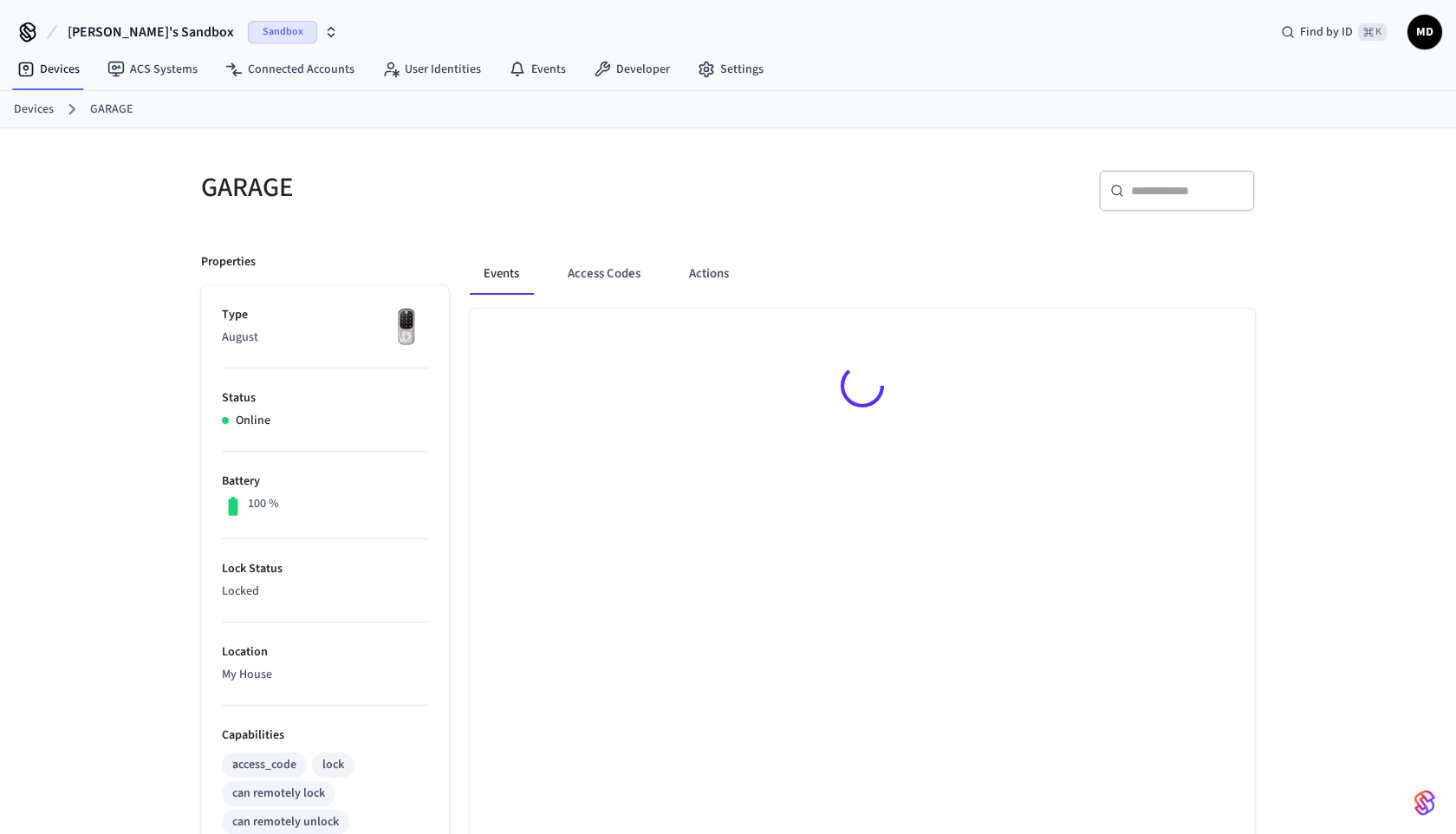
scroll to position [23, 0]
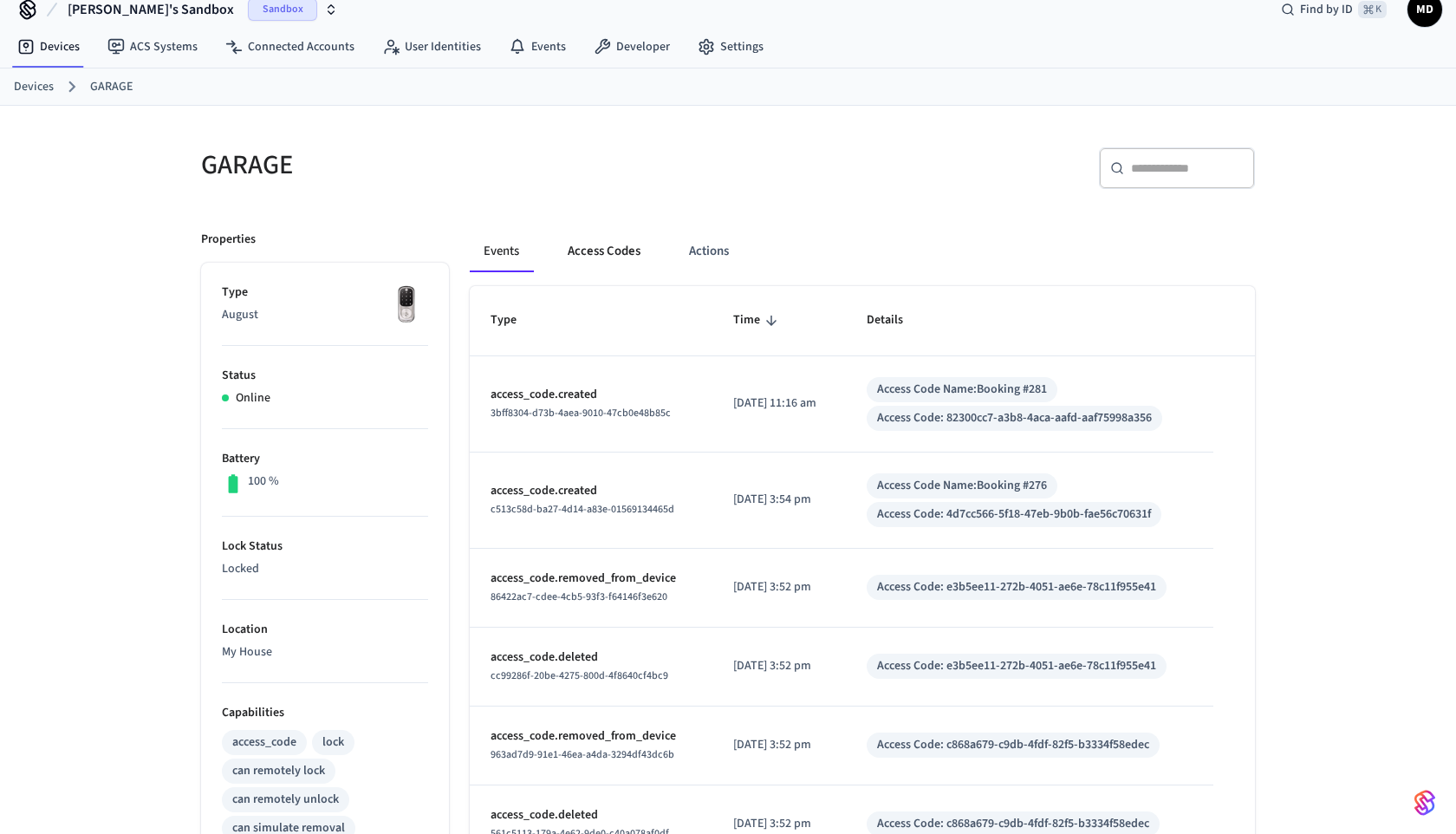
click at [597, 257] on button "Access Codes" at bounding box center [604, 251] width 101 height 41
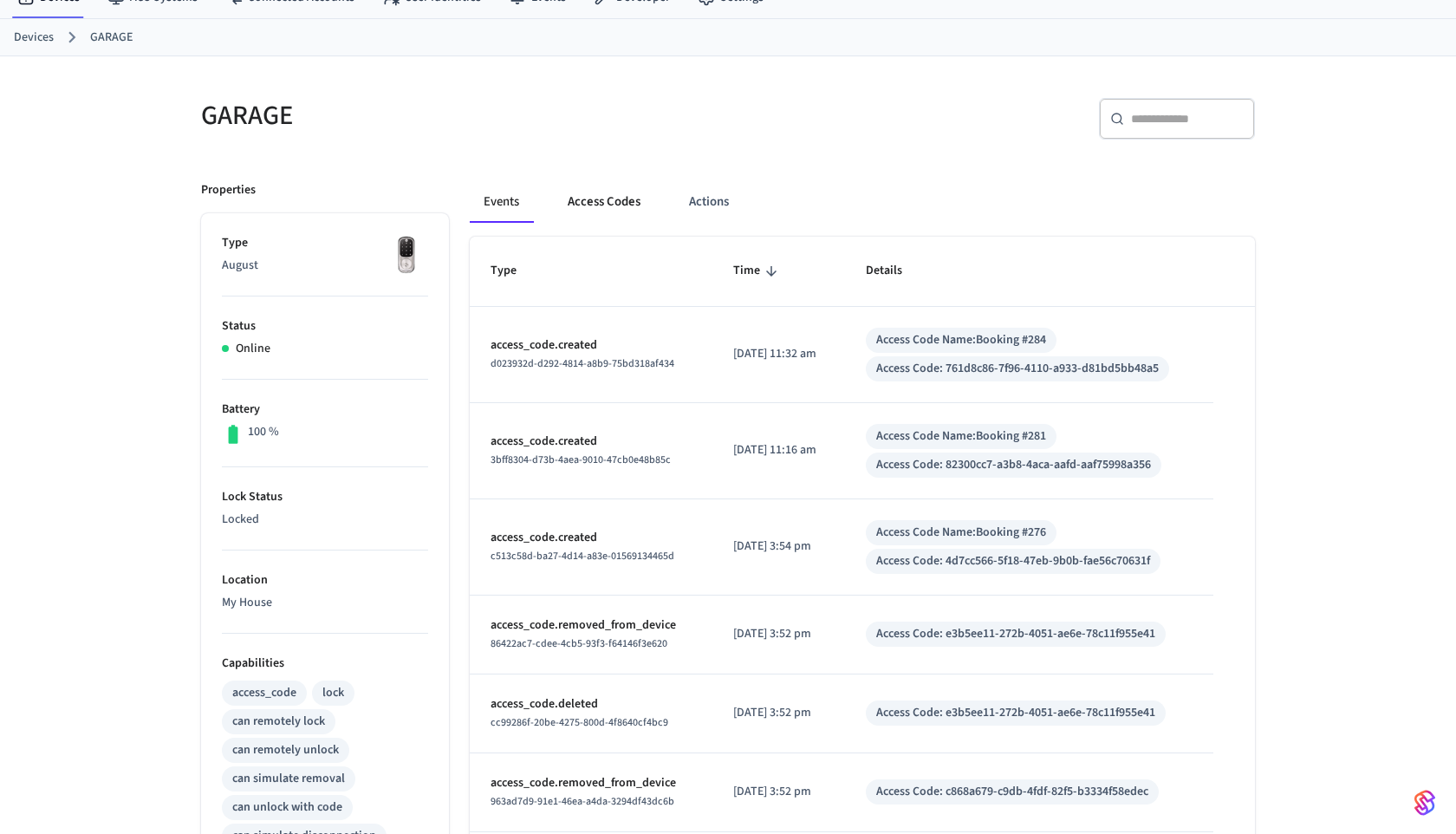
click at [578, 205] on button "Access Codes" at bounding box center [604, 201] width 101 height 41
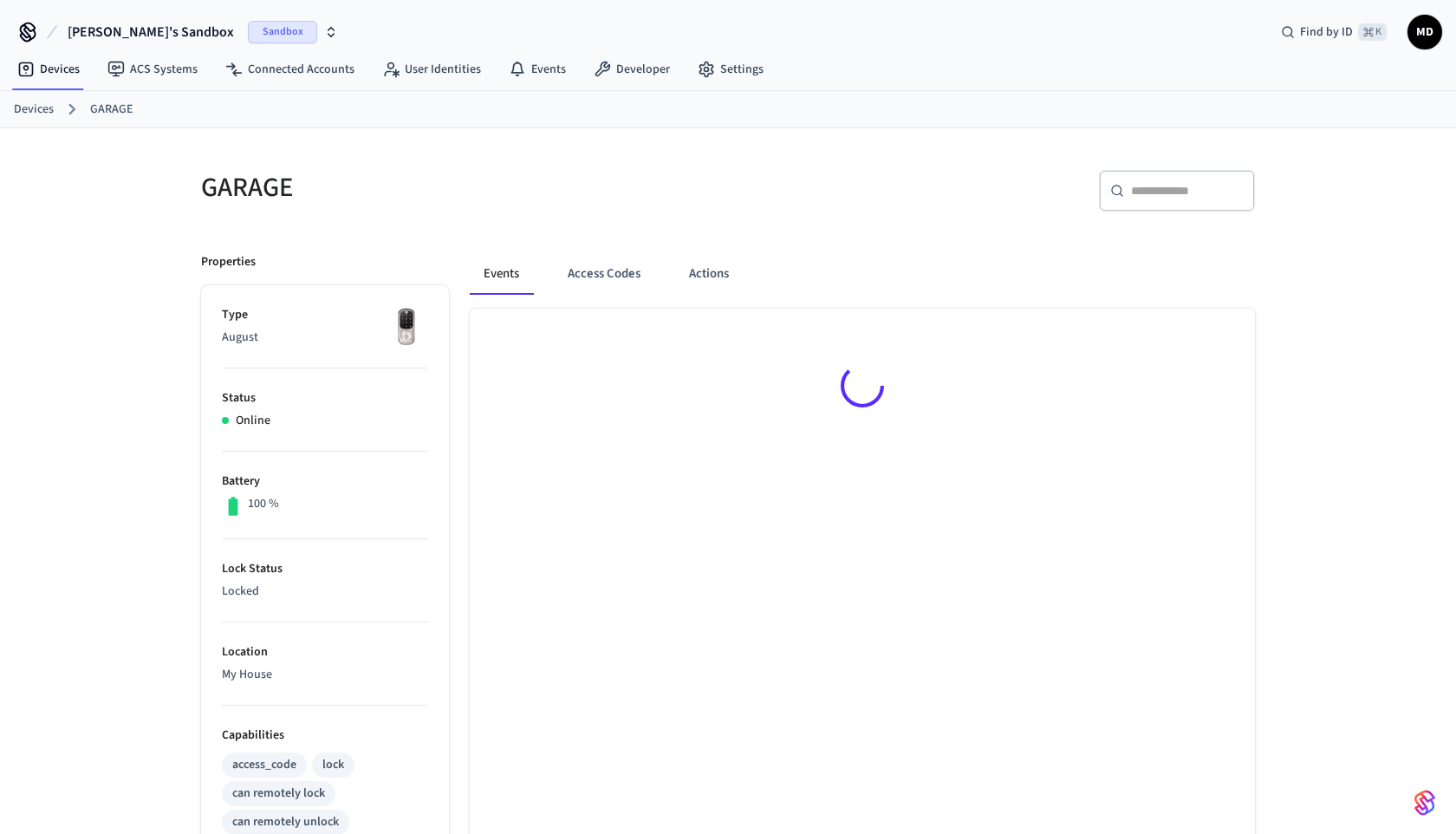
scroll to position [72, 0]
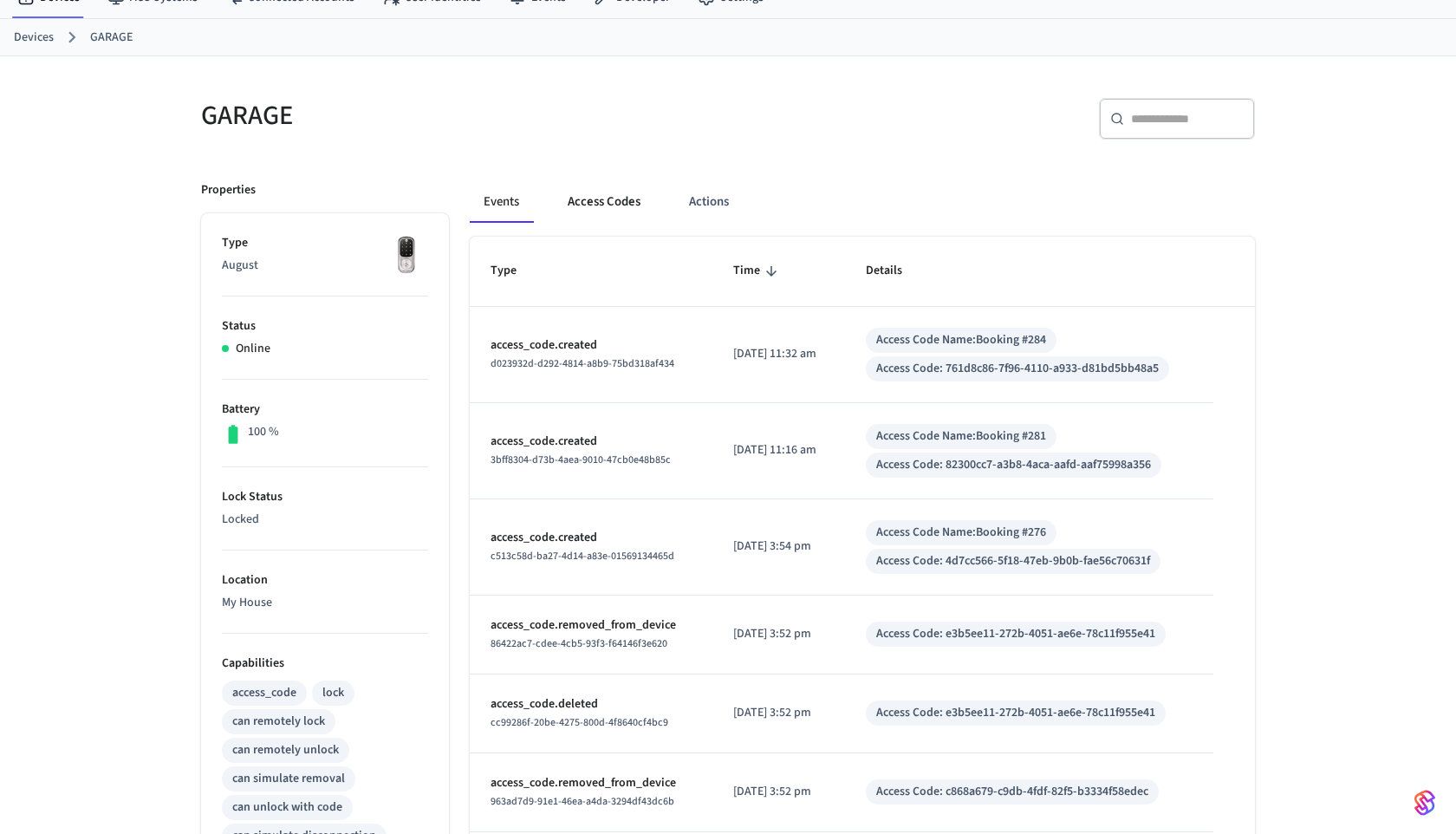
click at [596, 209] on button "Access Codes" at bounding box center [604, 201] width 101 height 41
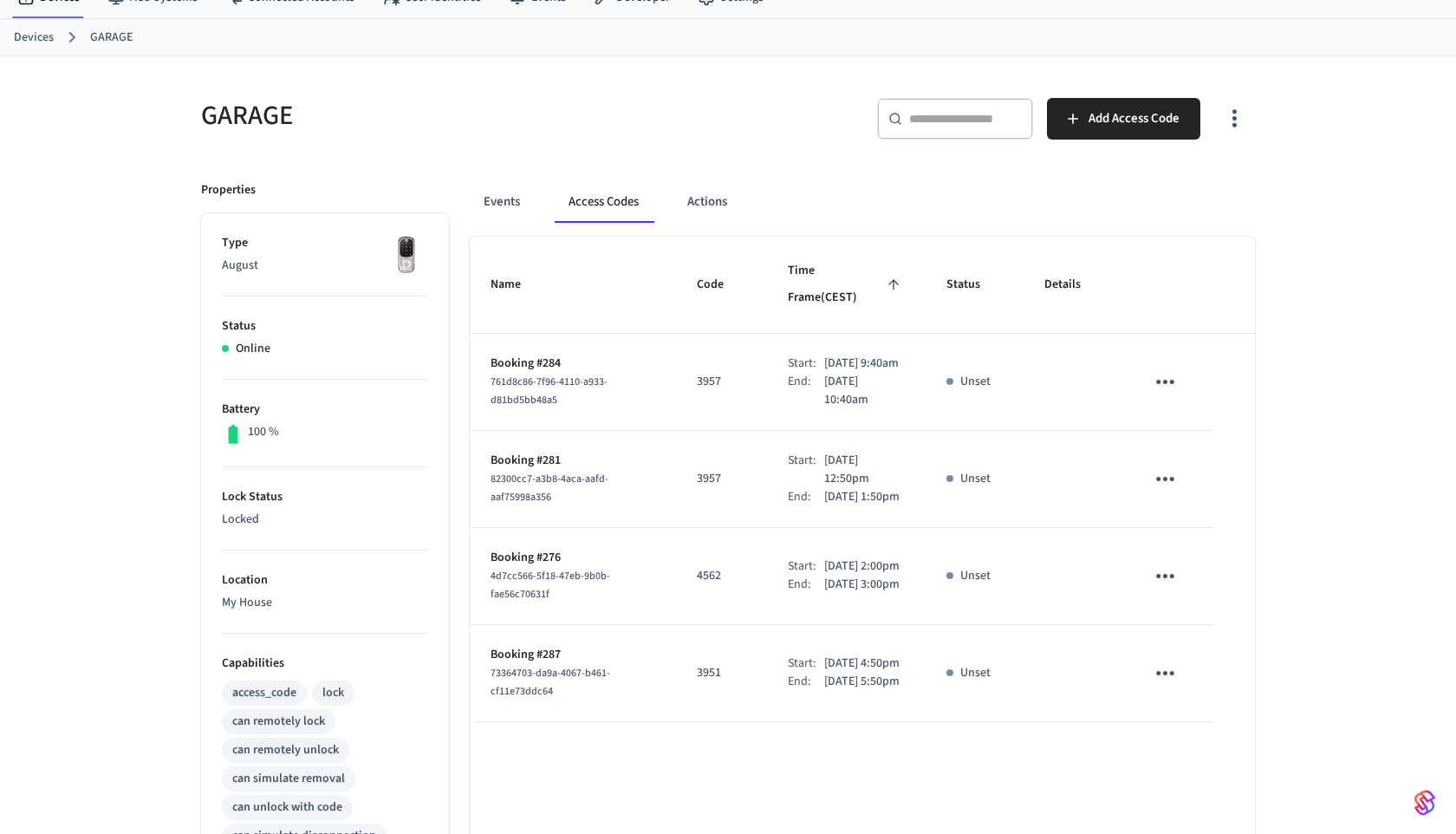
click at [719, 527] on td "3957" at bounding box center [721, 479] width 91 height 97
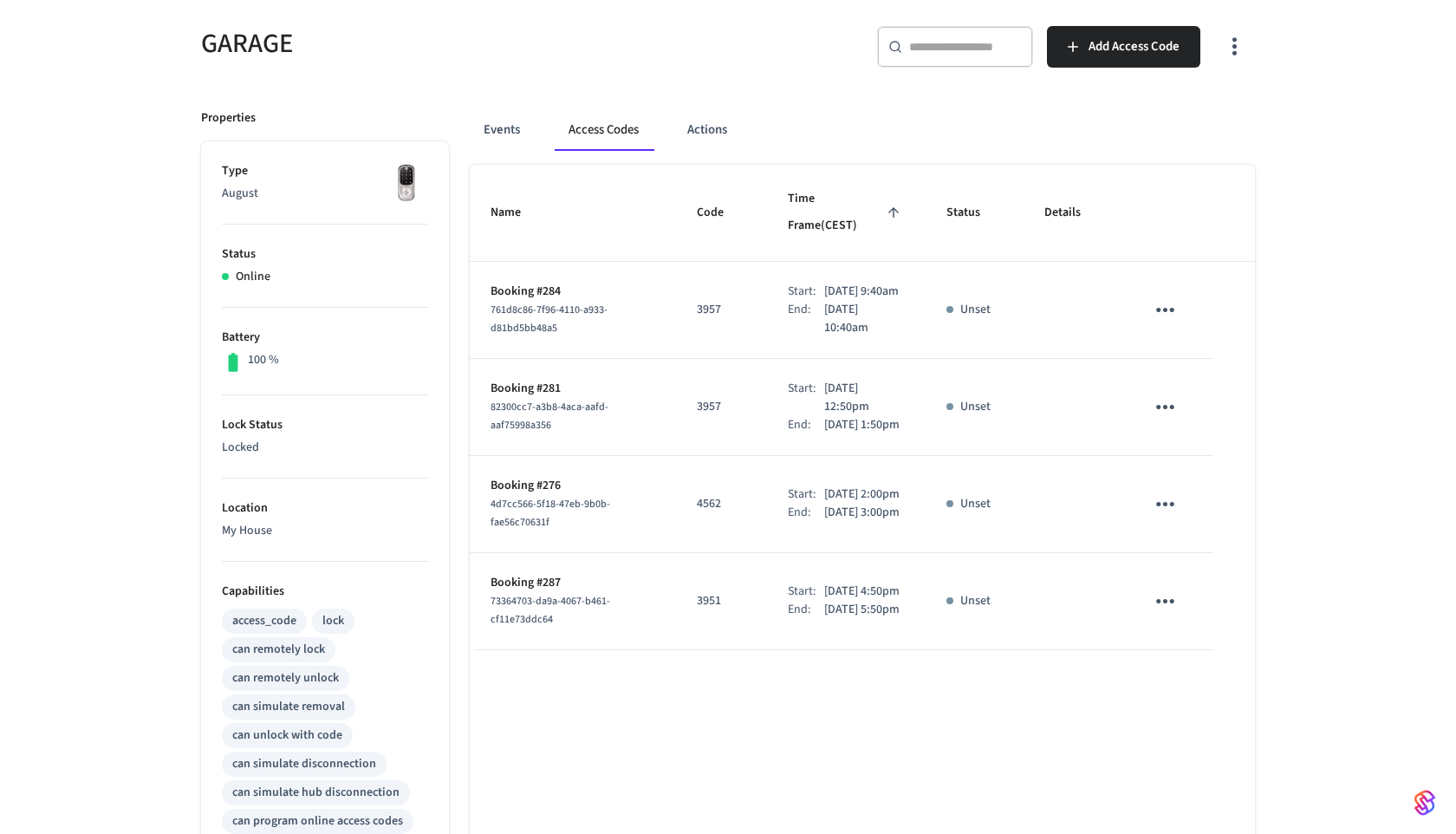
scroll to position [161, 0]
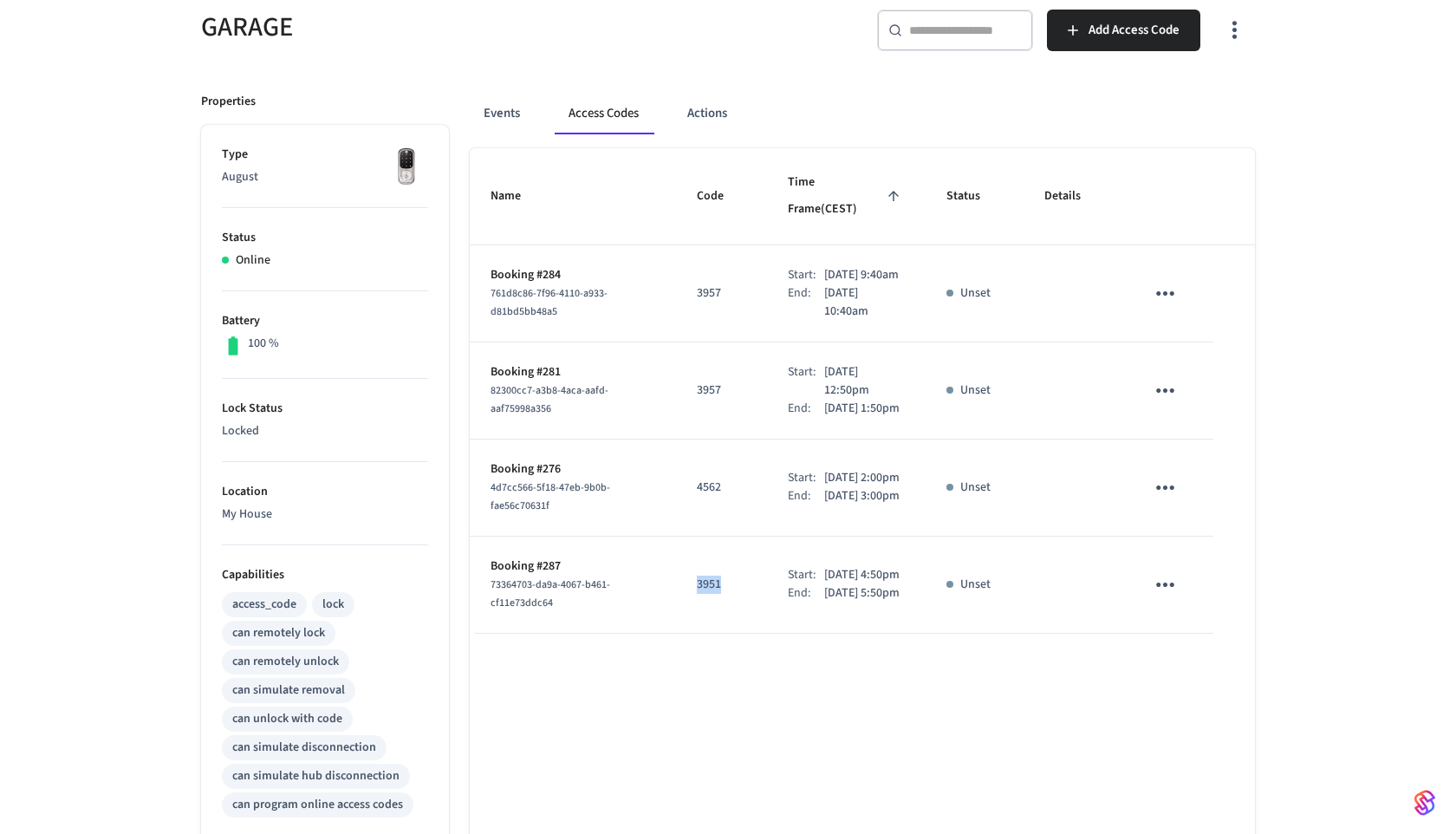
drag, startPoint x: 711, startPoint y: 622, endPoint x: 669, endPoint y: 621, distance: 42.0
click at [676, 621] on td "3951" at bounding box center [721, 585] width 91 height 97
copy p "3951"
click at [1132, 34] on span "Add Access Code" at bounding box center [1134, 31] width 91 height 23
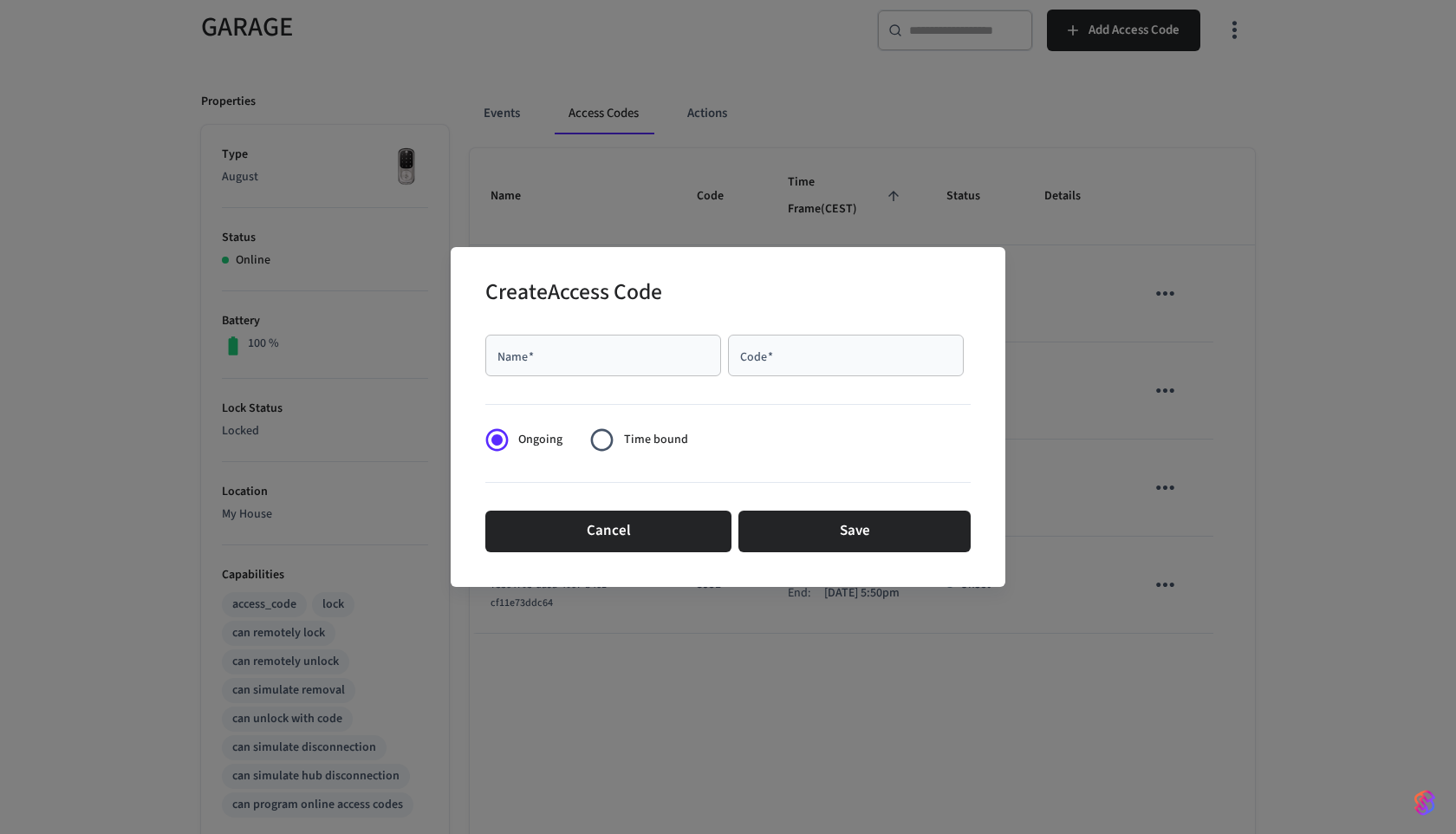
click at [665, 366] on div "Name   *" at bounding box center [603, 355] width 236 height 41
click at [821, 356] on input "Code   *" at bounding box center [846, 356] width 215 height 18
paste input "****"
type input "****"
click at [663, 436] on span "Time bound" at bounding box center [656, 440] width 64 height 19
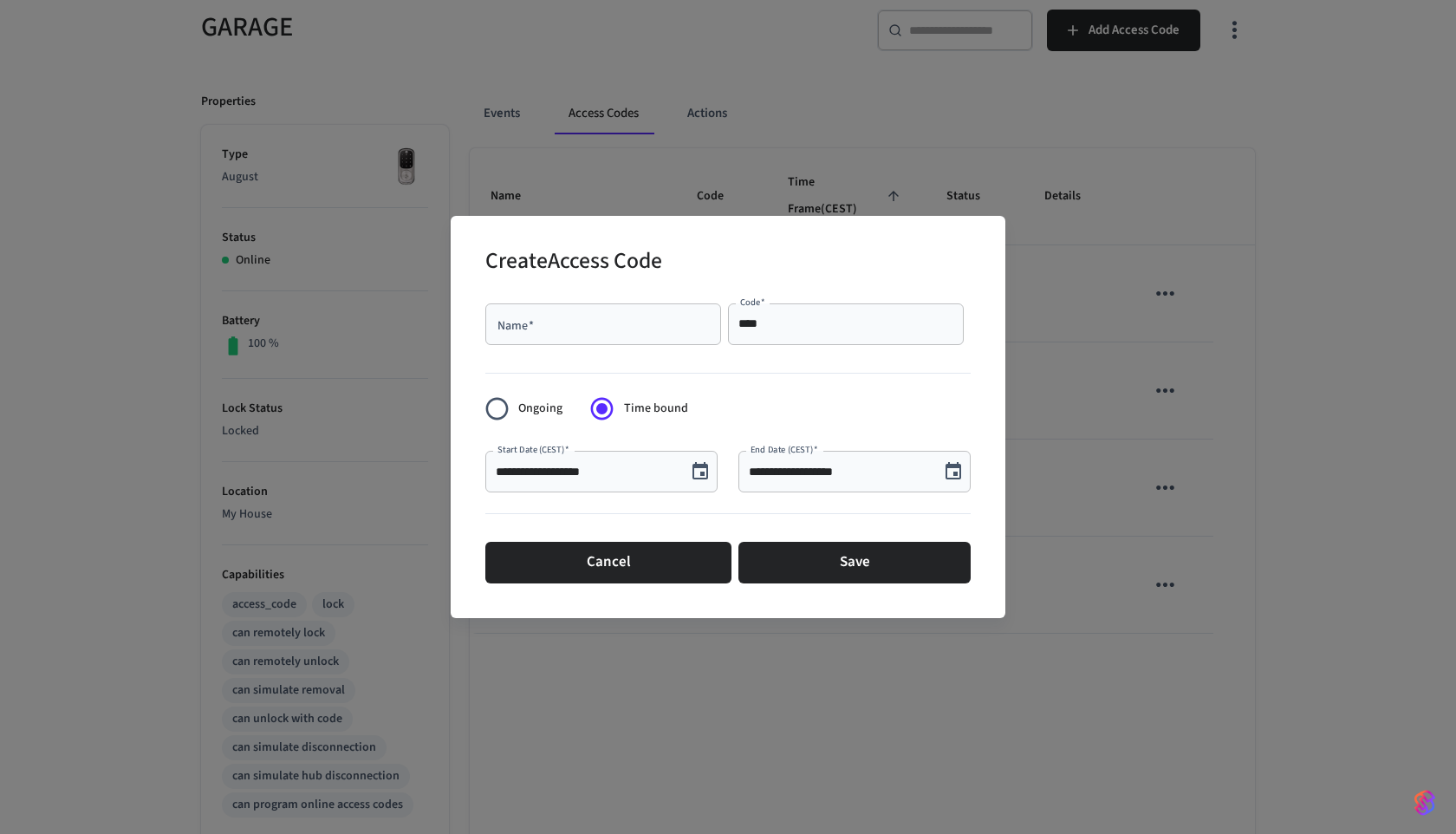
click at [644, 336] on div "Name   *" at bounding box center [603, 324] width 236 height 41
type input "*****"
click at [706, 473] on icon "Choose date, selected date is Sep 3, 2025" at bounding box center [701, 472] width 21 height 21
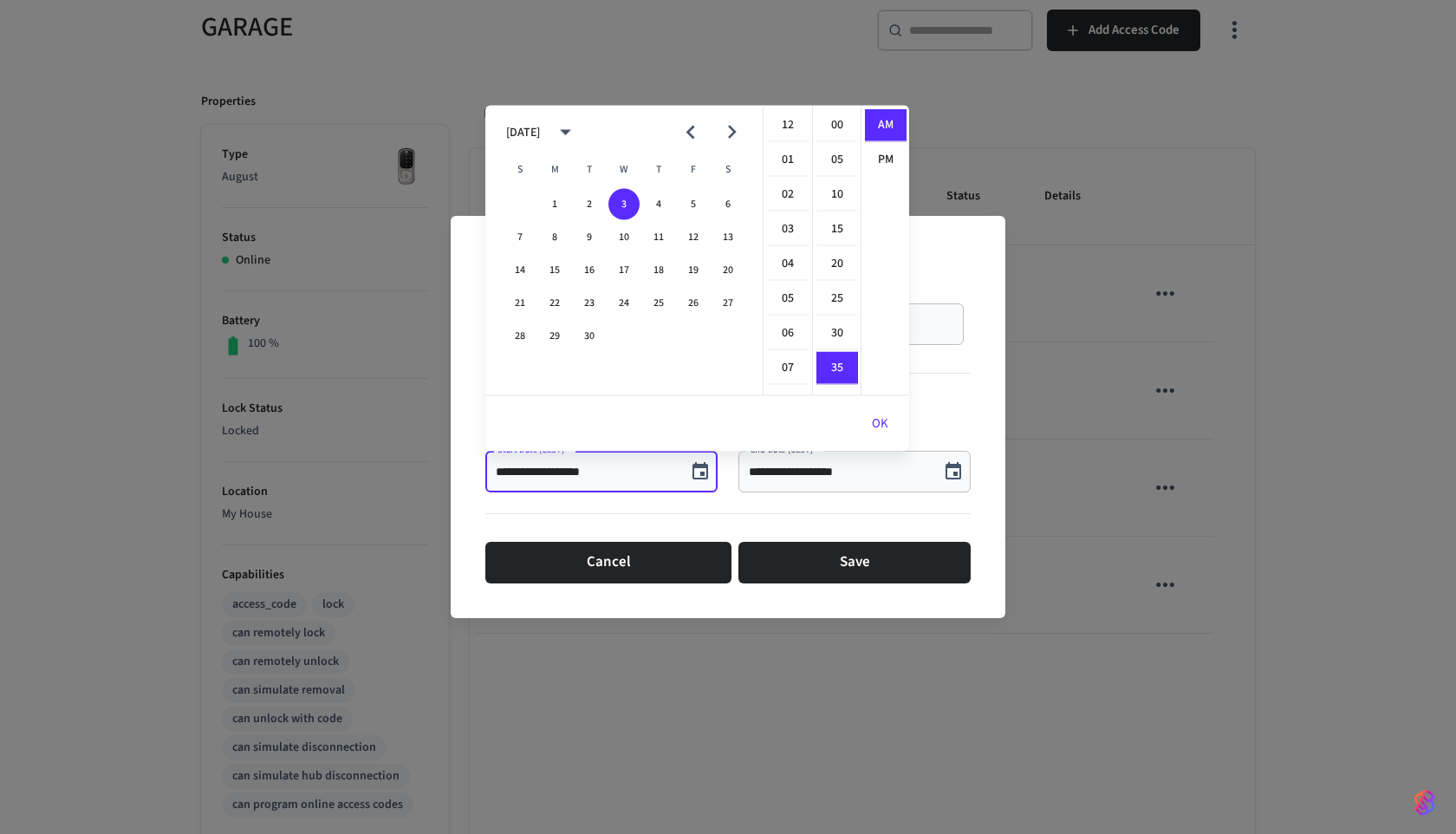
scroll to position [243, 0]
click at [664, 269] on button "18" at bounding box center [658, 270] width 31 height 31
click at [791, 278] on li "06" at bounding box center [787, 281] width 41 height 33
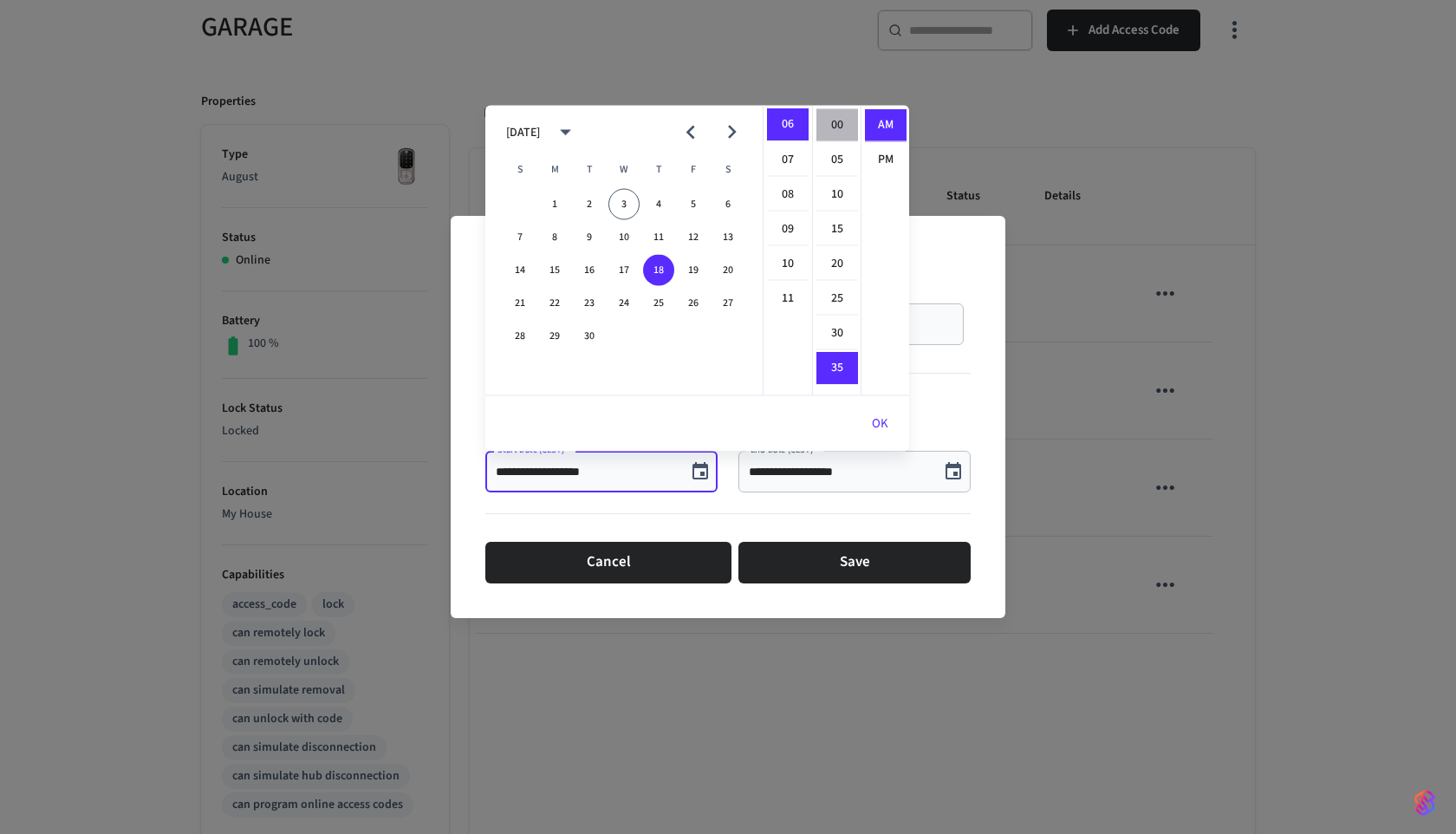
click at [838, 138] on li "00" at bounding box center [837, 125] width 41 height 33
type input "**********"
click at [945, 381] on div at bounding box center [728, 370] width 485 height 35
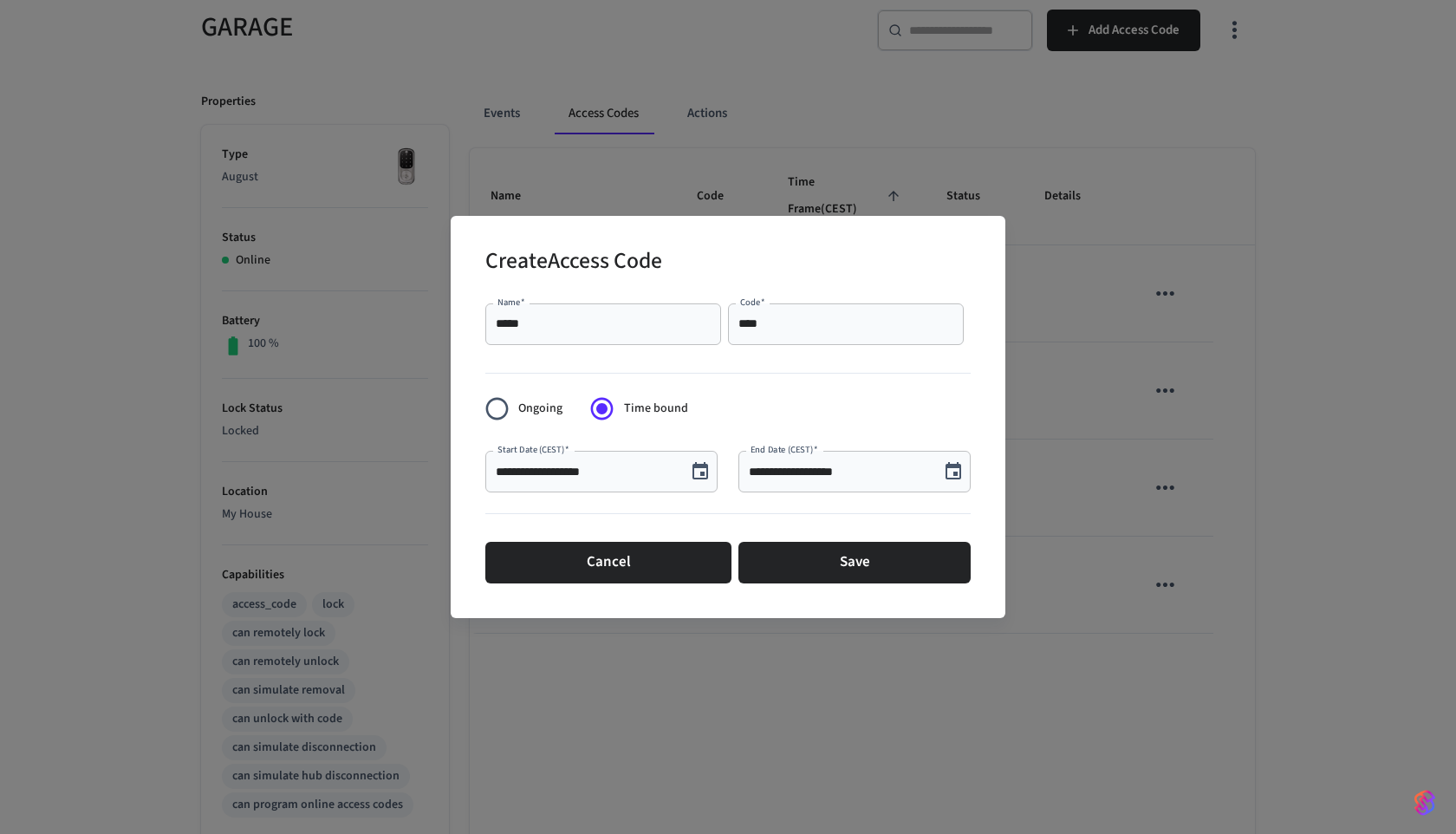
click at [951, 470] on icon "Choose date, selected date is Sep 3, 2025" at bounding box center [954, 472] width 21 height 21
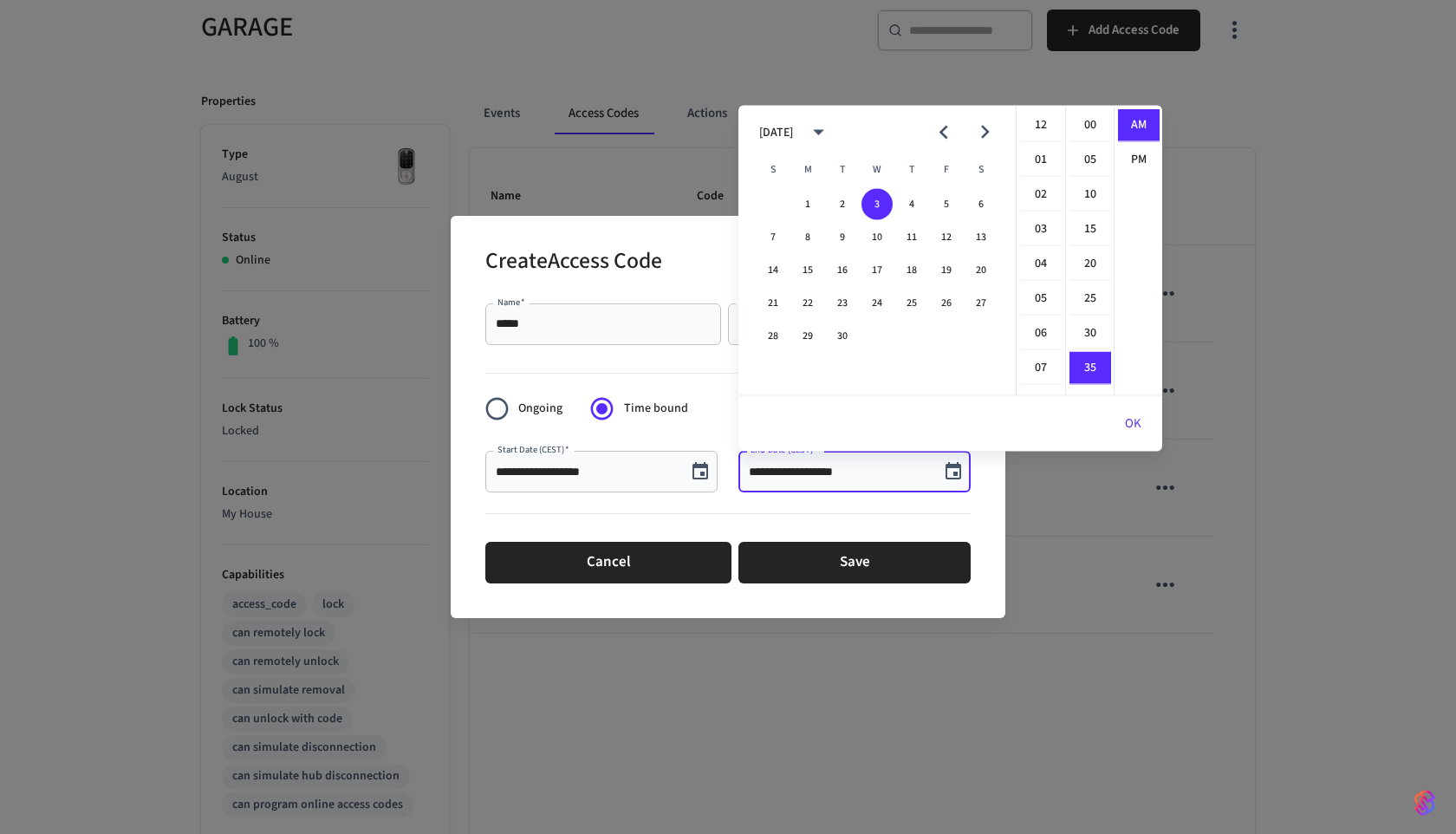
scroll to position [243, 0]
click at [910, 271] on button "18" at bounding box center [912, 270] width 31 height 31
type input "**********"
click at [693, 475] on icon "Choose date, selected date is Sep 18, 2025" at bounding box center [701, 471] width 16 height 18
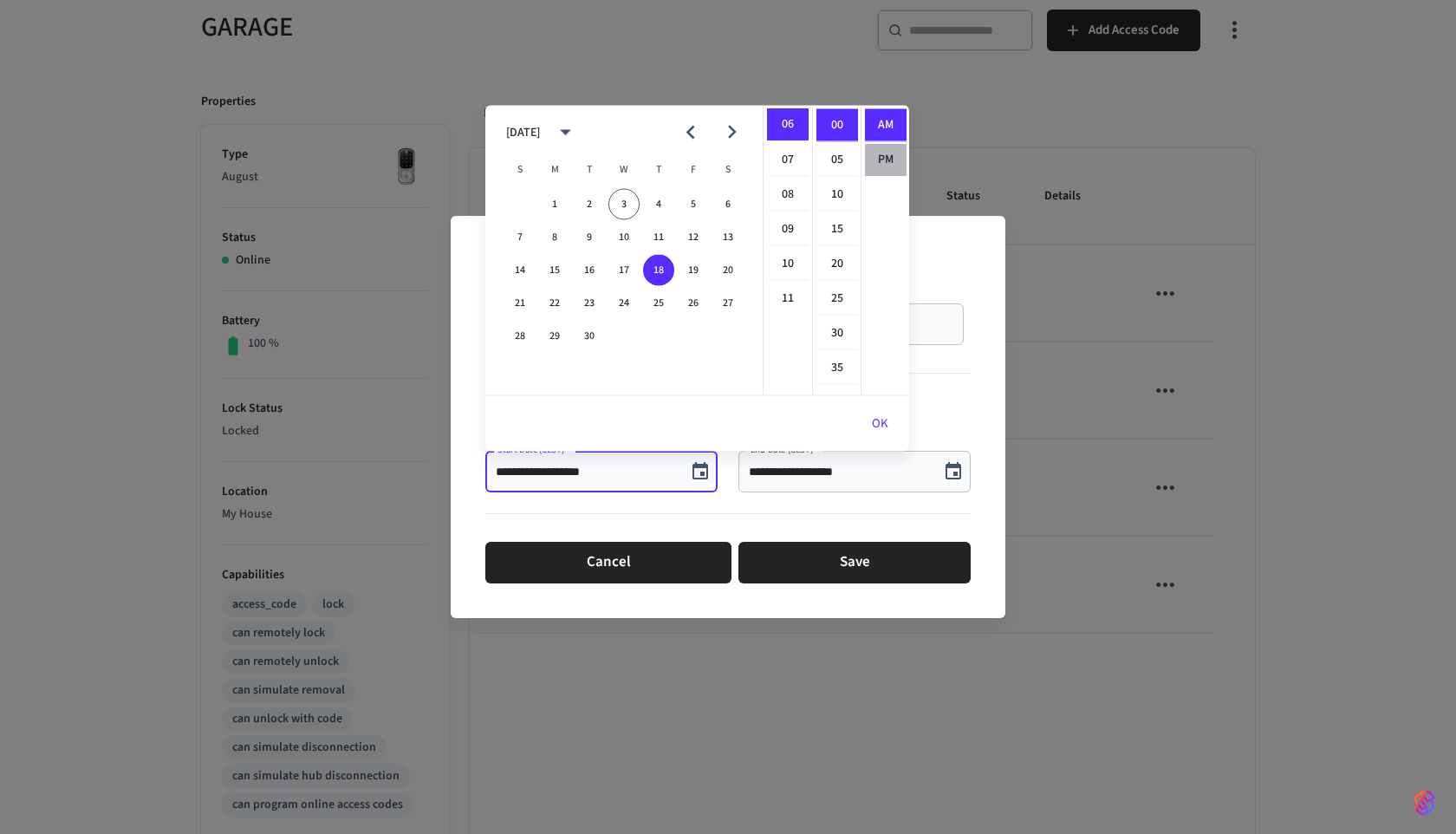
click at [883, 147] on li "PM" at bounding box center [885, 160] width 41 height 32
type input "**********"
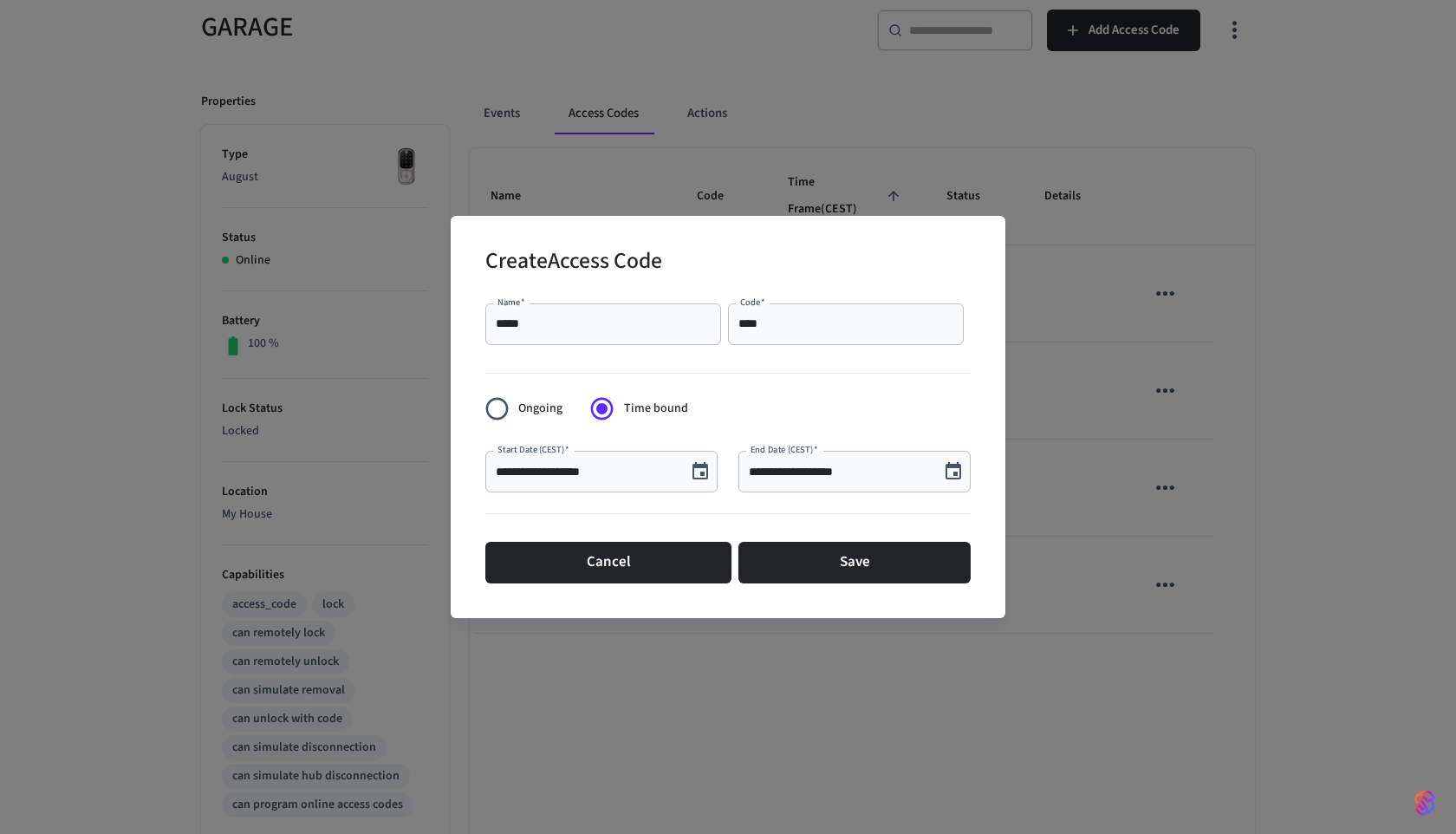
scroll to position [32, 0]
click at [713, 468] on button "Choose date, selected date is Sep 18, 2025" at bounding box center [700, 471] width 34 height 34
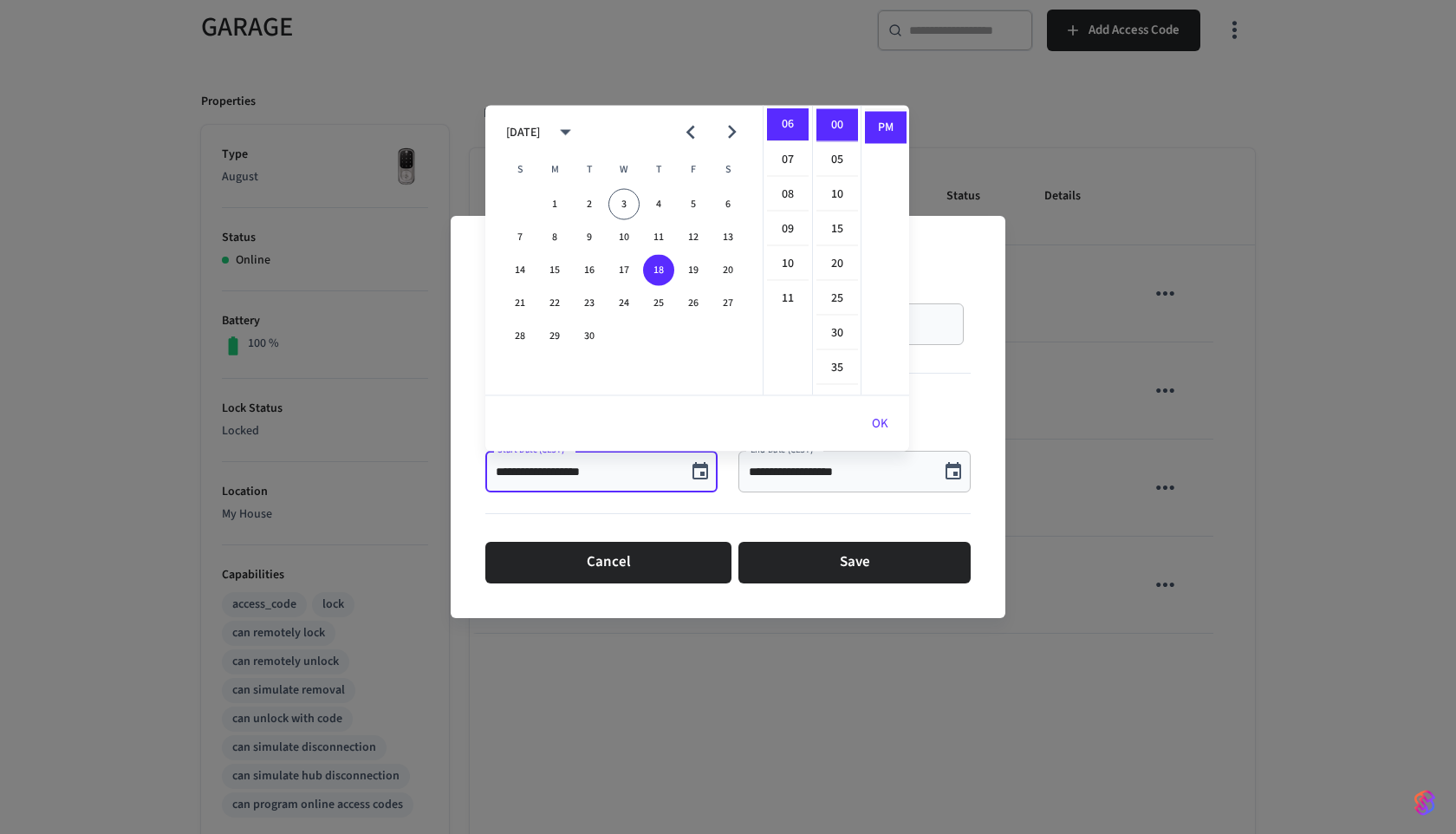
click at [954, 466] on icon "Choose date, selected date is Sep 18, 2025" at bounding box center [954, 471] width 16 height 18
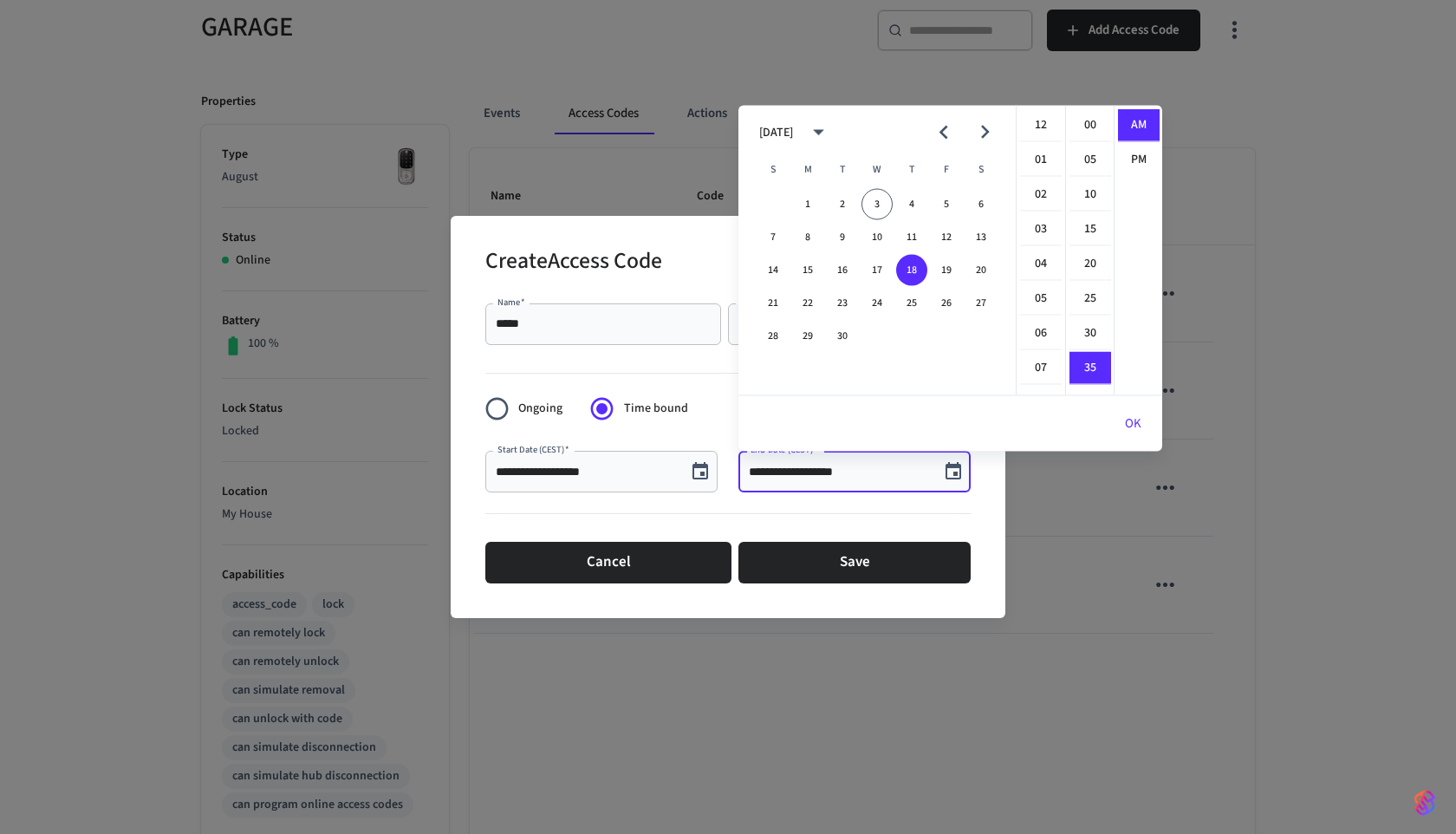
scroll to position [243, 0]
click at [1143, 159] on li "PM" at bounding box center [1138, 160] width 41 height 32
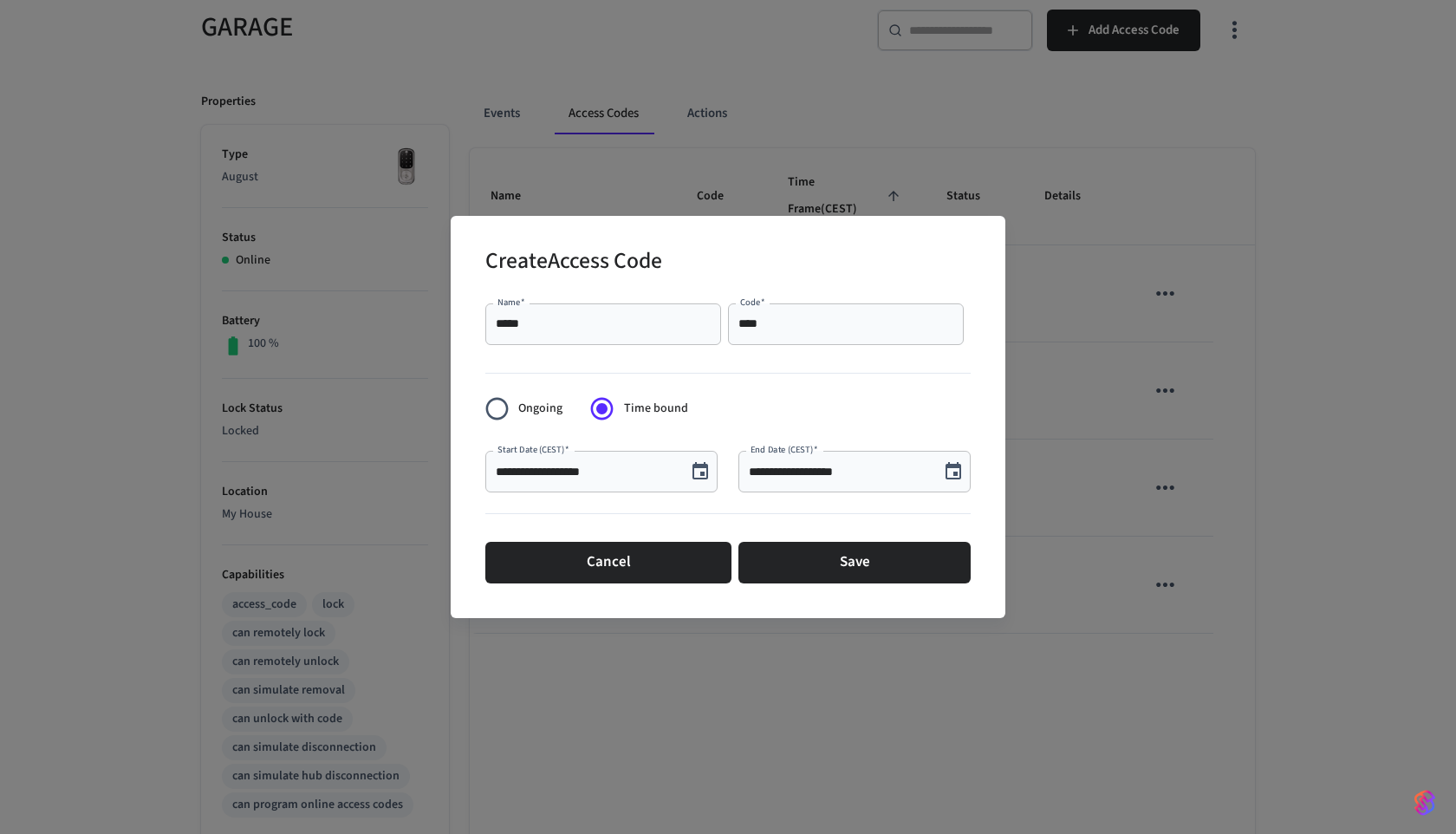
scroll to position [0, 0]
click at [963, 474] on button "Choose date, selected date is Sep 18, 2025" at bounding box center [953, 471] width 34 height 34
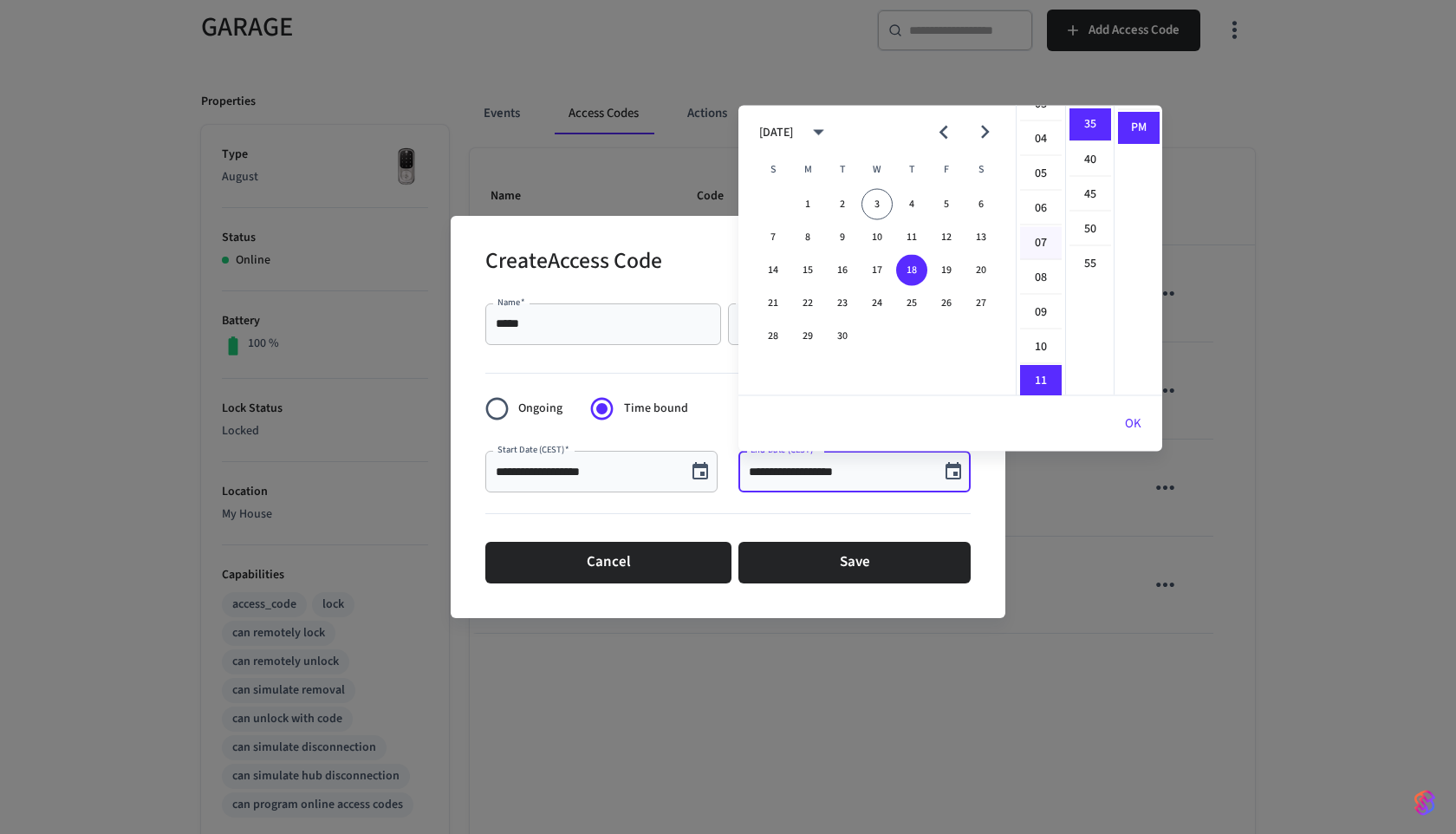
click at [1041, 241] on li "07" at bounding box center [1040, 243] width 41 height 33
type input "**********"
click at [1100, 376] on ul "00 05 10 15 20 25 30 35 40 45 50 55" at bounding box center [1089, 251] width 49 height 289
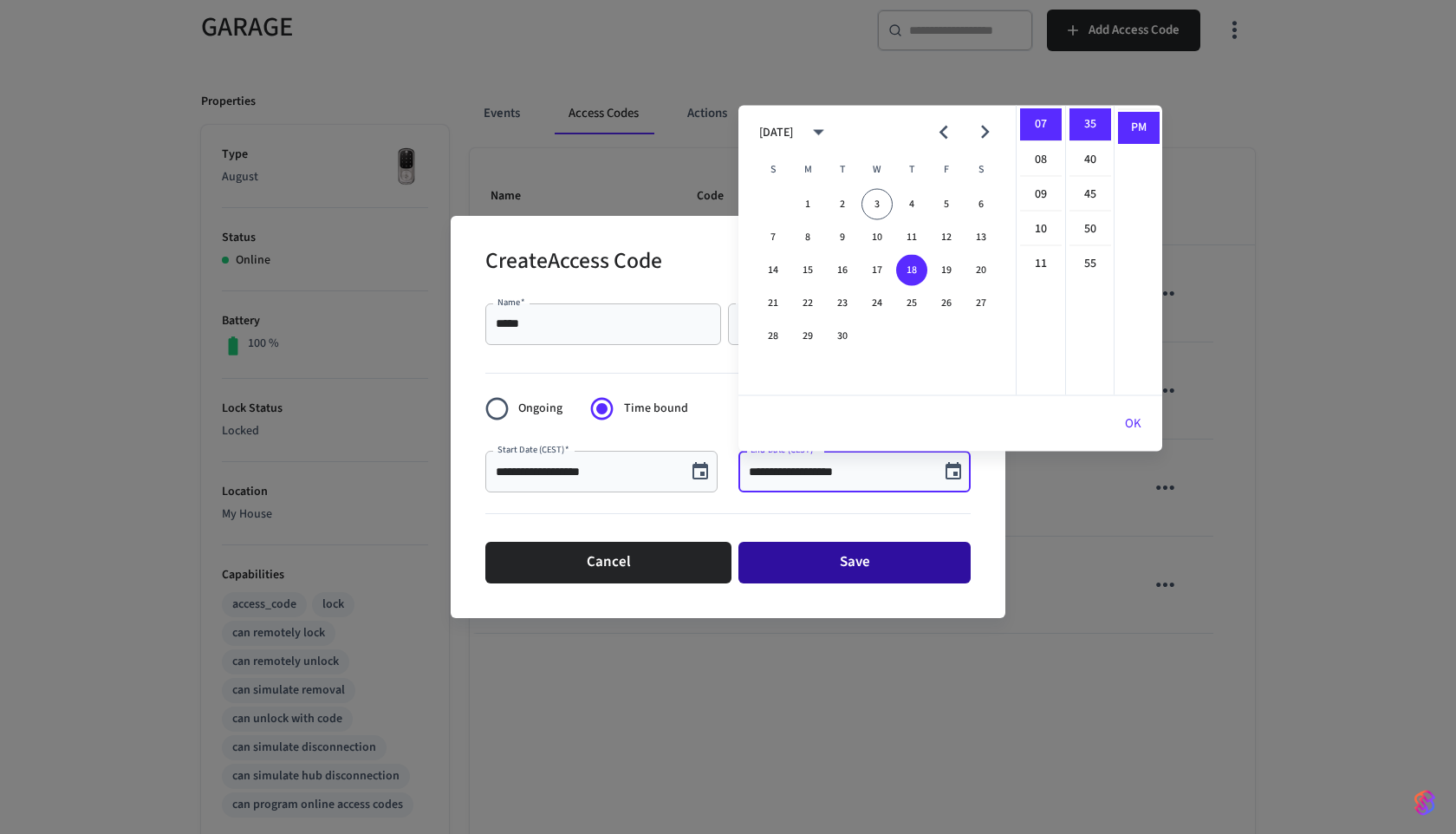
click at [818, 569] on button "Save" at bounding box center [854, 562] width 232 height 41
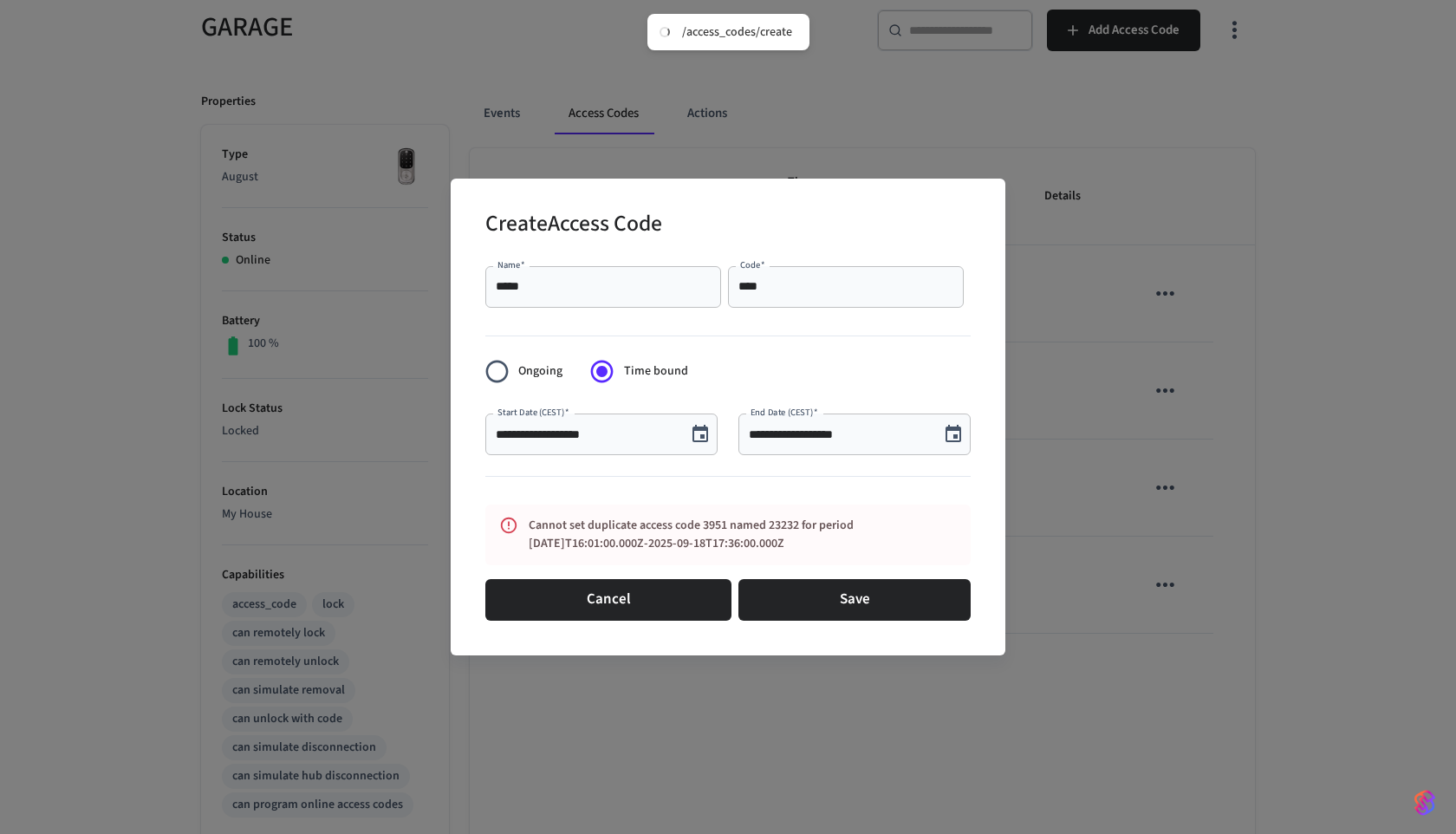
drag, startPoint x: 876, startPoint y: 552, endPoint x: 525, endPoint y: 530, distance: 351.7
click at [525, 530] on div "Cannot set duplicate access code 3951 named 23232 for period [DATE]T16:01:00.00…" at bounding box center [728, 535] width 485 height 61
click at [802, 570] on form "**********" at bounding box center [728, 444] width 485 height 369
drag, startPoint x: 818, startPoint y: 542, endPoint x: 516, endPoint y: 523, distance: 302.6
click at [516, 523] on div "Cannot set duplicate access code 3951 named 23232 for period [DATE]T16:01:00.00…" at bounding box center [728, 535] width 485 height 61
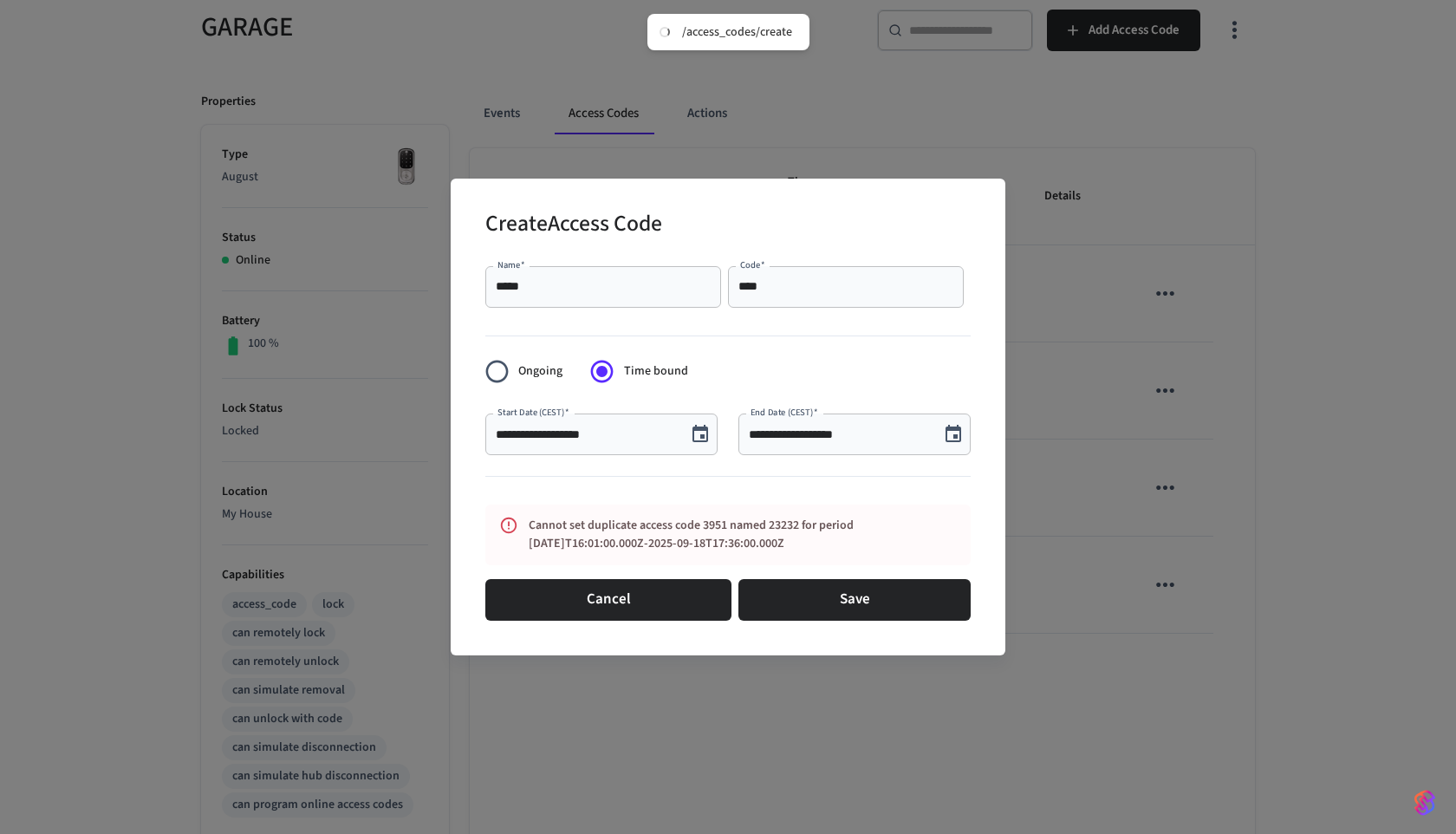
copy div "Cannot set duplicate access code 3951 named 23232 for period [DATE]T16:01:00.00…"
click at [813, 289] on input "****" at bounding box center [846, 287] width 215 height 18
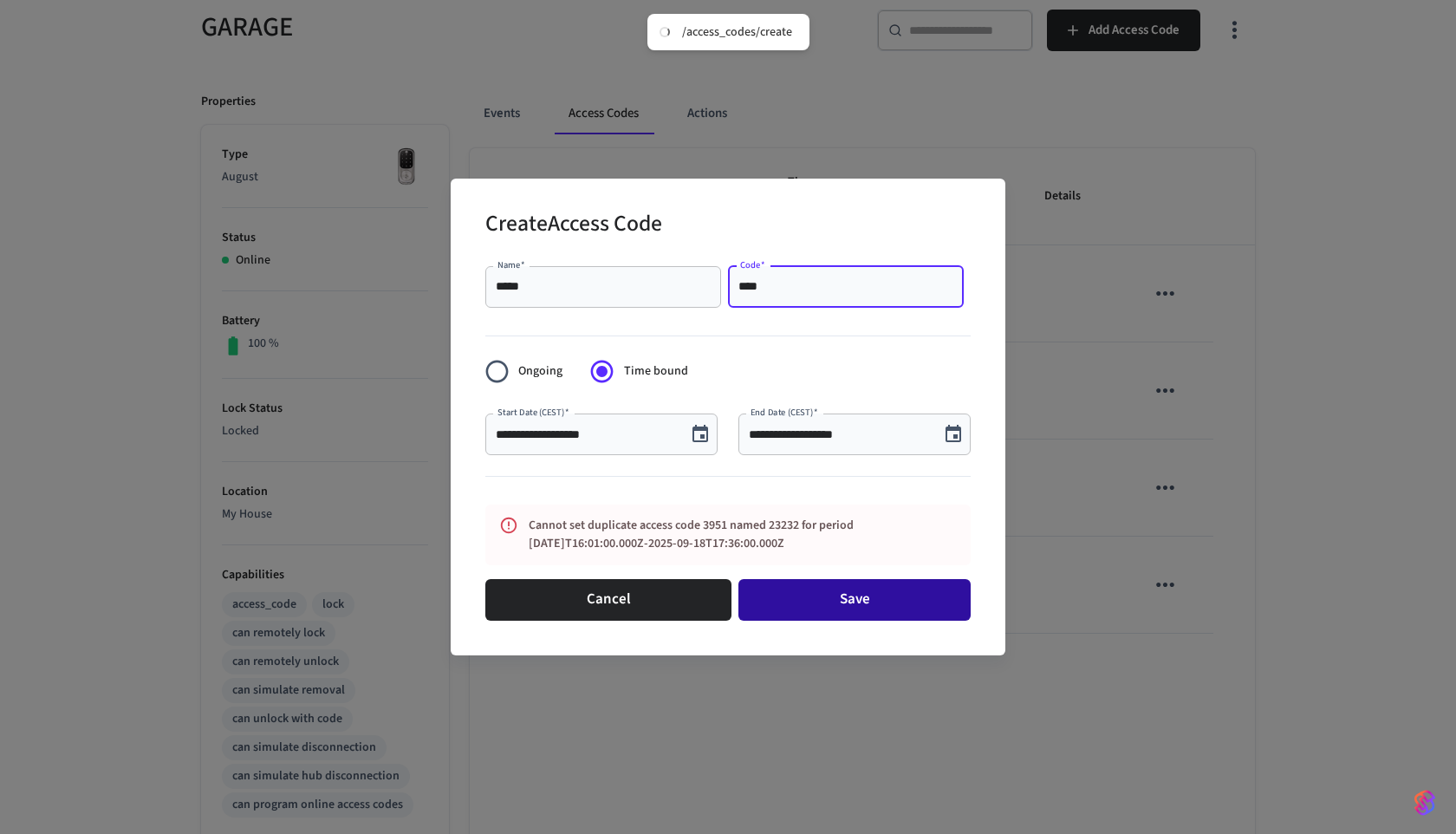
type input "****"
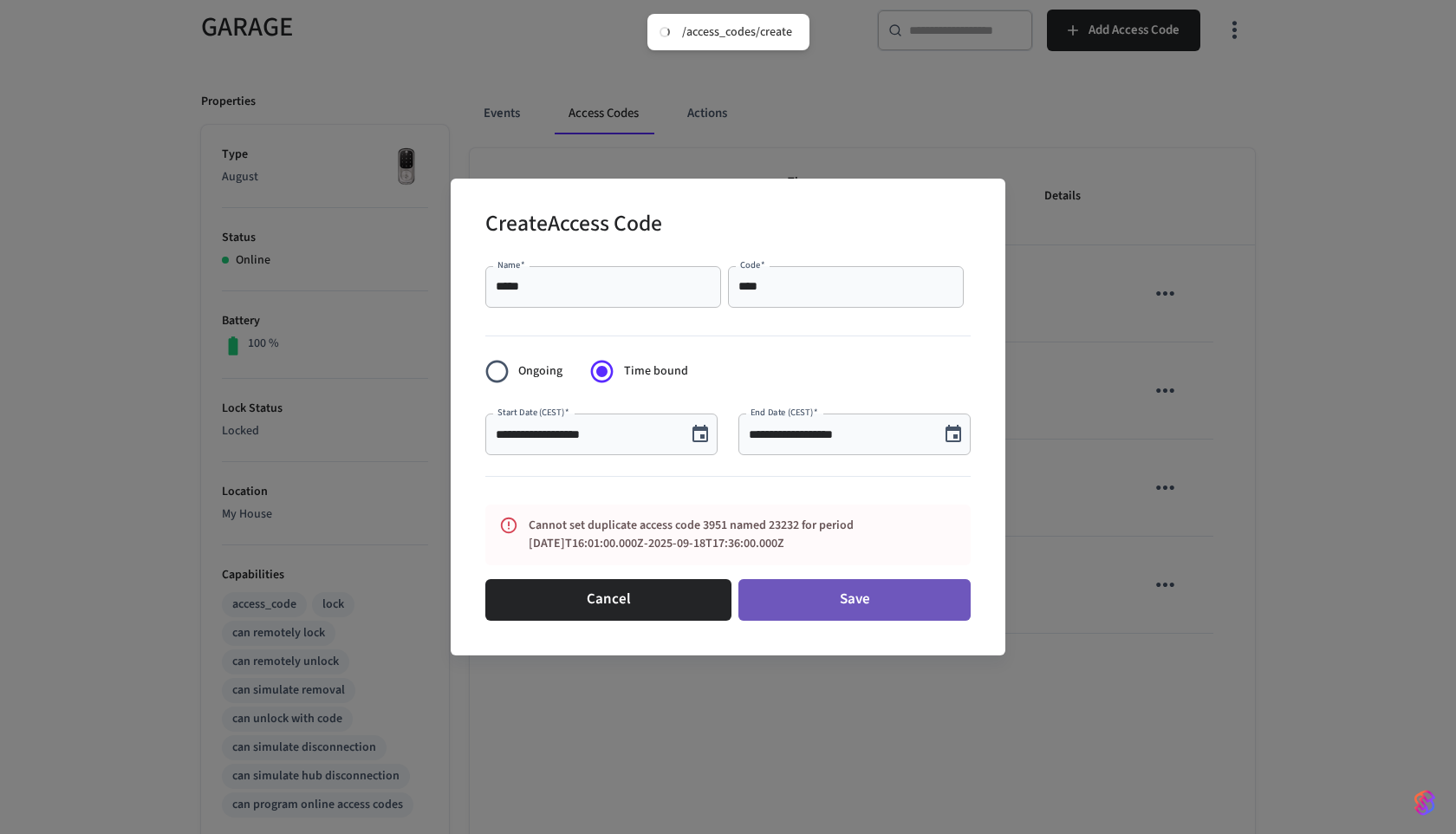
click at [810, 592] on button "Save" at bounding box center [854, 599] width 232 height 41
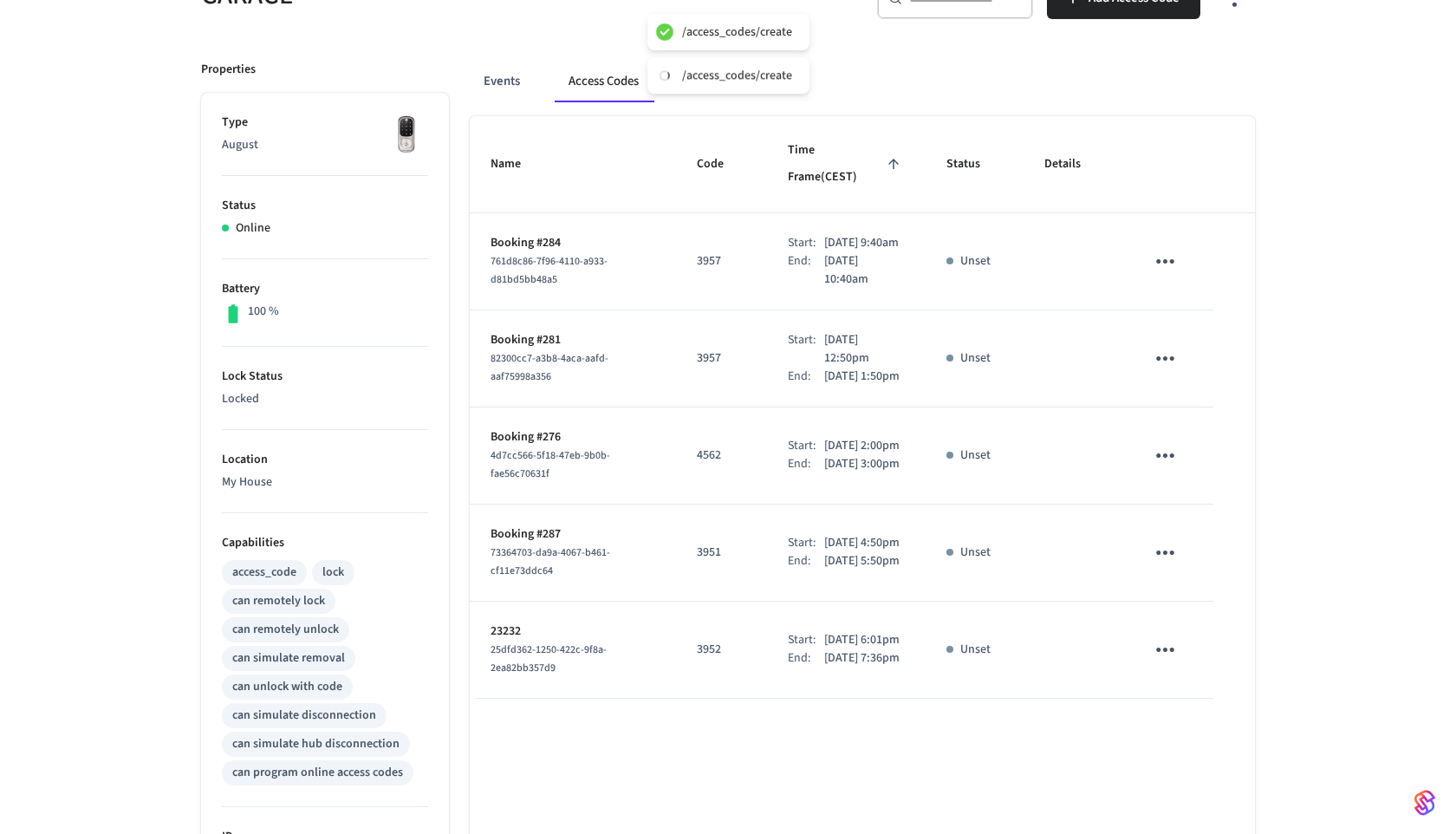
scroll to position [203, 0]
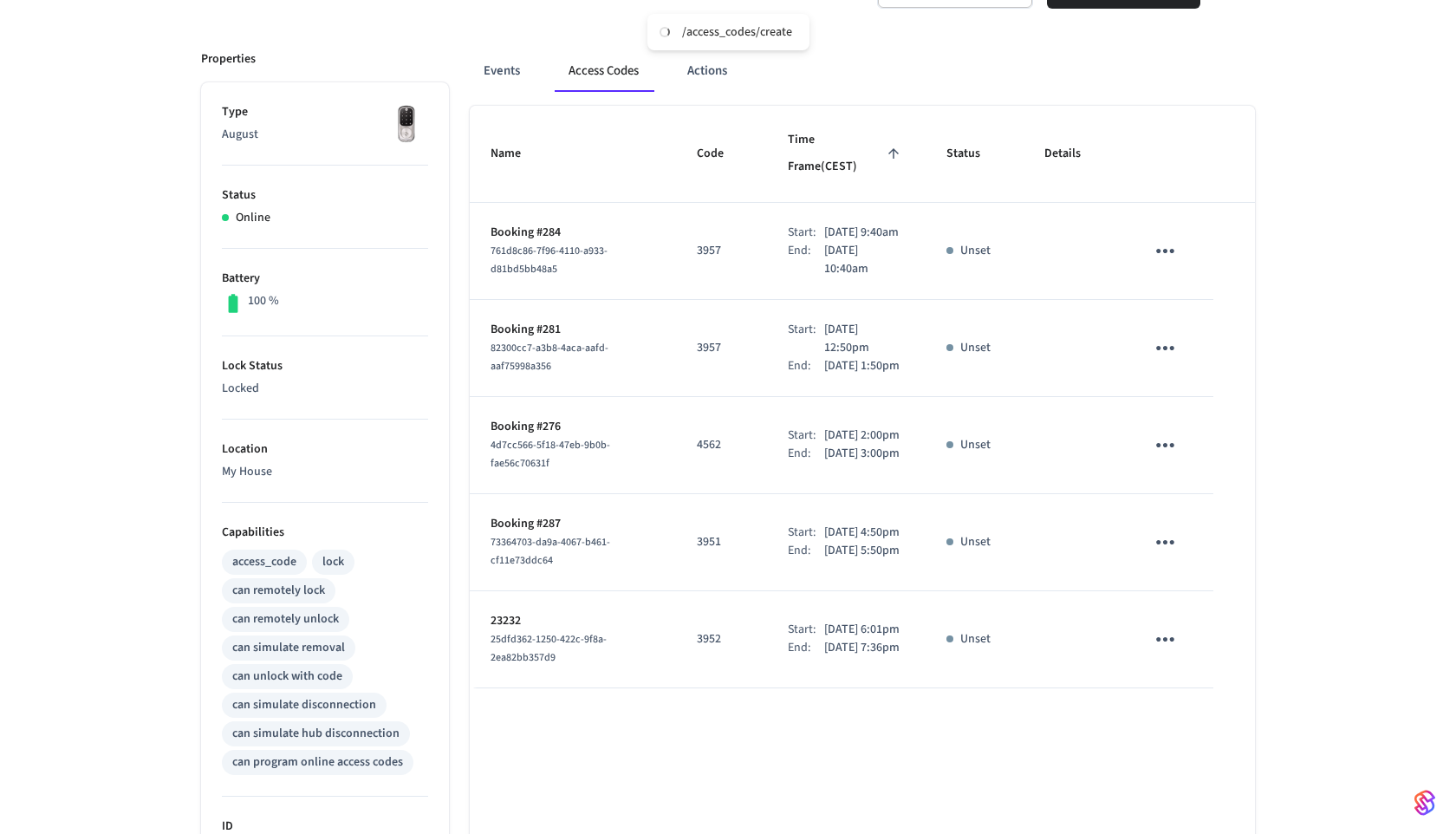
drag, startPoint x: 869, startPoint y: 615, endPoint x: 801, endPoint y: 564, distance: 85.0
click at [801, 564] on td "Start: [DATE] 4:50pm End: [DATE] 5:50pm" at bounding box center [845, 543] width 158 height 97
click at [857, 560] on p "[DATE] 5:50pm" at bounding box center [861, 551] width 75 height 19
drag, startPoint x: 845, startPoint y: 603, endPoint x: 739, endPoint y: 560, distance: 114.4
click at [739, 560] on tr "Booking #287 73364703-da9a-4067-b461-cf11e73ddc64 3951 Start: [DATE] 4:50pm End…" at bounding box center [862, 543] width 785 height 97
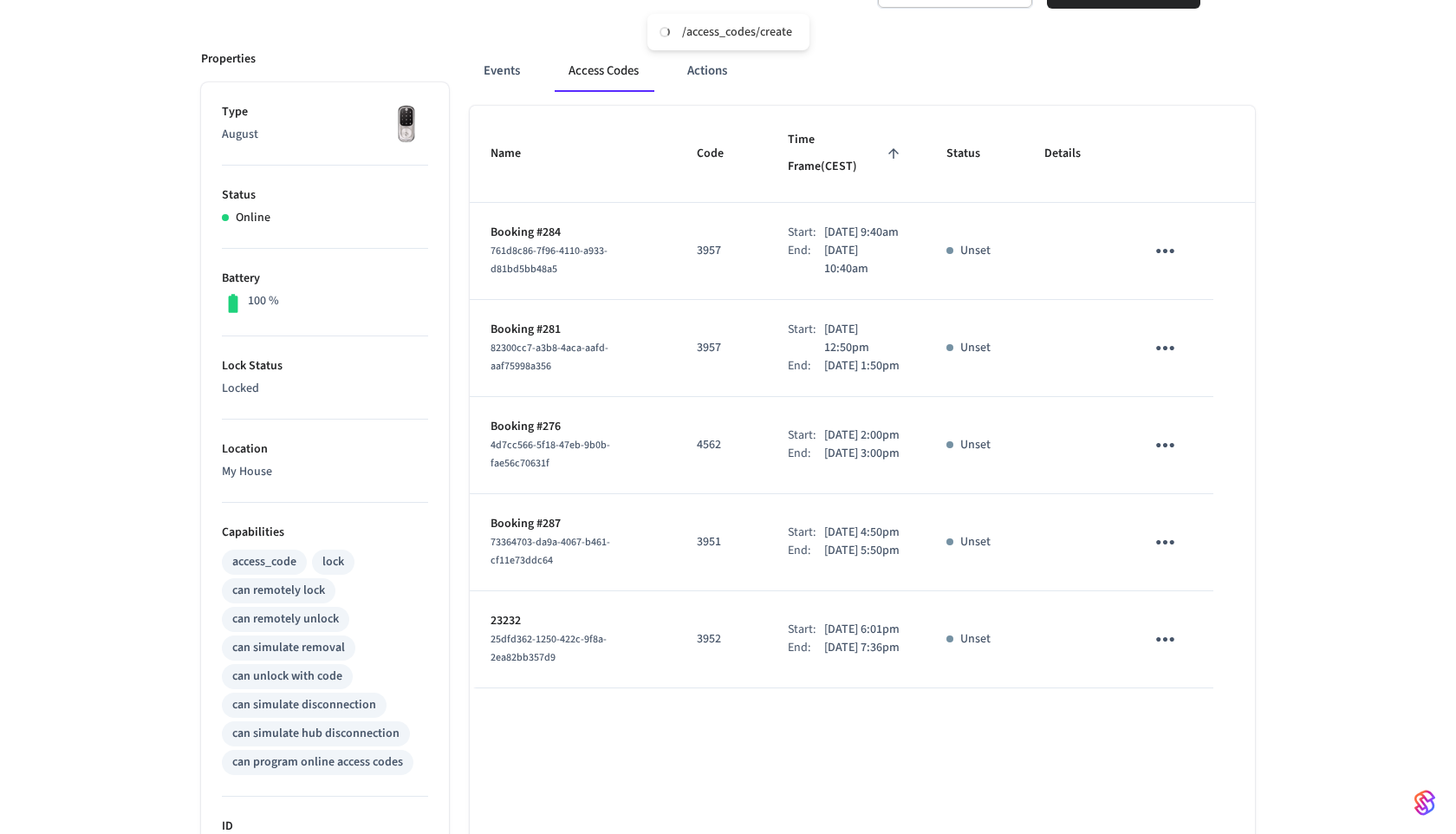
click at [739, 560] on td "3951" at bounding box center [721, 543] width 91 height 97
